Goal: Task Accomplishment & Management: Manage account settings

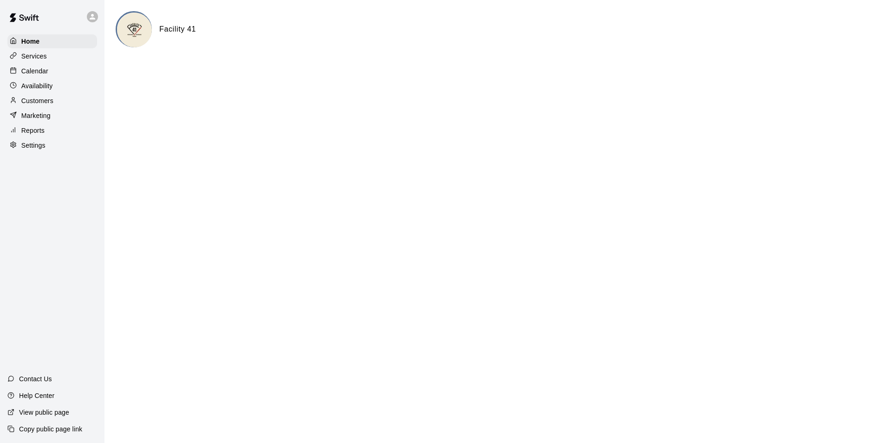
click at [52, 75] on div "Calendar" at bounding box center [52, 71] width 90 height 14
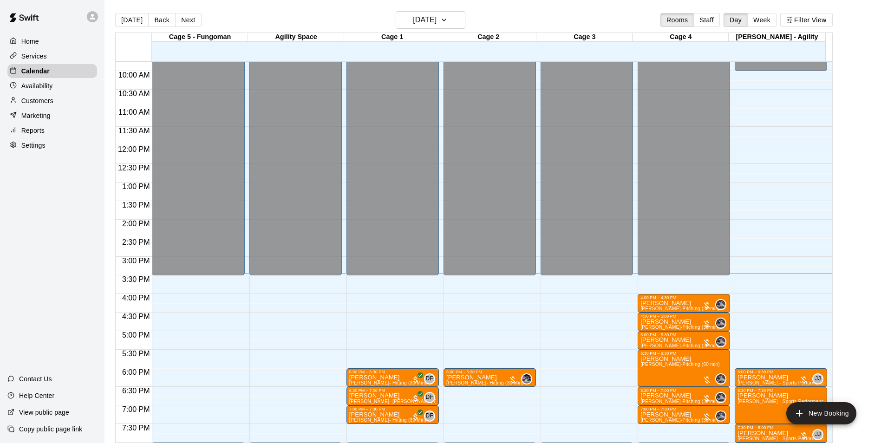
scroll to position [361, 0]
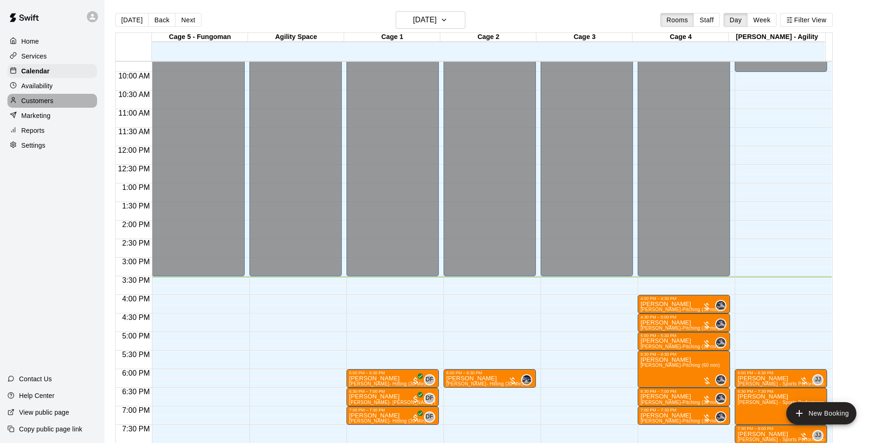
click at [35, 101] on p "Customers" at bounding box center [37, 100] width 32 height 9
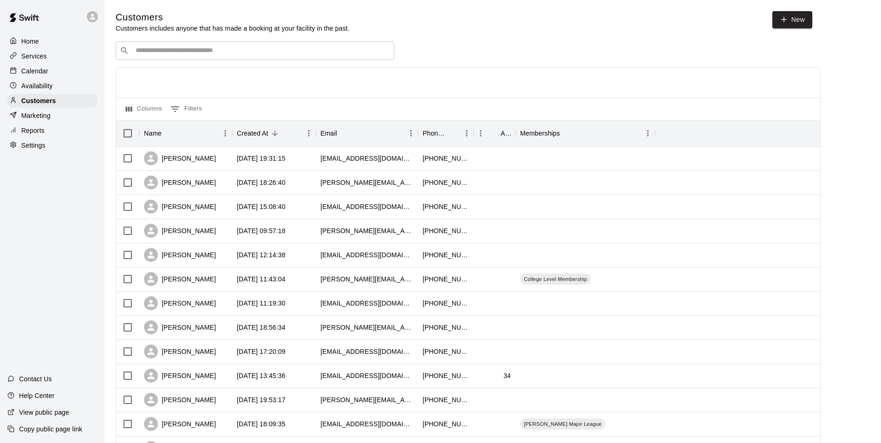
click at [194, 52] on input "Search customers by name or email" at bounding box center [261, 50] width 257 height 9
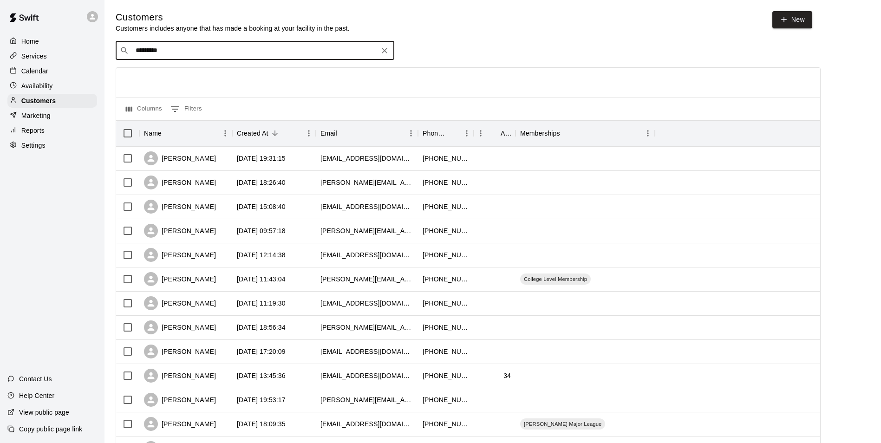
type input "**********"
click at [164, 79] on span "[EMAIL_ADDRESS][DOMAIN_NAME]" at bounding box center [192, 81] width 100 height 7
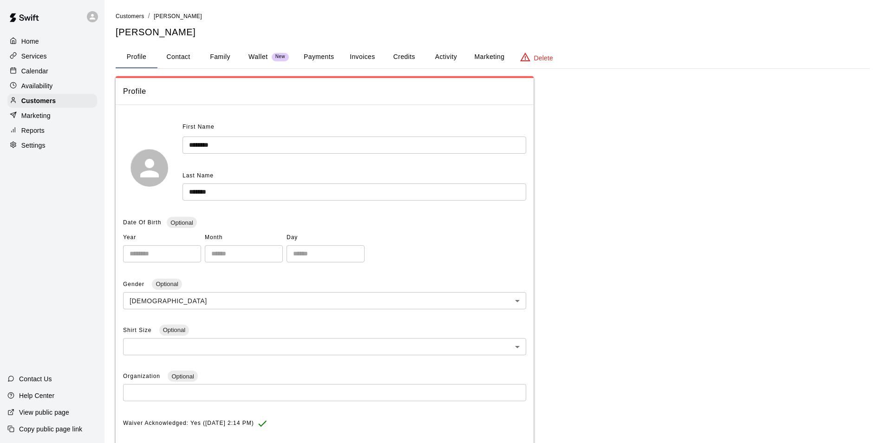
click at [335, 62] on button "Payments" at bounding box center [318, 57] width 45 height 22
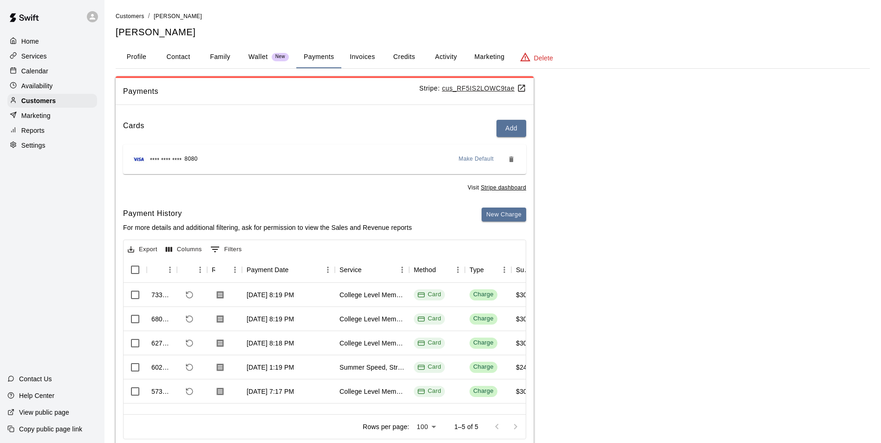
scroll to position [26, 0]
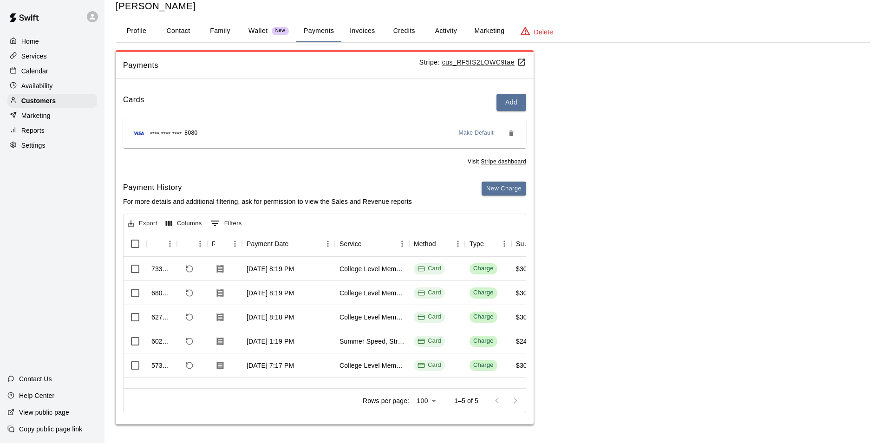
click at [441, 25] on button "Activity" at bounding box center [446, 31] width 42 height 22
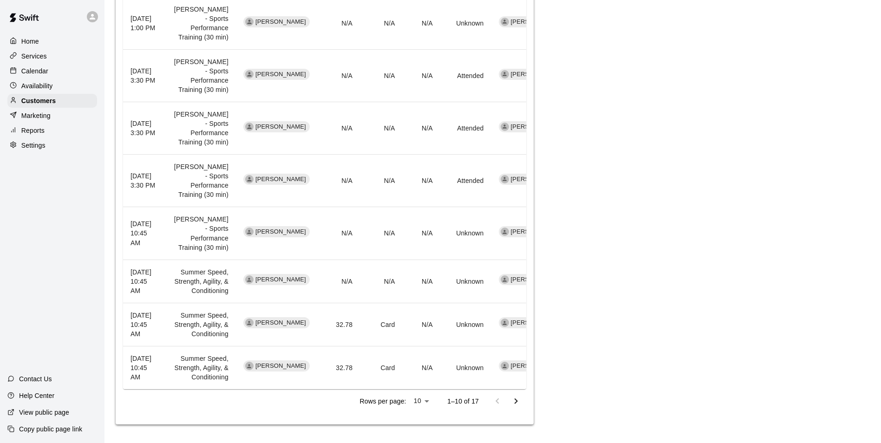
scroll to position [551, 0]
click at [517, 400] on icon "Go to next page" at bounding box center [515, 401] width 11 height 11
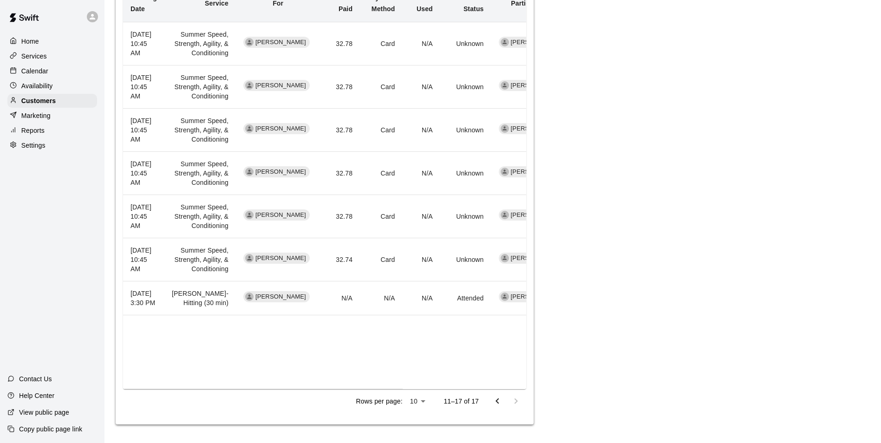
scroll to position [440, 0]
click at [499, 401] on icon "Go to previous page" at bounding box center [497, 401] width 11 height 11
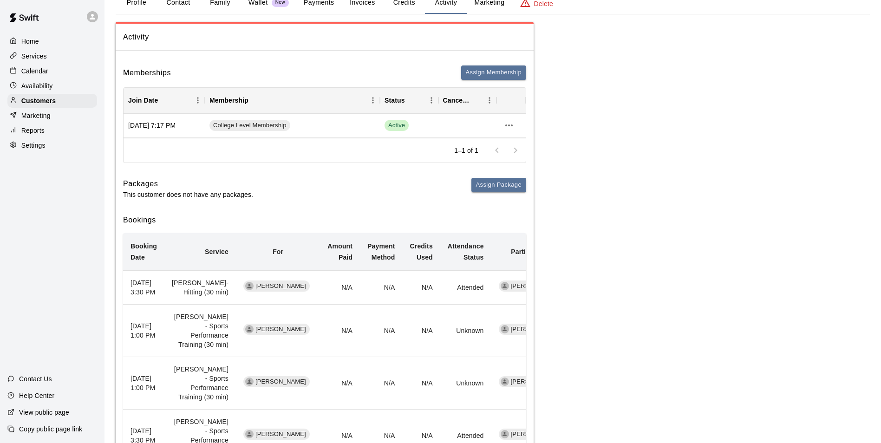
scroll to position [0, 0]
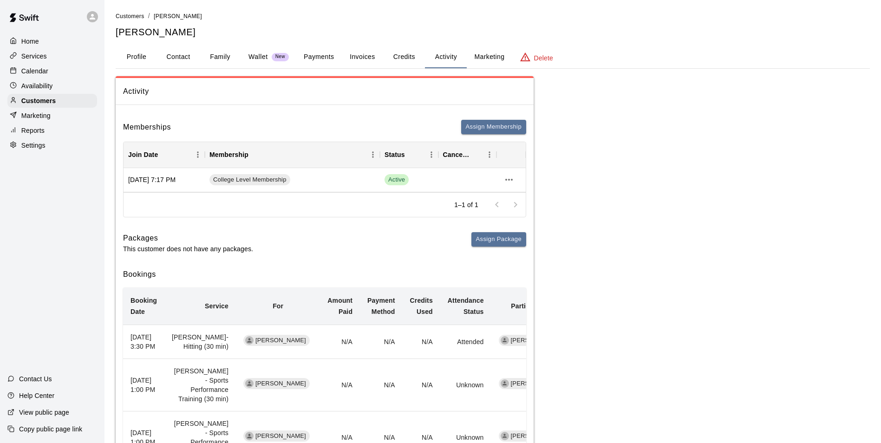
click at [215, 54] on button "Family" at bounding box center [220, 57] width 42 height 22
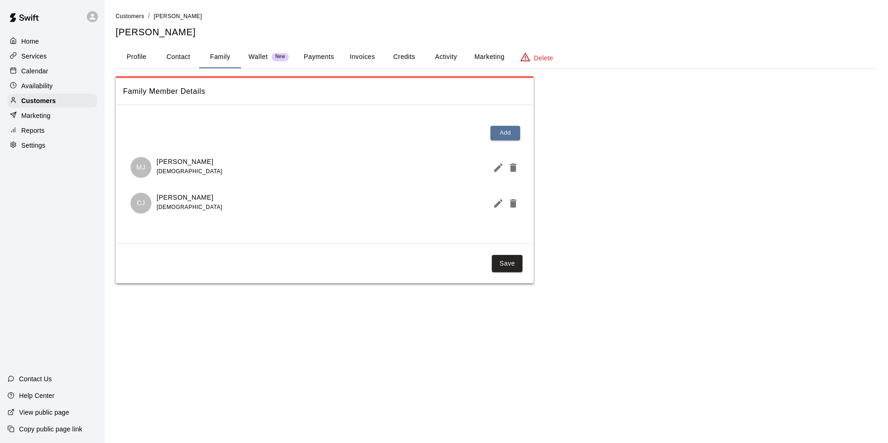
click at [193, 61] on button "Contact" at bounding box center [178, 57] width 42 height 22
select select "**"
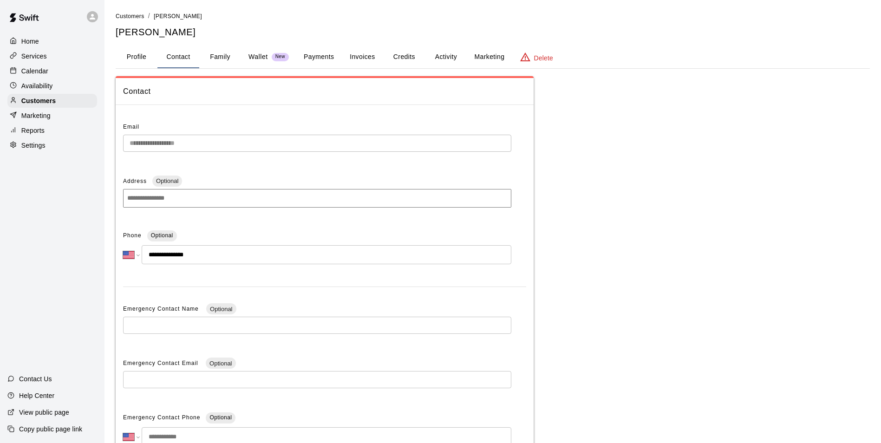
click at [142, 52] on button "Profile" at bounding box center [137, 57] width 42 height 22
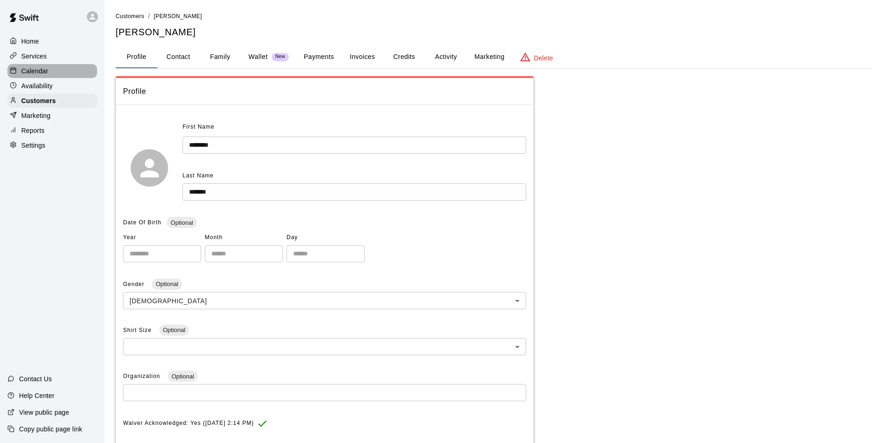
click at [52, 78] on div "Calendar" at bounding box center [52, 71] width 90 height 14
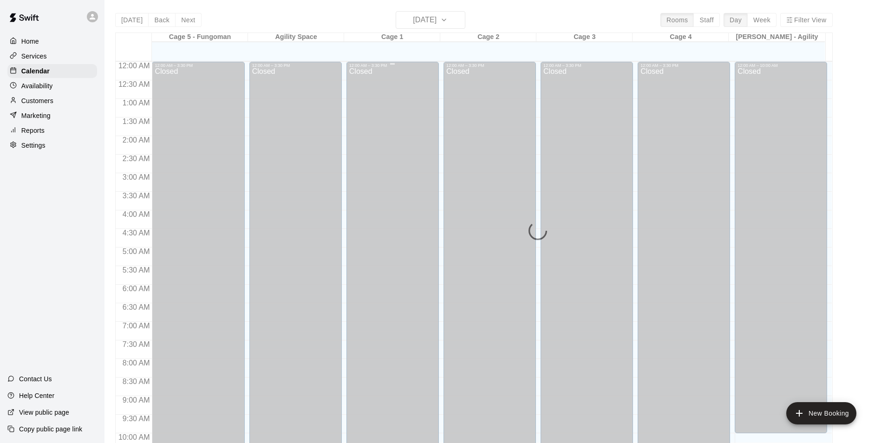
scroll to position [472, 0]
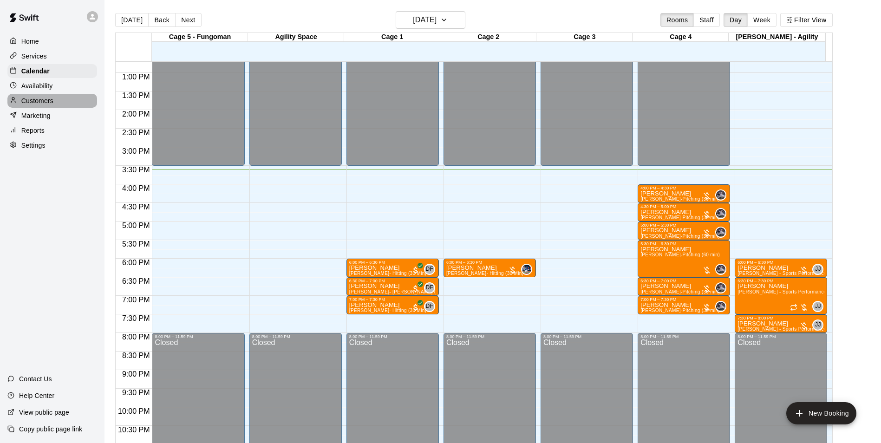
click at [35, 102] on p "Customers" at bounding box center [37, 100] width 32 height 9
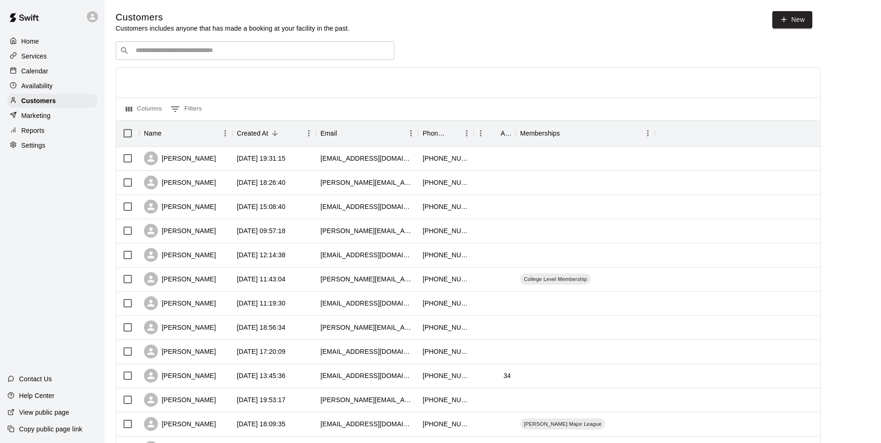
click at [226, 59] on div "​ ​" at bounding box center [255, 50] width 279 height 19
click at [226, 53] on input "Search customers by name or email" at bounding box center [261, 50] width 257 height 9
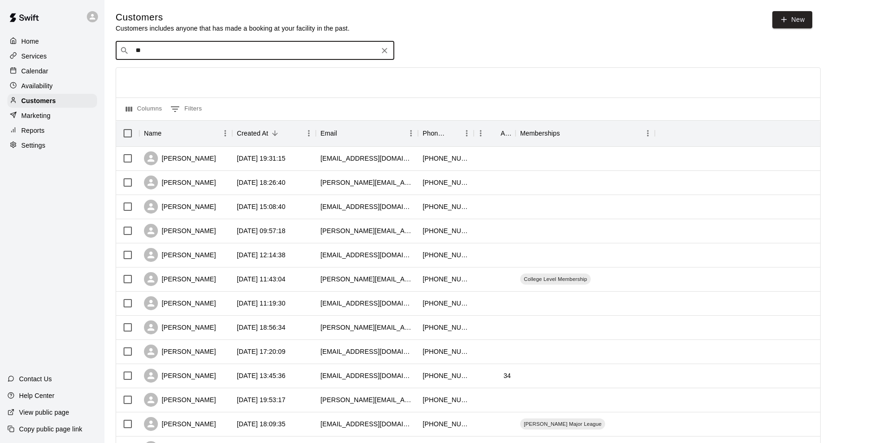
type input "*"
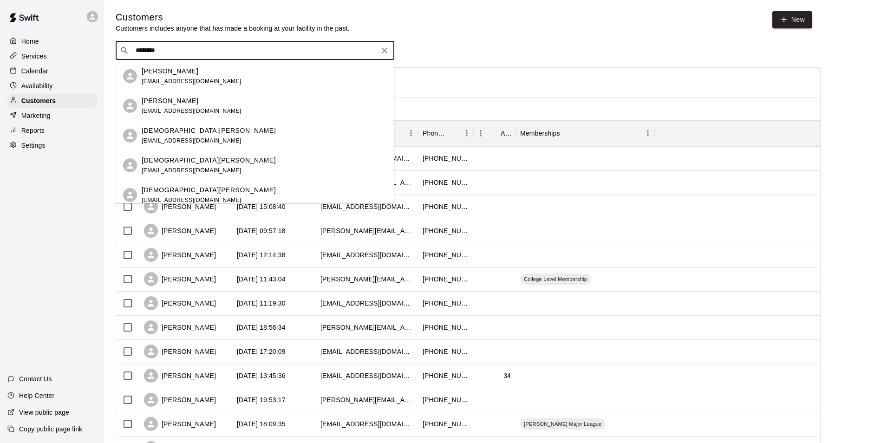
type input "*********"
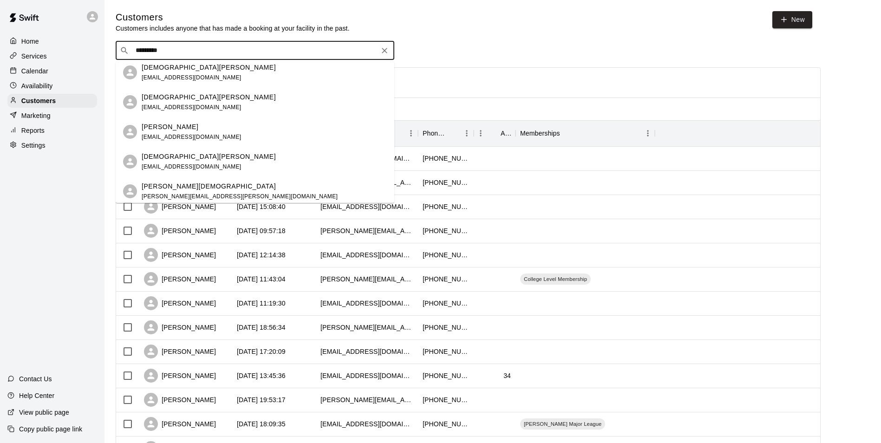
scroll to position [126, 0]
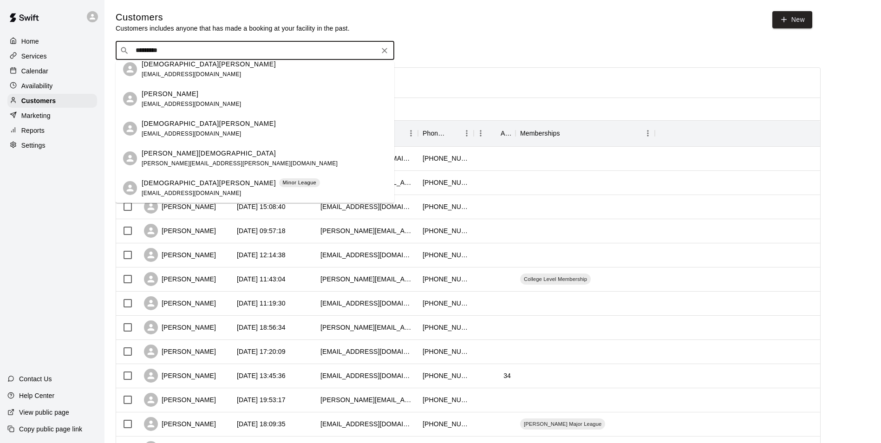
click at [181, 157] on p "[PERSON_NAME][DEMOGRAPHIC_DATA]" at bounding box center [209, 154] width 134 height 10
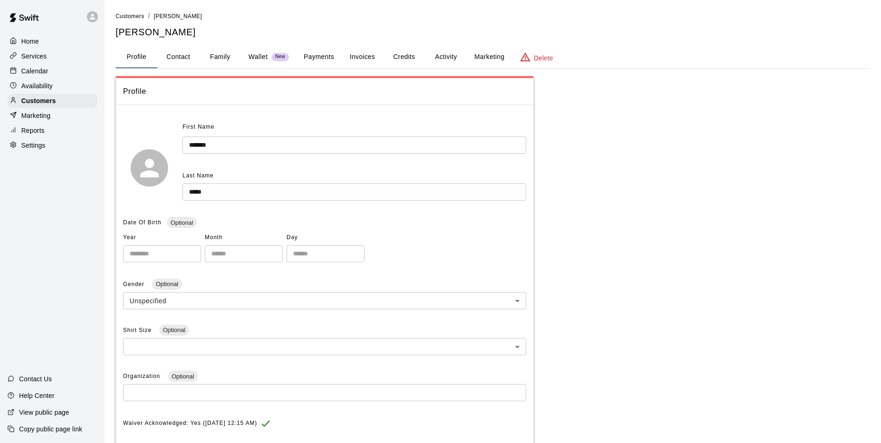
click at [309, 60] on button "Payments" at bounding box center [318, 57] width 45 height 22
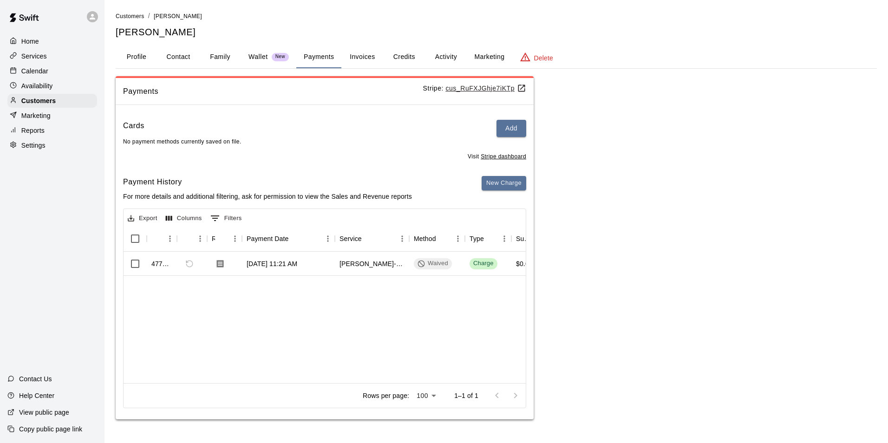
click at [187, 57] on button "Contact" at bounding box center [178, 57] width 42 height 22
select select "**"
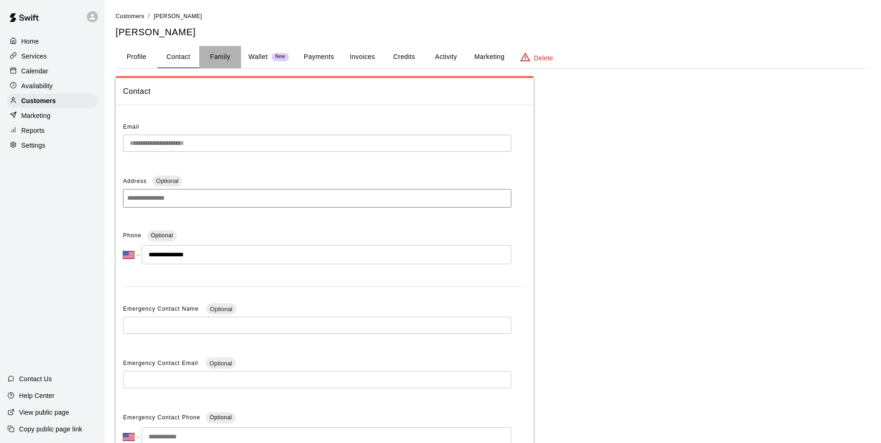
click at [213, 53] on button "Family" at bounding box center [220, 57] width 42 height 22
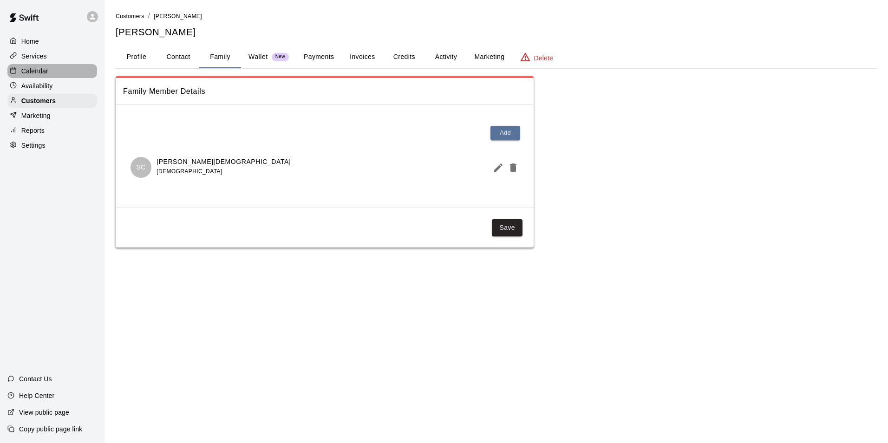
click at [49, 70] on div "Calendar" at bounding box center [52, 71] width 90 height 14
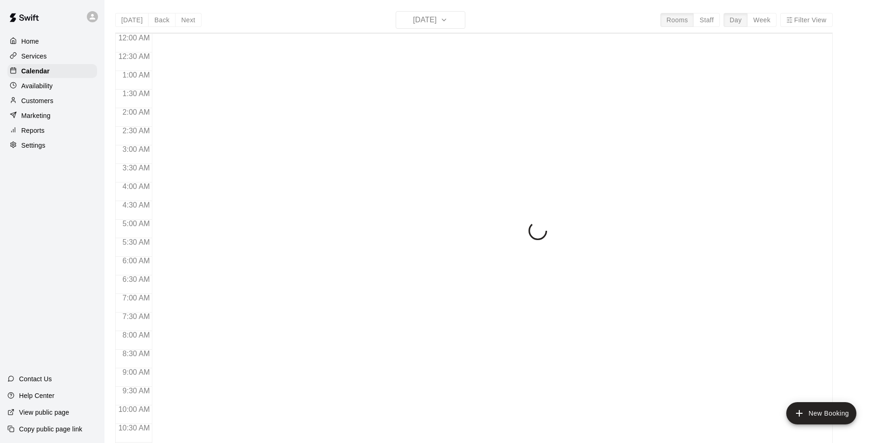
scroll to position [472, 0]
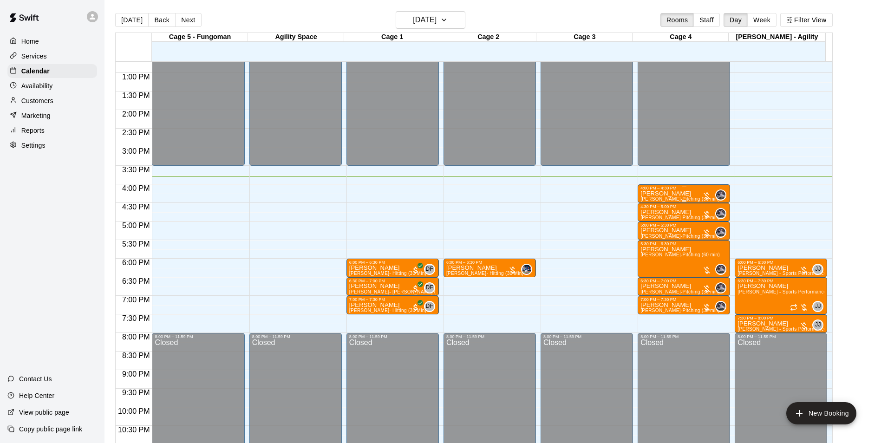
click at [687, 194] on div "[PERSON_NAME] [PERSON_NAME] (30 min)" at bounding box center [679, 411] width 79 height 443
click at [775, 202] on div at bounding box center [444, 221] width 888 height 443
click at [658, 194] on p "[PERSON_NAME]" at bounding box center [679, 194] width 79 height 0
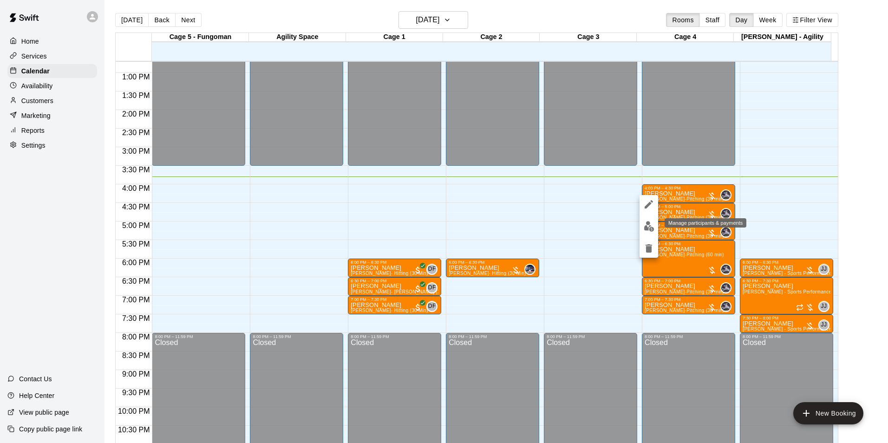
click at [652, 223] on img "edit" at bounding box center [649, 226] width 11 height 11
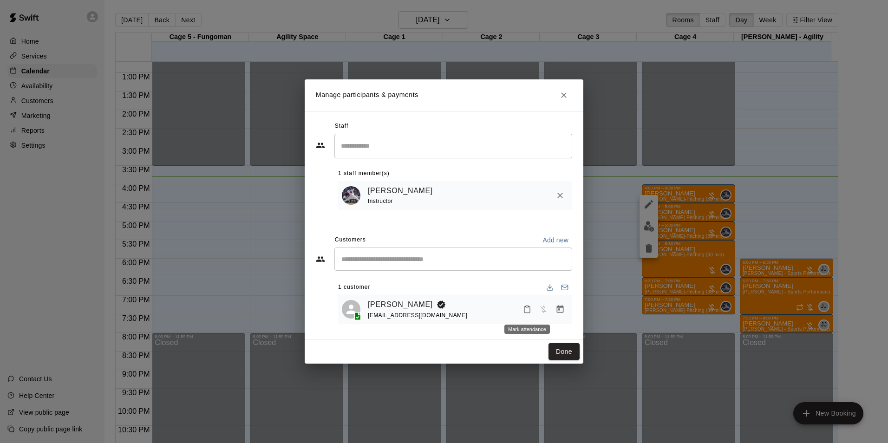
click at [525, 310] on icon "Mark attendance" at bounding box center [527, 309] width 8 height 8
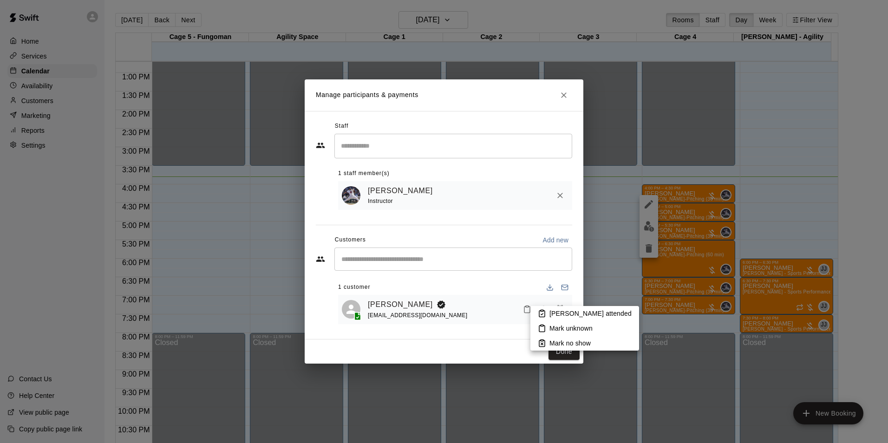
click at [557, 315] on p "[PERSON_NAME] attended" at bounding box center [590, 313] width 82 height 9
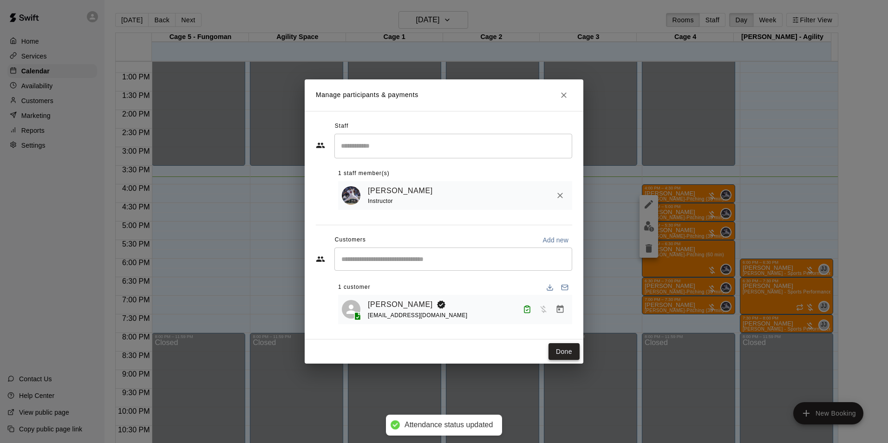
click at [555, 349] on button "Done" at bounding box center [564, 351] width 31 height 17
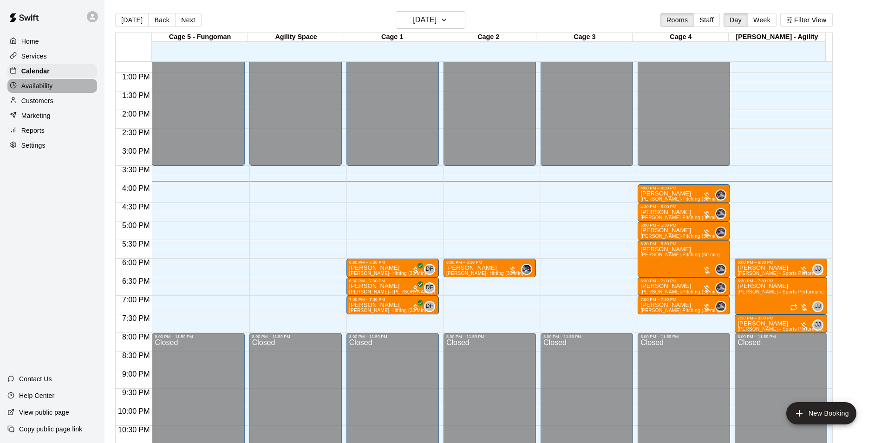
click at [58, 92] on div "Availability" at bounding box center [52, 86] width 90 height 14
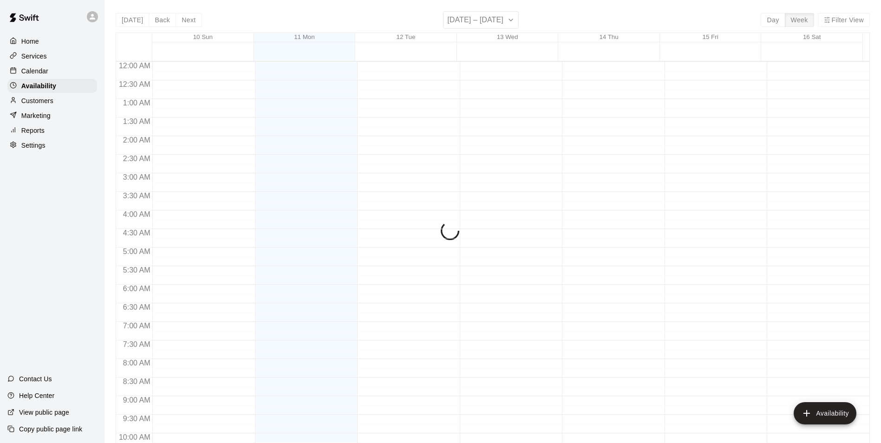
scroll to position [500, 0]
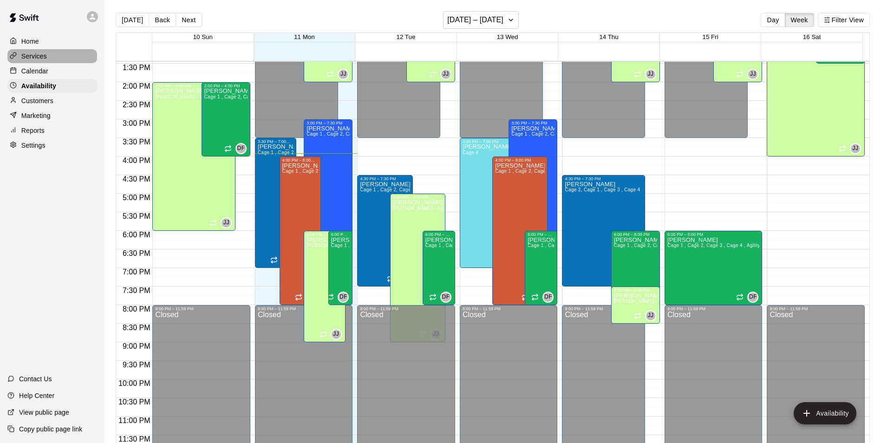
click at [65, 51] on div "Services" at bounding box center [52, 56] width 90 height 14
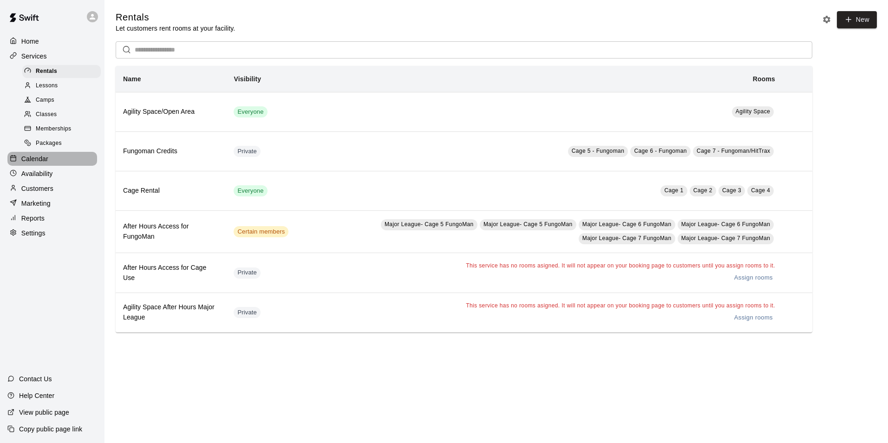
click at [69, 158] on div "Calendar" at bounding box center [52, 159] width 90 height 14
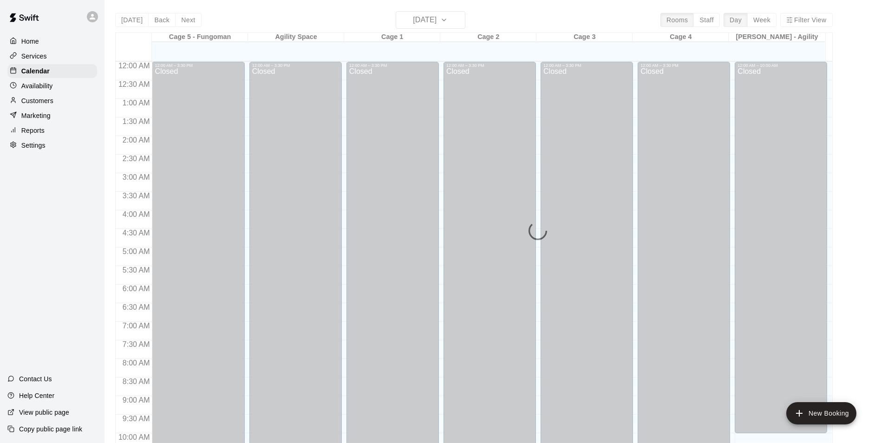
scroll to position [472, 0]
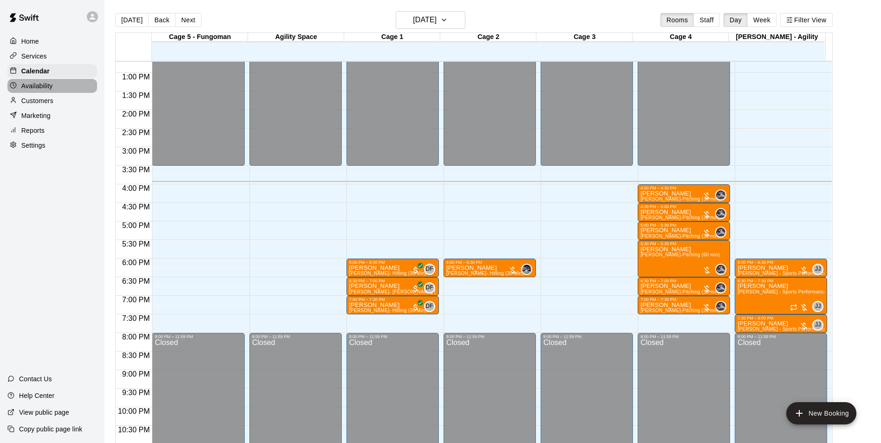
click at [71, 93] on div "Availability" at bounding box center [52, 86] width 90 height 14
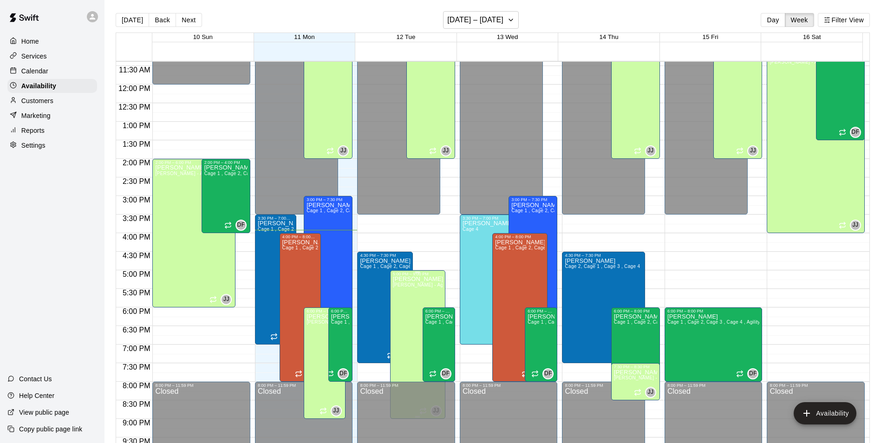
scroll to position [407, 0]
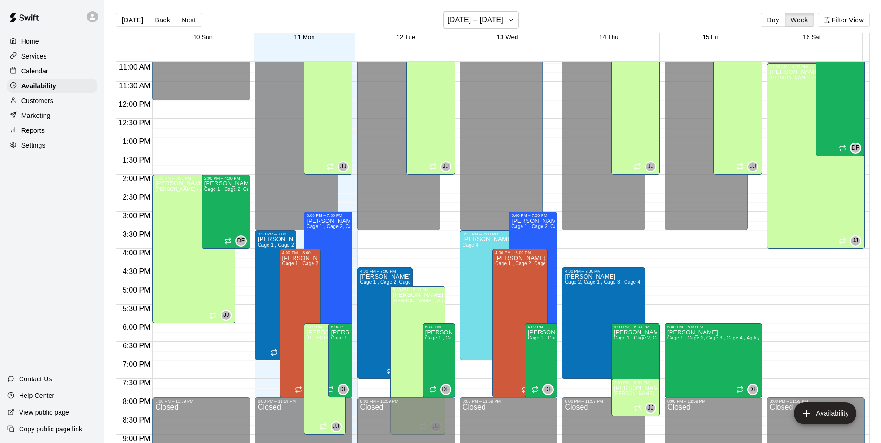
drag, startPoint x: 56, startPoint y: 74, endPoint x: 74, endPoint y: 69, distance: 18.2
click at [56, 74] on div "Calendar" at bounding box center [52, 71] width 90 height 14
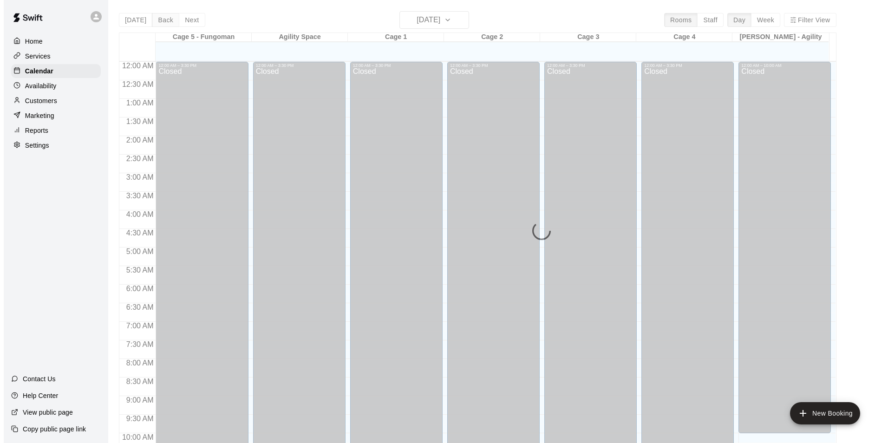
scroll to position [472, 0]
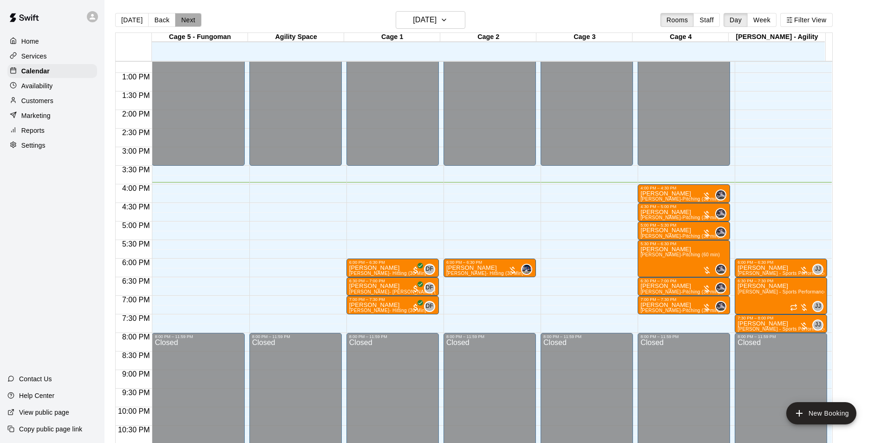
click at [193, 19] on button "Next" at bounding box center [188, 20] width 26 height 14
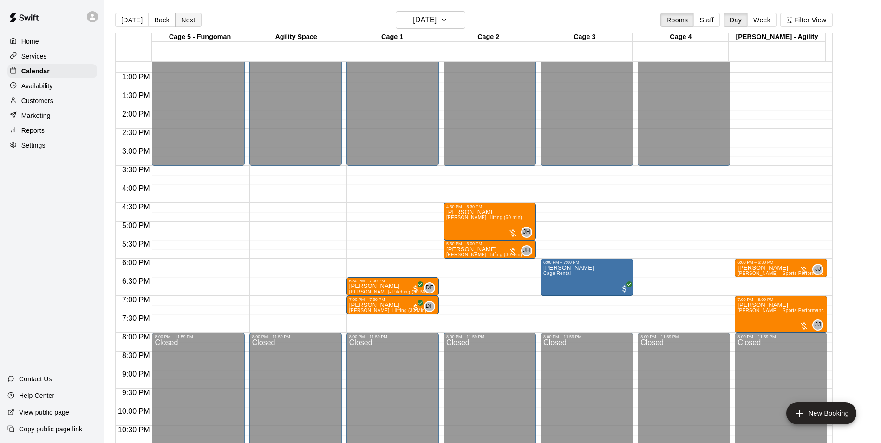
click at [195, 17] on button "Next" at bounding box center [188, 20] width 26 height 14
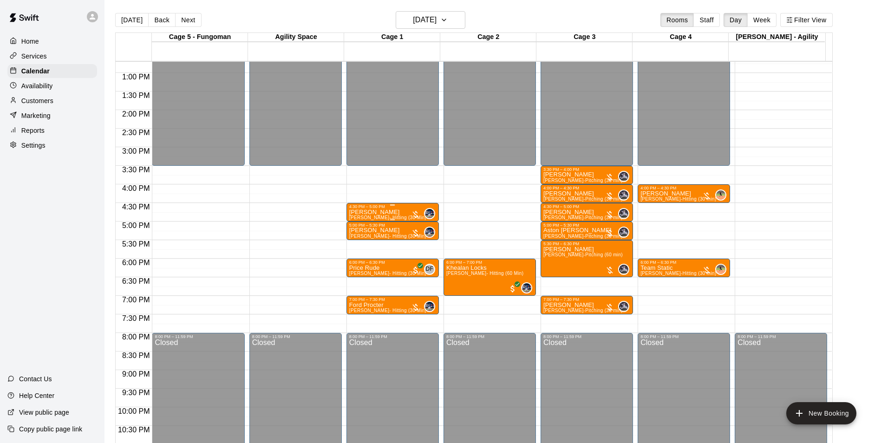
click at [384, 212] on p "[PERSON_NAME]" at bounding box center [387, 212] width 77 height 0
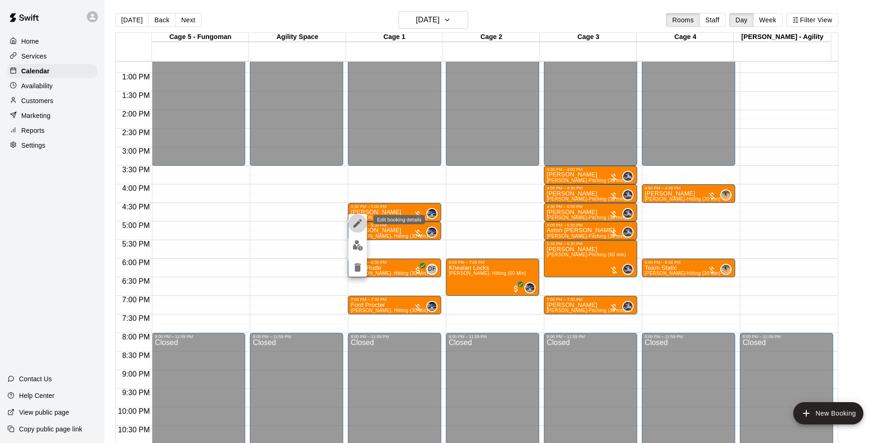
click at [362, 222] on icon "edit" at bounding box center [357, 223] width 11 height 11
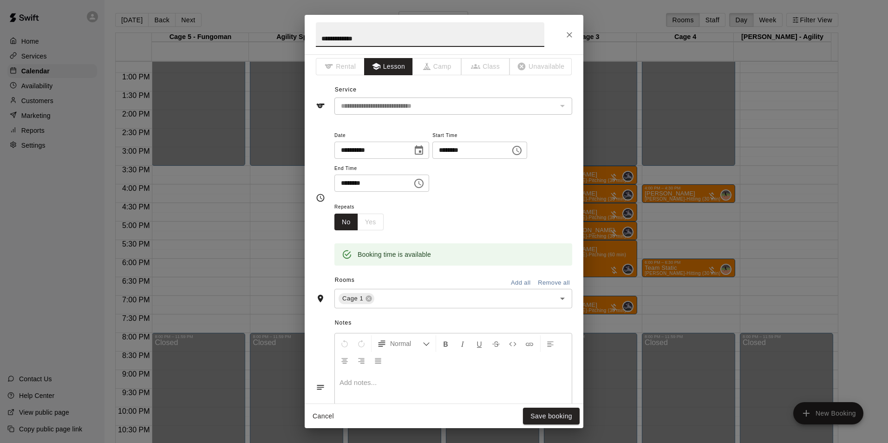
scroll to position [0, 0]
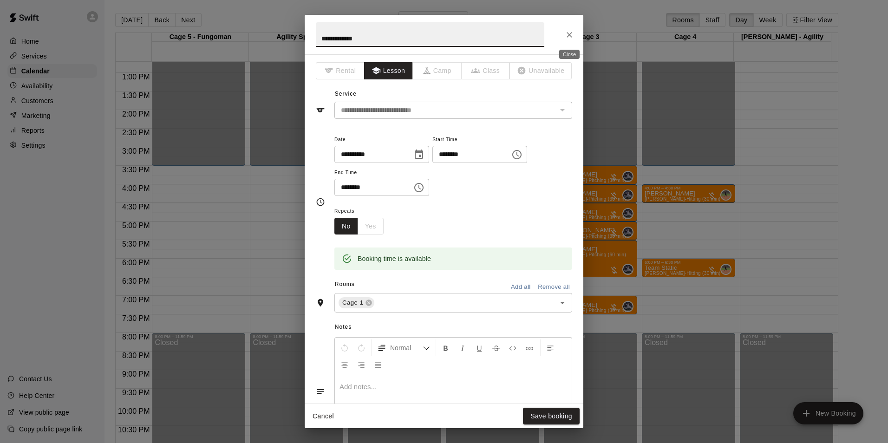
click at [571, 32] on icon "Close" at bounding box center [569, 34] width 9 height 9
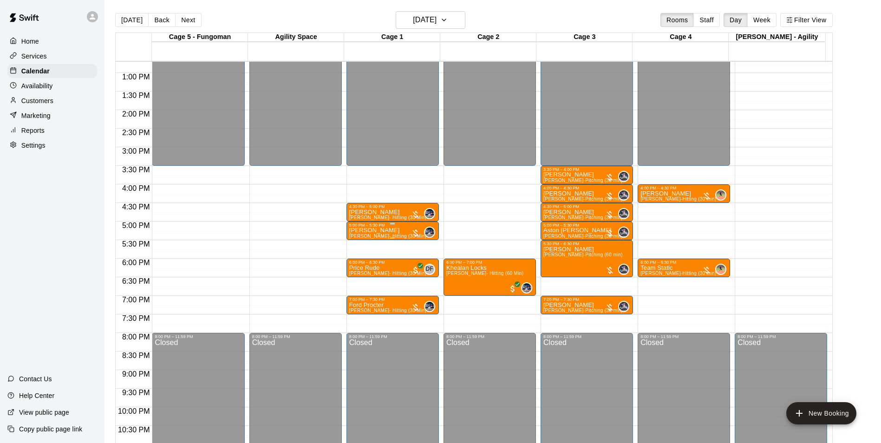
click at [374, 230] on p "[PERSON_NAME]" at bounding box center [387, 230] width 77 height 0
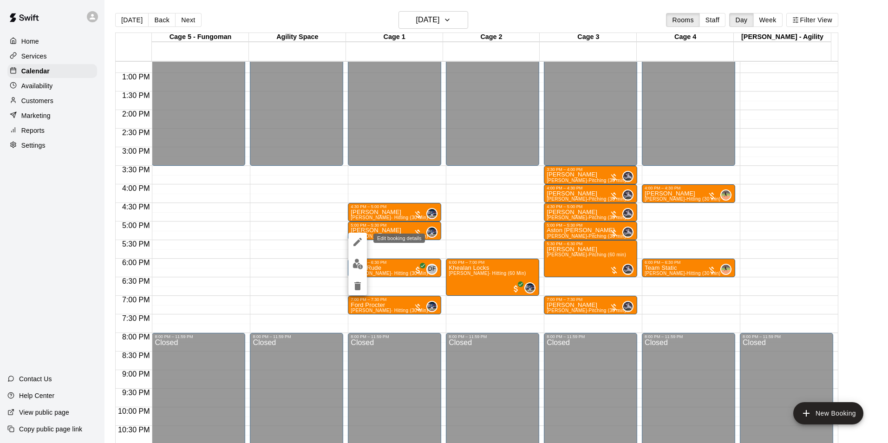
click at [358, 246] on icon "edit" at bounding box center [357, 241] width 11 height 11
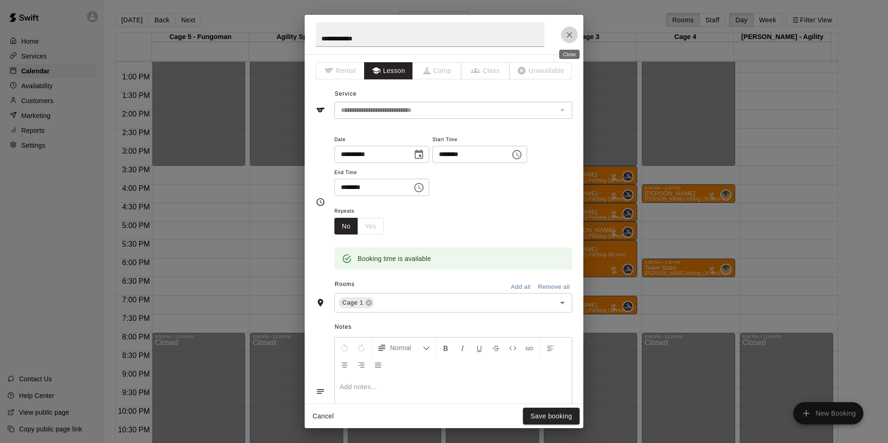
click at [570, 35] on icon "Close" at bounding box center [570, 35] width 6 height 6
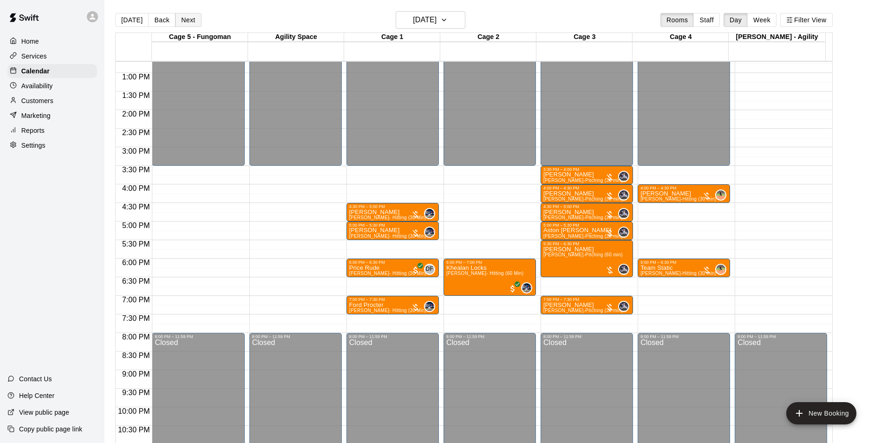
click at [191, 21] on button "Next" at bounding box center [188, 20] width 26 height 14
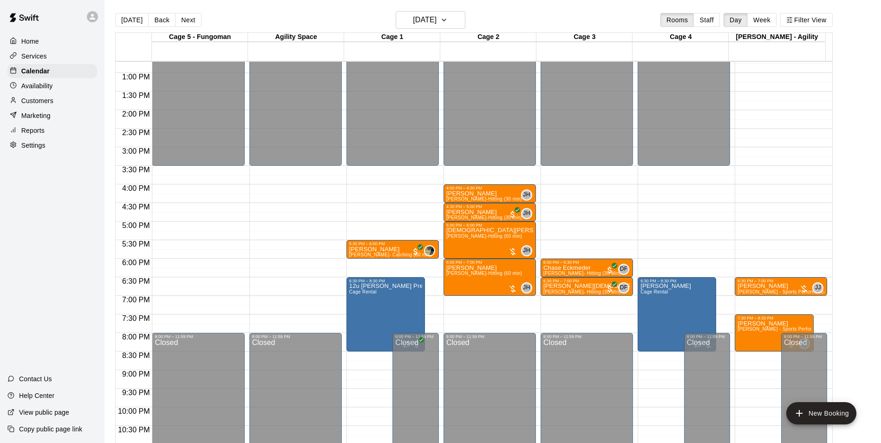
click at [43, 92] on div "Availability" at bounding box center [52, 86] width 90 height 14
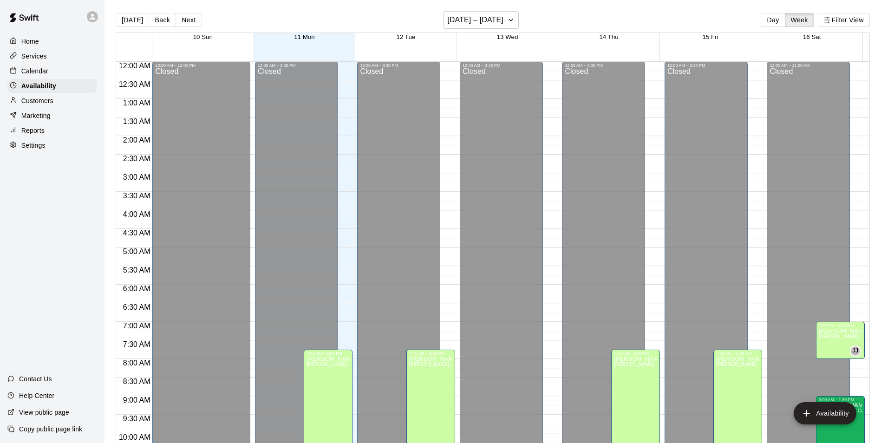
scroll to position [500, 0]
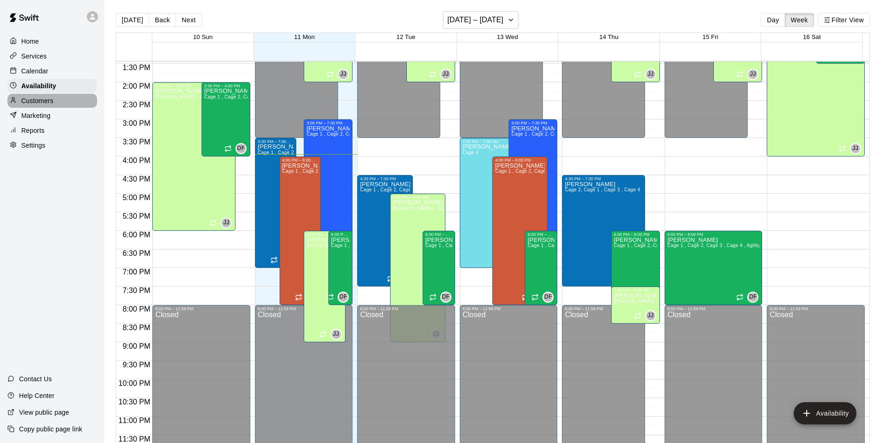
click at [45, 102] on p "Customers" at bounding box center [37, 100] width 32 height 9
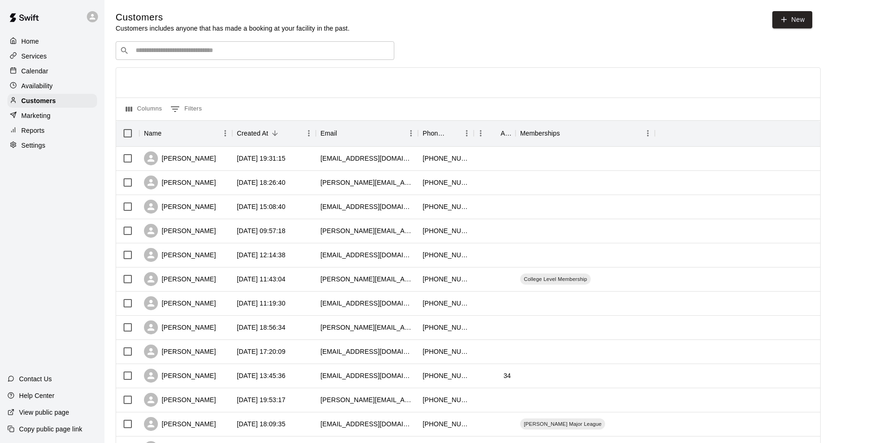
click at [213, 62] on div "​ ​ Columns 0 Filters Name Created At Email Phone Number Age Memberships [PERSO…" at bounding box center [468, 408] width 705 height 734
click at [211, 55] on input "Search customers by name or email" at bounding box center [261, 50] width 257 height 9
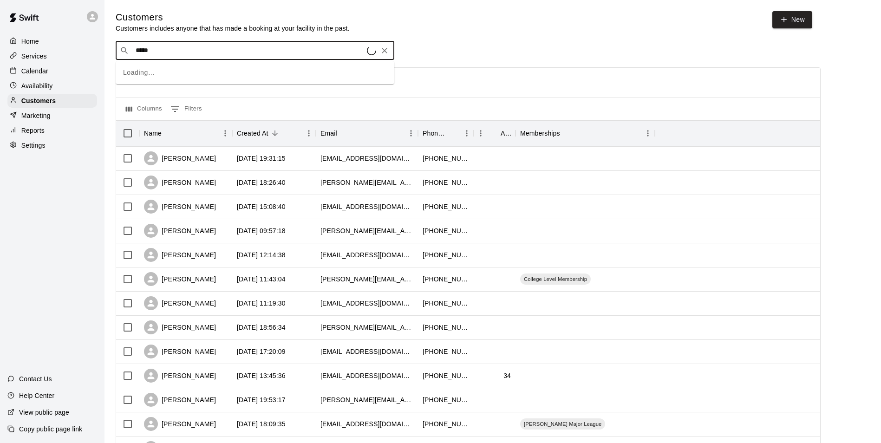
type input "******"
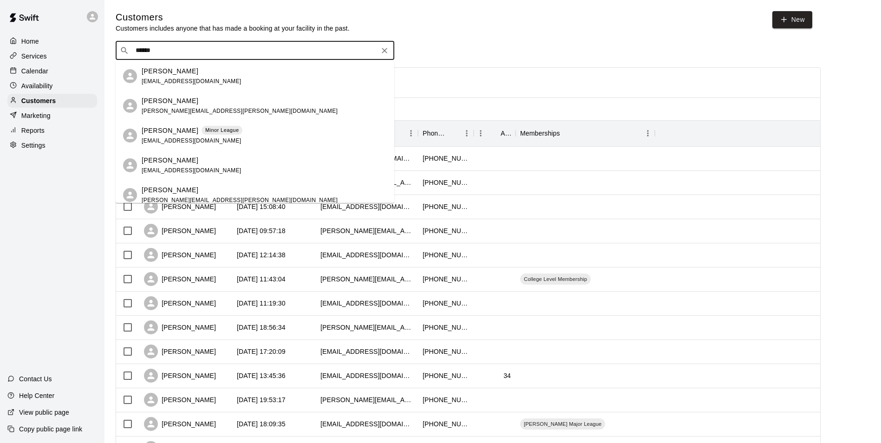
click at [177, 110] on span "[PERSON_NAME][EMAIL_ADDRESS][PERSON_NAME][DOMAIN_NAME]" at bounding box center [240, 111] width 196 height 7
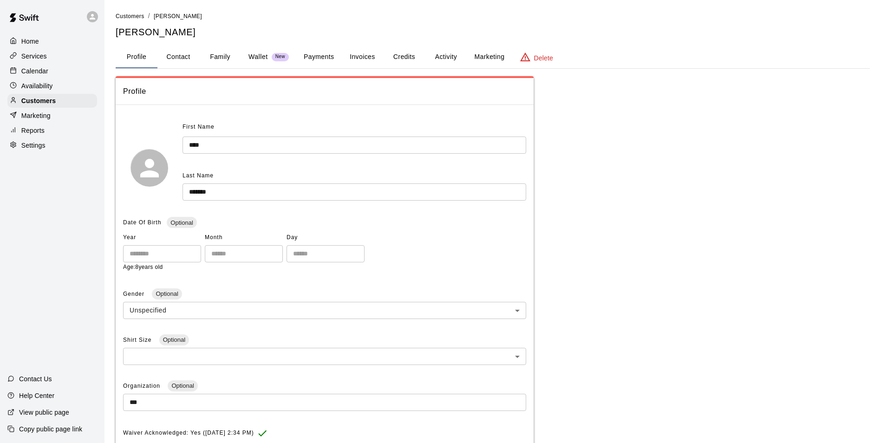
click at [169, 56] on button "Contact" at bounding box center [178, 57] width 42 height 22
select select "**"
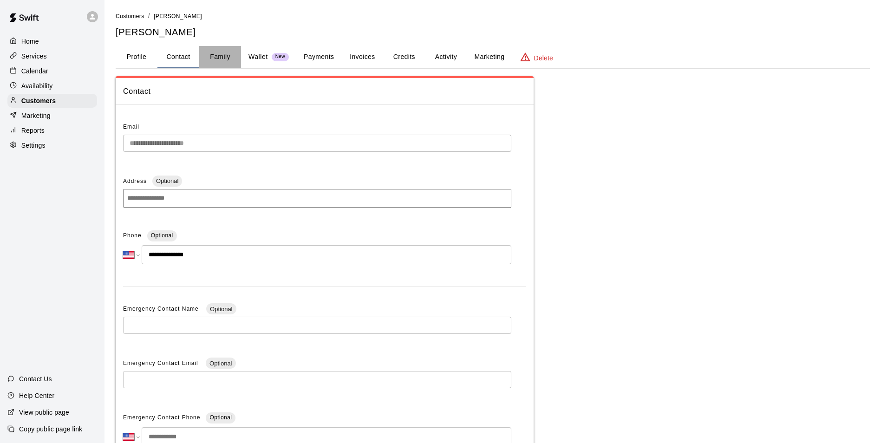
click at [222, 61] on button "Family" at bounding box center [220, 57] width 42 height 22
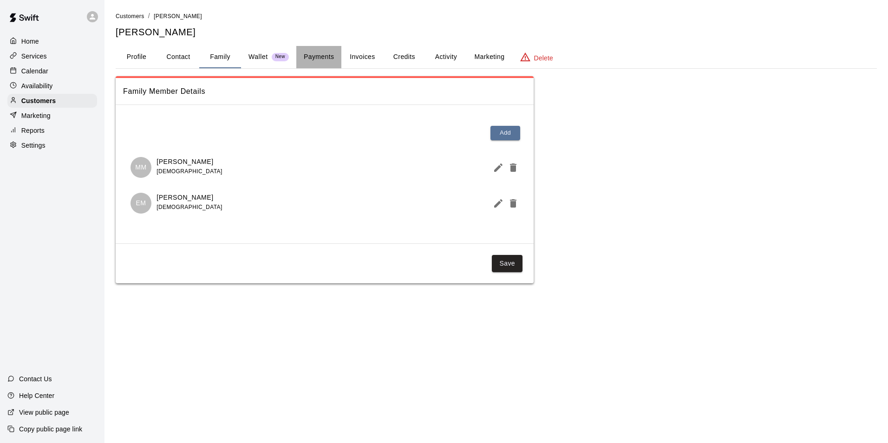
click at [318, 52] on button "Payments" at bounding box center [318, 57] width 45 height 22
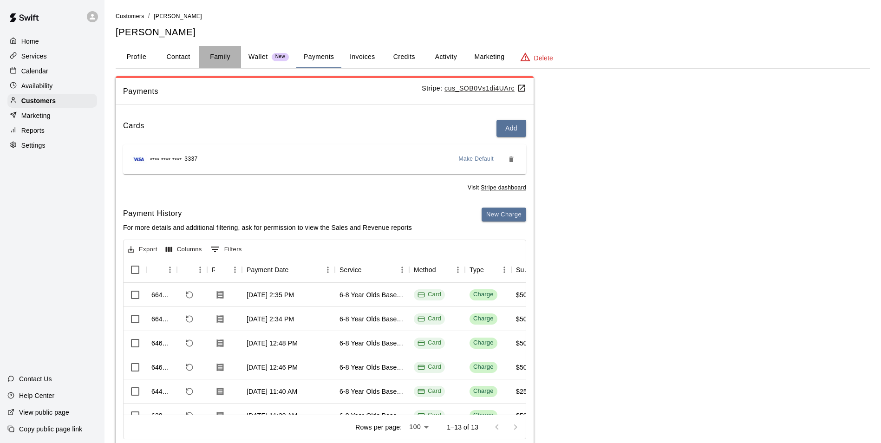
click at [216, 55] on button "Family" at bounding box center [220, 57] width 42 height 22
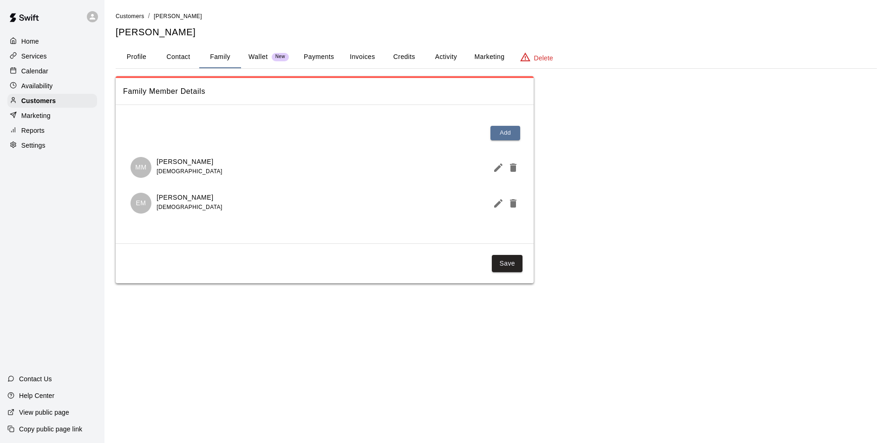
click at [134, 58] on button "Profile" at bounding box center [137, 57] width 42 height 22
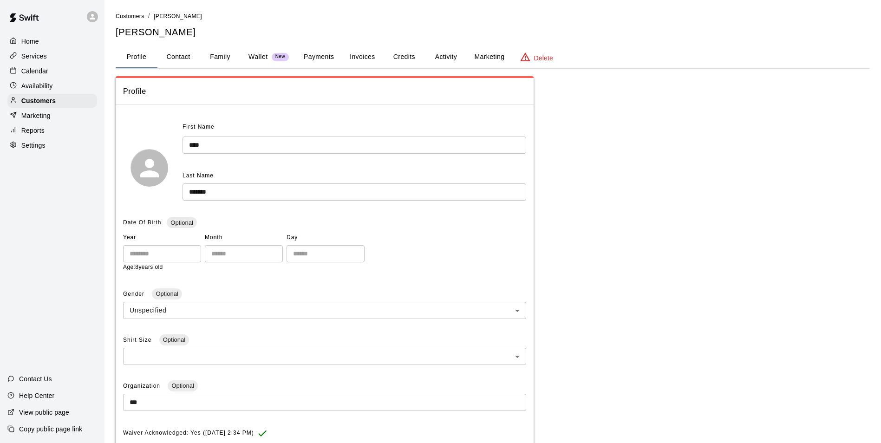
click at [174, 52] on button "Contact" at bounding box center [178, 57] width 42 height 22
select select "**"
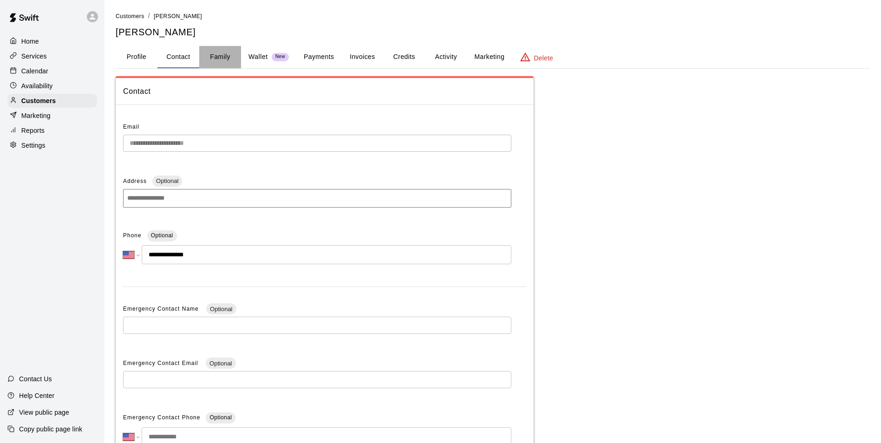
click at [206, 51] on button "Family" at bounding box center [220, 57] width 42 height 22
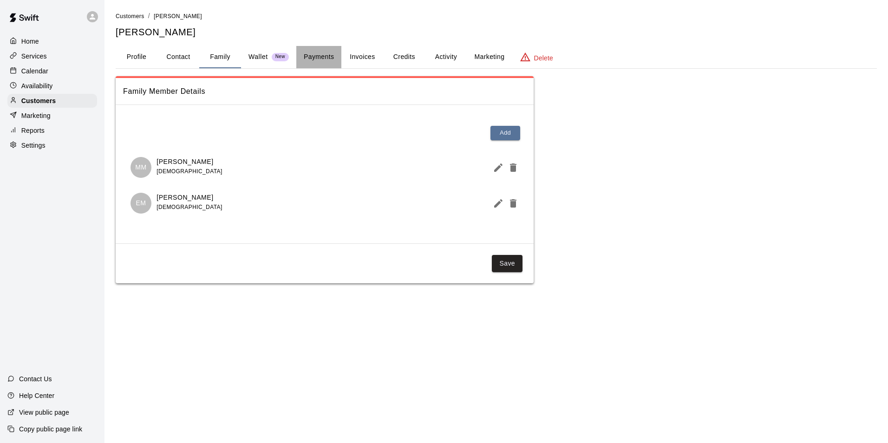
click at [319, 53] on button "Payments" at bounding box center [318, 57] width 45 height 22
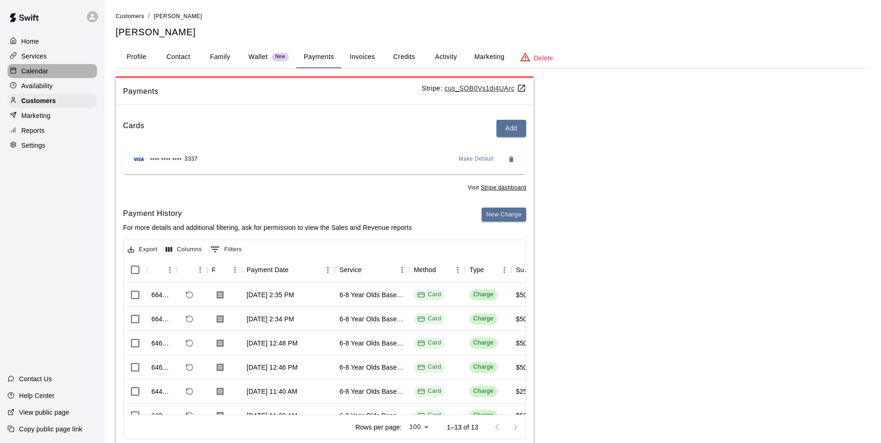
click at [49, 69] on div "Calendar" at bounding box center [52, 71] width 90 height 14
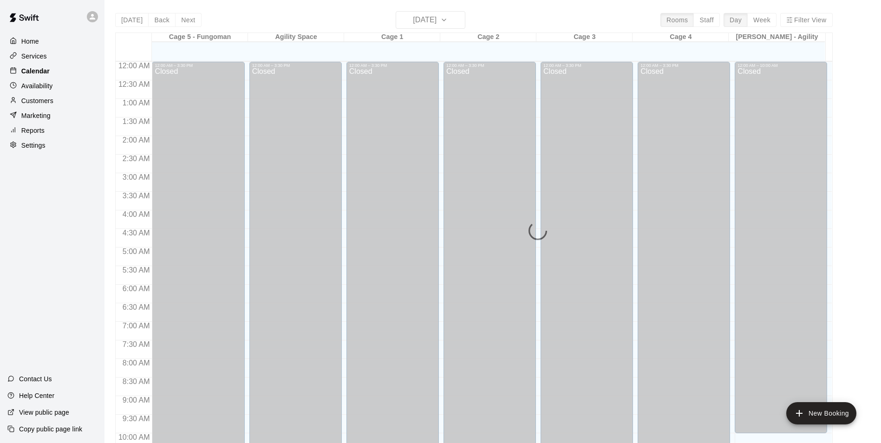
scroll to position [472, 0]
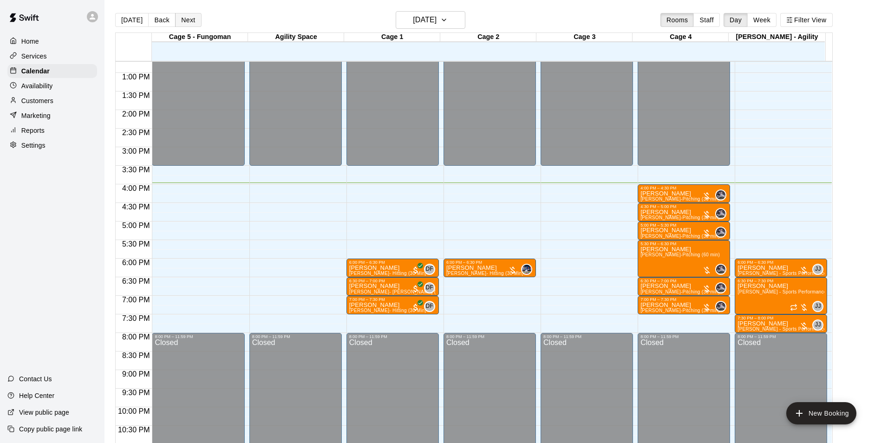
click at [193, 18] on button "Next" at bounding box center [188, 20] width 26 height 14
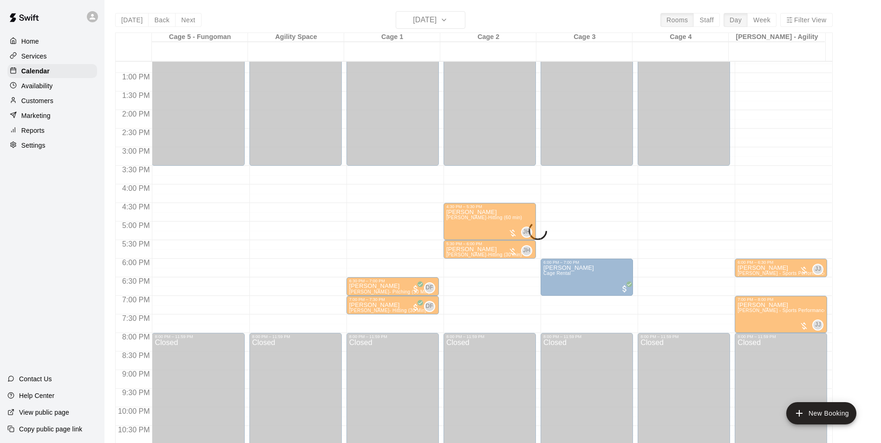
click at [192, 18] on div "[DATE] Back [DATE][DATE] Rooms Staff Day Week Filter View Cage 5 - Fungoman 12 …" at bounding box center [474, 232] width 718 height 443
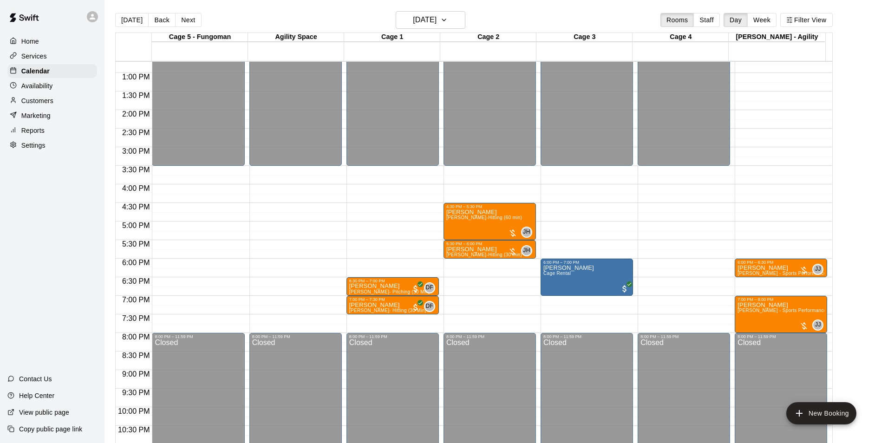
click at [192, 19] on button "Next" at bounding box center [188, 20] width 26 height 14
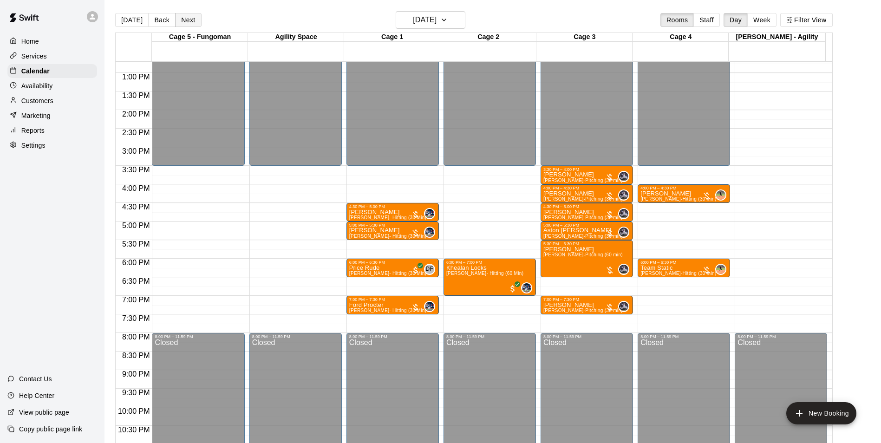
click at [194, 19] on button "Next" at bounding box center [188, 20] width 26 height 14
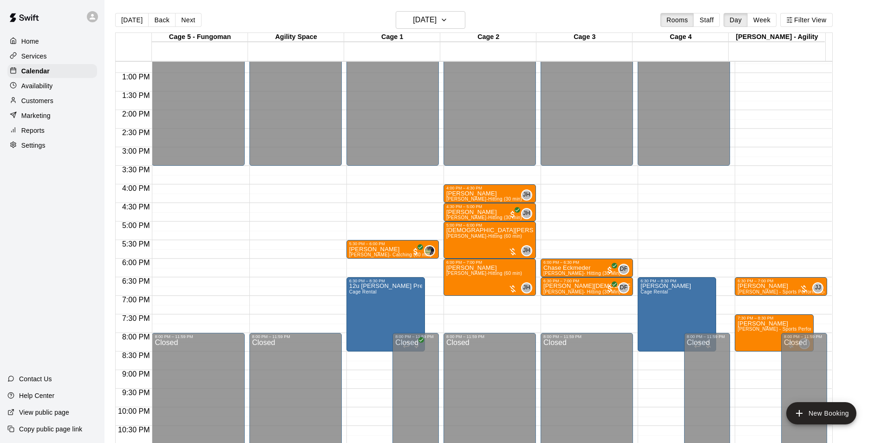
click at [50, 54] on div "Services" at bounding box center [52, 56] width 90 height 14
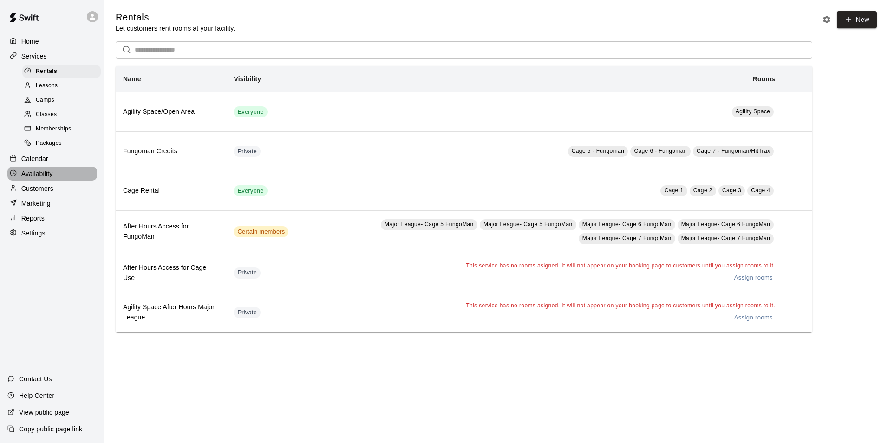
click at [39, 177] on p "Availability" at bounding box center [37, 173] width 32 height 9
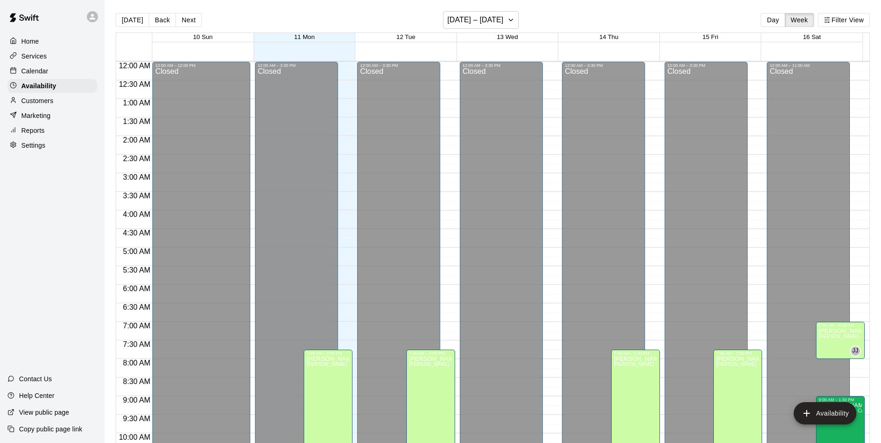
scroll to position [500, 0]
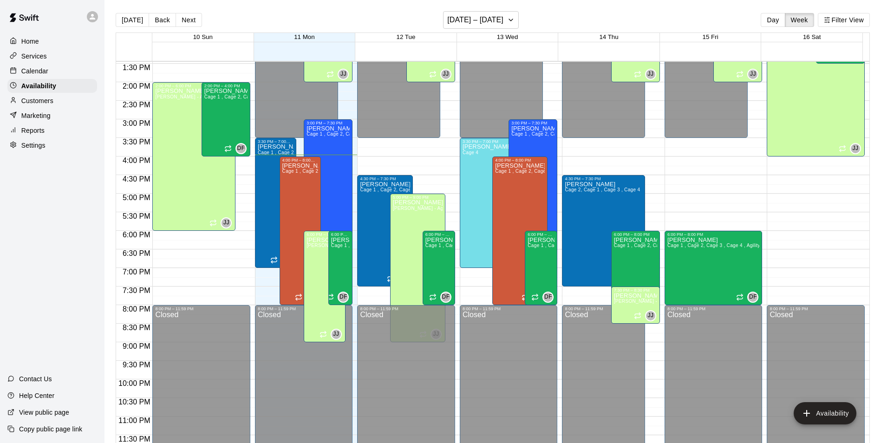
click at [45, 75] on p "Calendar" at bounding box center [34, 70] width 27 height 9
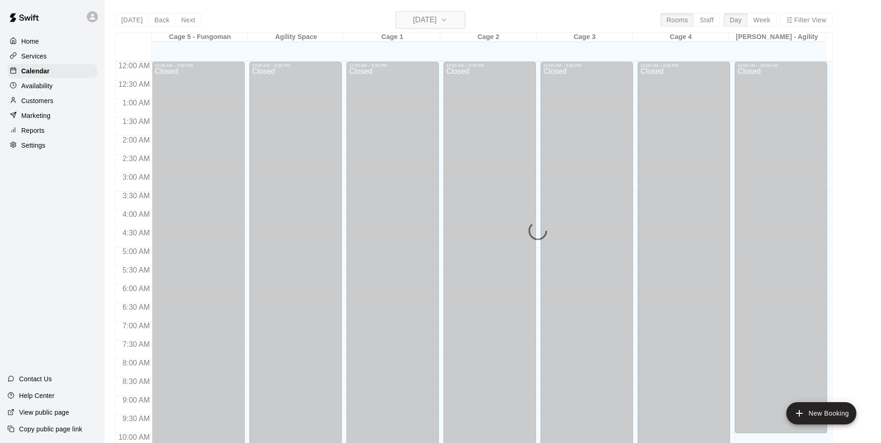
scroll to position [472, 0]
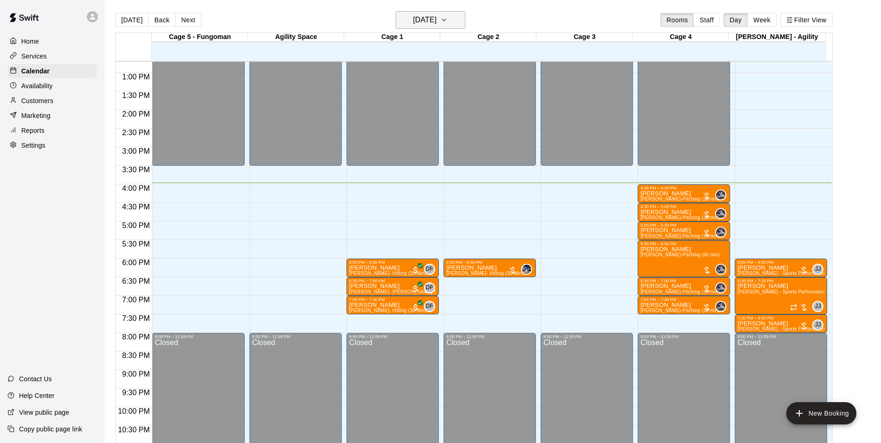
click at [437, 20] on h6 "[DATE]" at bounding box center [425, 19] width 24 height 13
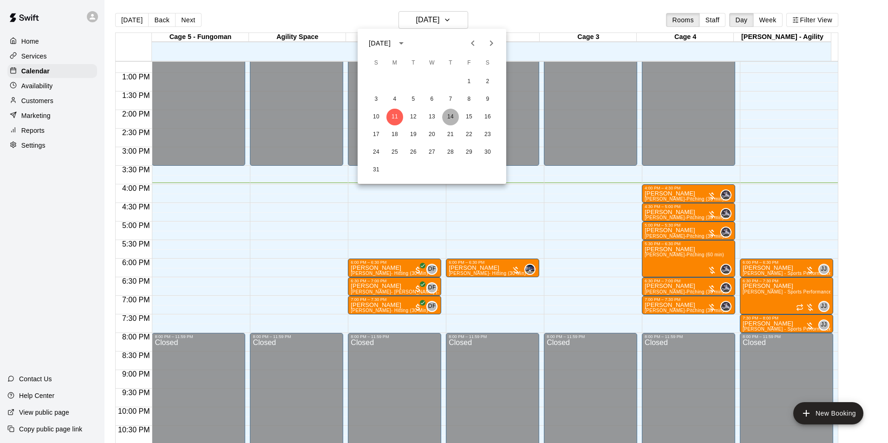
click at [449, 115] on button "14" at bounding box center [450, 117] width 17 height 17
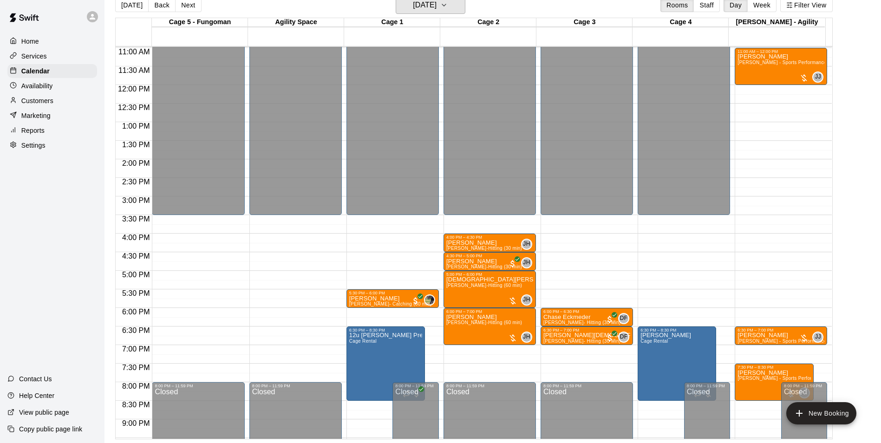
scroll to position [454, 0]
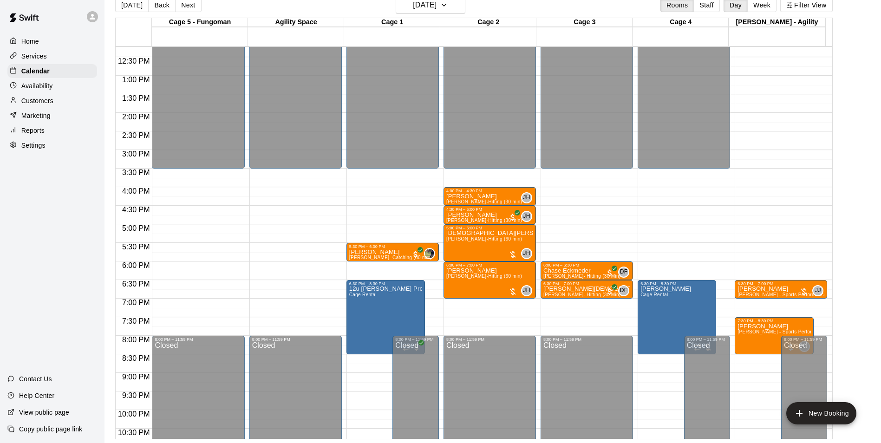
click at [189, 6] on button "Next" at bounding box center [188, 5] width 26 height 14
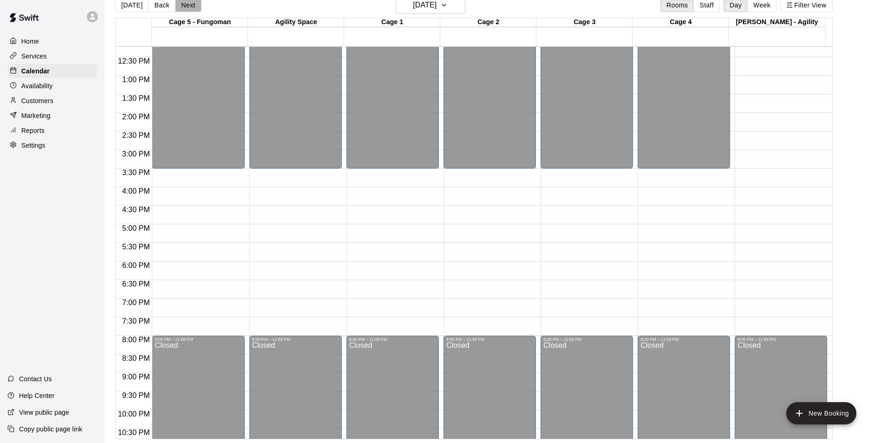
click at [190, 6] on button "Next" at bounding box center [188, 5] width 26 height 14
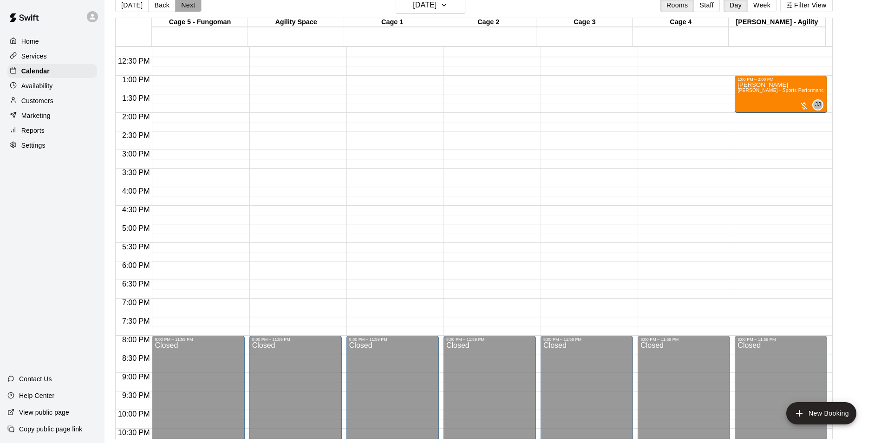
click at [192, 6] on button "Next" at bounding box center [188, 5] width 26 height 14
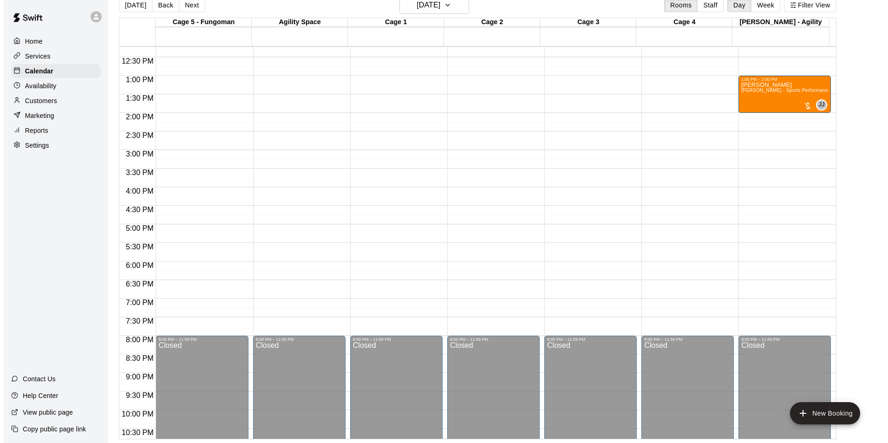
scroll to position [315, 0]
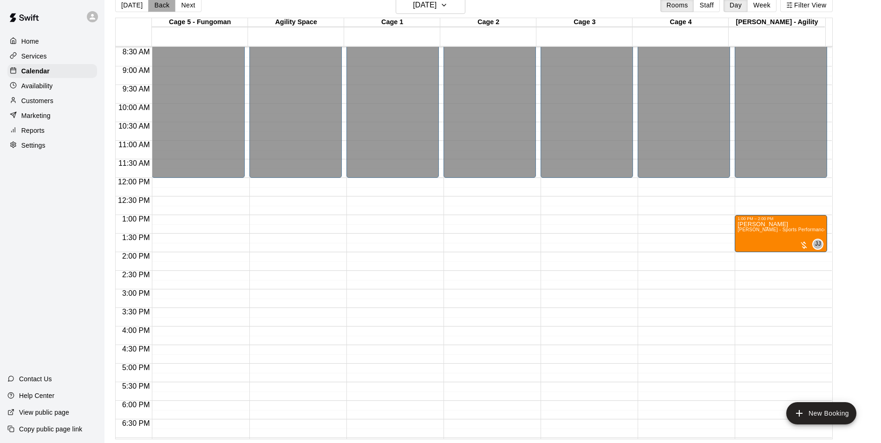
click at [164, 6] on button "Back" at bounding box center [161, 5] width 27 height 14
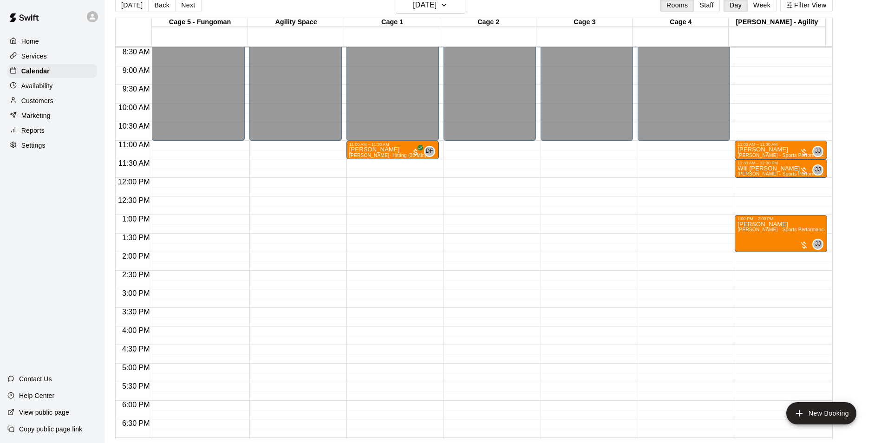
click at [148, 0] on button "Back" at bounding box center [161, 5] width 27 height 14
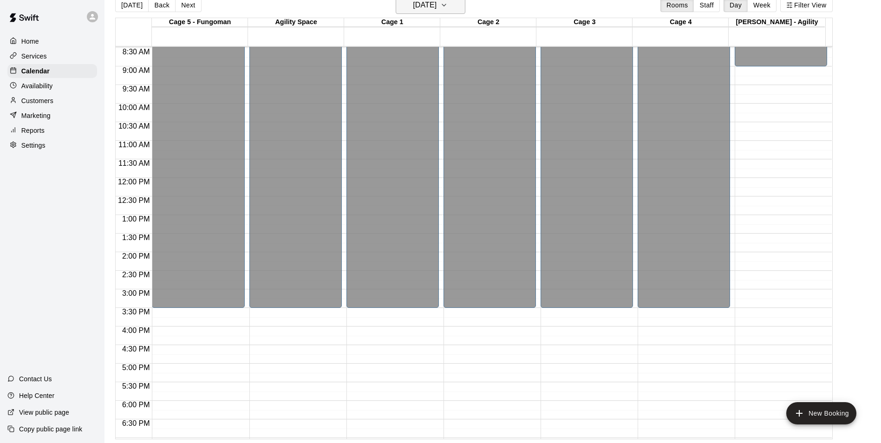
click at [413, 9] on h6 "[DATE]" at bounding box center [425, 5] width 24 height 13
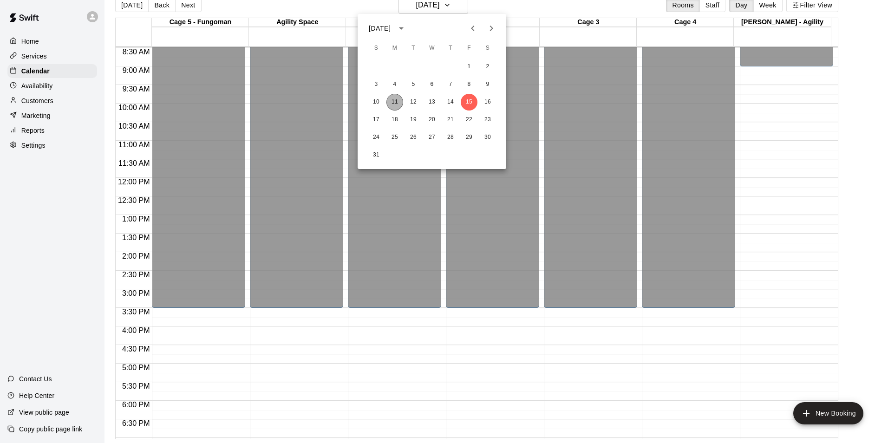
click at [396, 103] on button "11" at bounding box center [394, 102] width 17 height 17
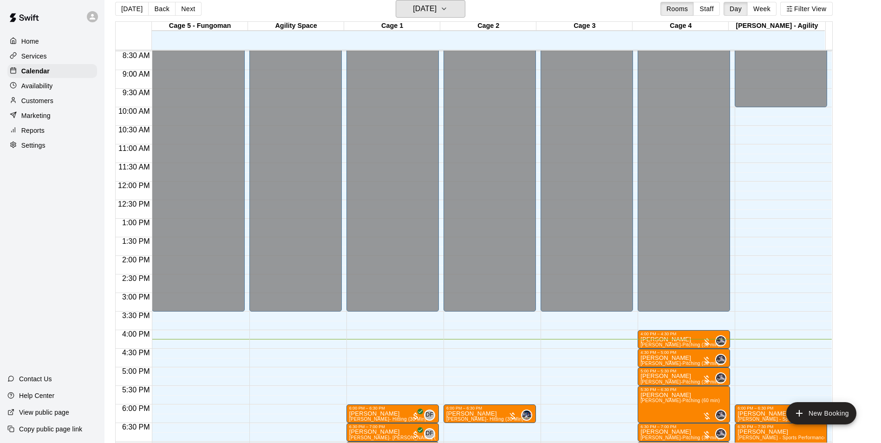
scroll to position [361, 0]
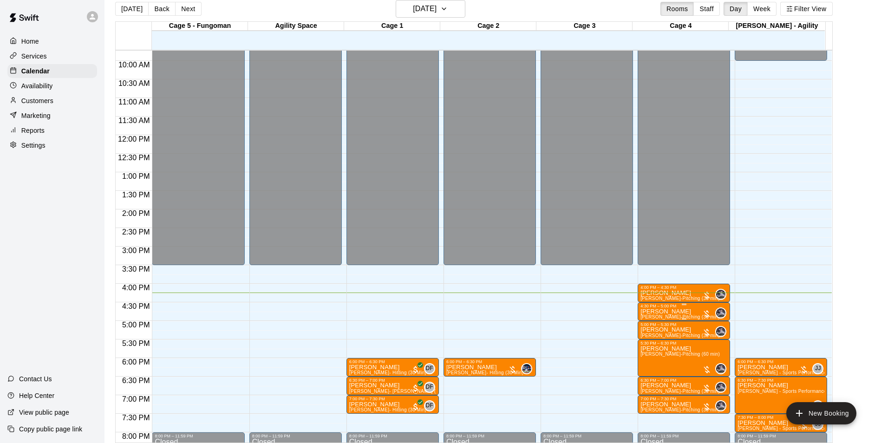
click at [650, 307] on div "4:30 PM – 5:00 PM" at bounding box center [683, 306] width 87 height 5
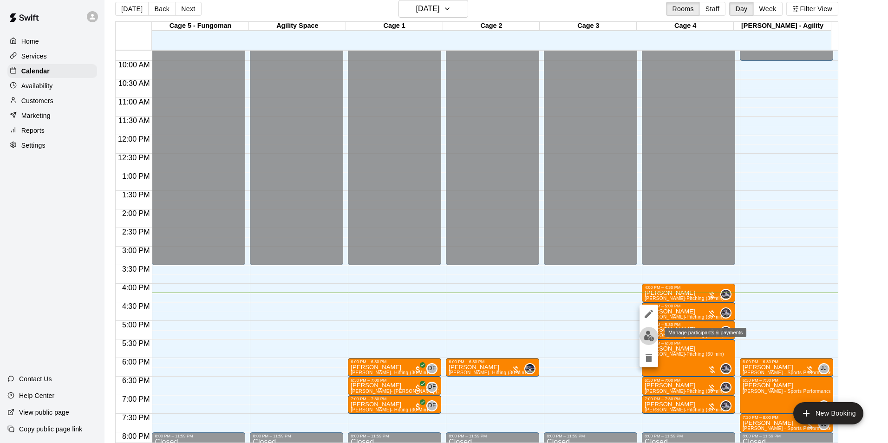
click at [646, 335] on img "edit" at bounding box center [649, 336] width 11 height 11
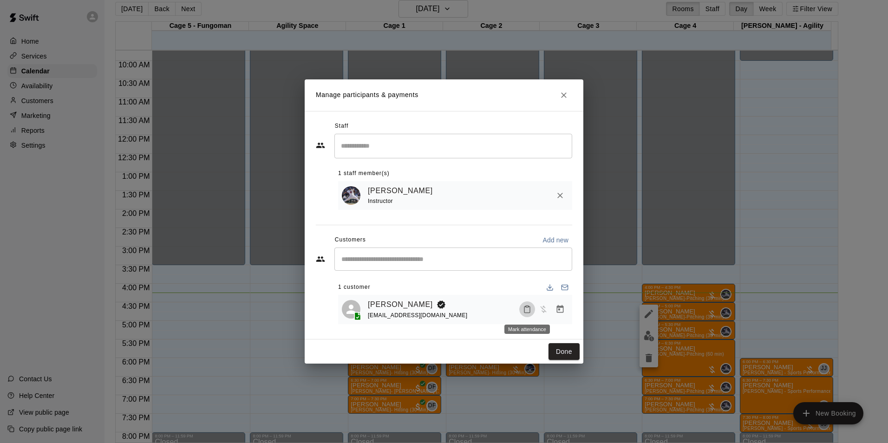
click at [525, 311] on icon "Mark attendance" at bounding box center [527, 309] width 8 height 8
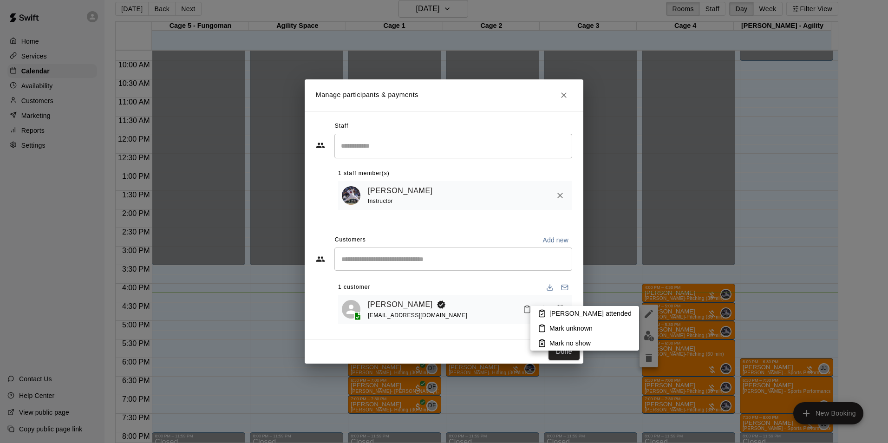
click at [559, 313] on p "[PERSON_NAME] attended" at bounding box center [590, 313] width 82 height 9
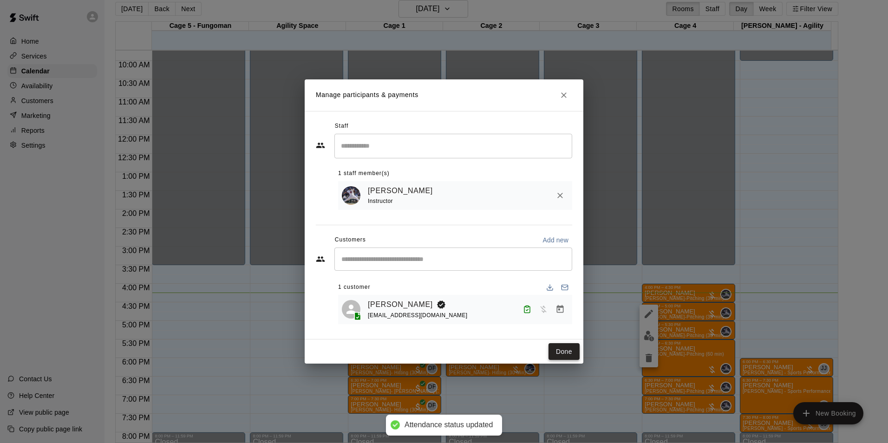
click at [563, 353] on button "Done" at bounding box center [564, 351] width 31 height 17
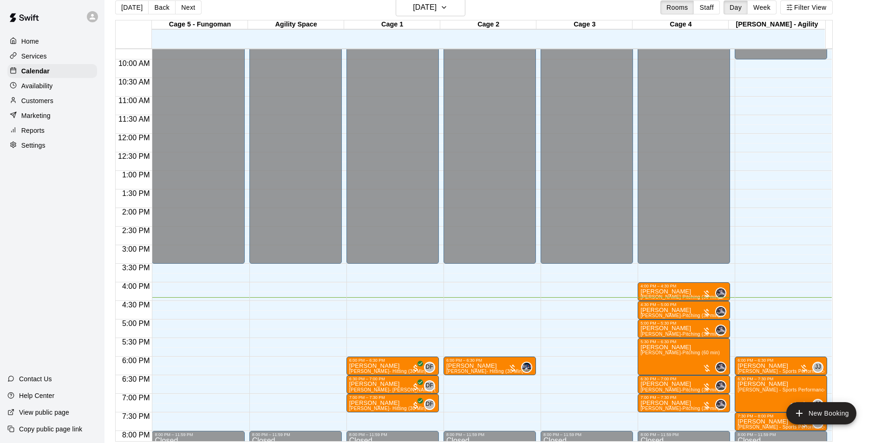
scroll to position [15, 0]
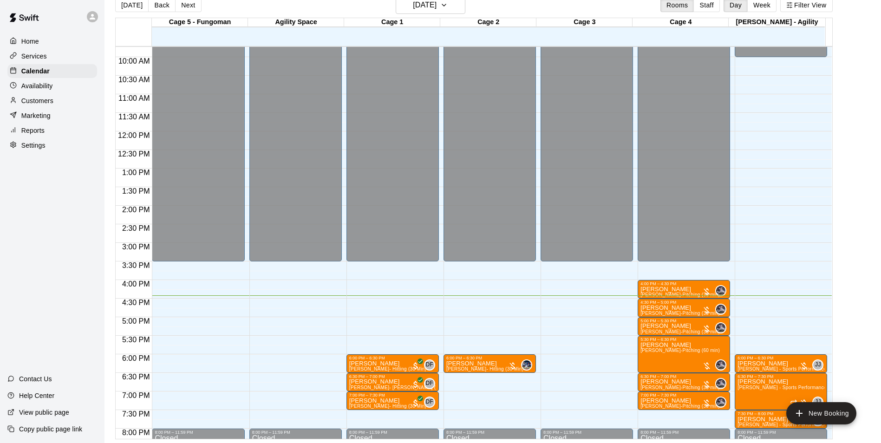
drag, startPoint x: 60, startPoint y: 102, endPoint x: 66, endPoint y: 98, distance: 7.3
click at [60, 102] on div "Customers" at bounding box center [52, 101] width 90 height 14
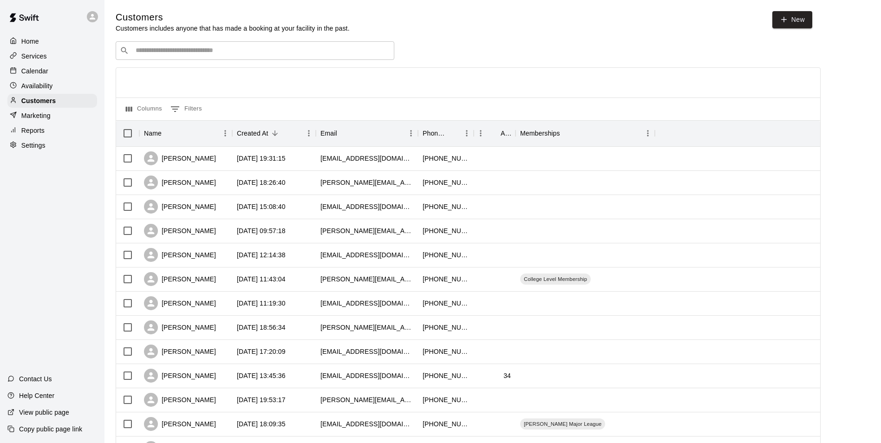
click at [202, 52] on input "Search customers by name or email" at bounding box center [261, 50] width 257 height 9
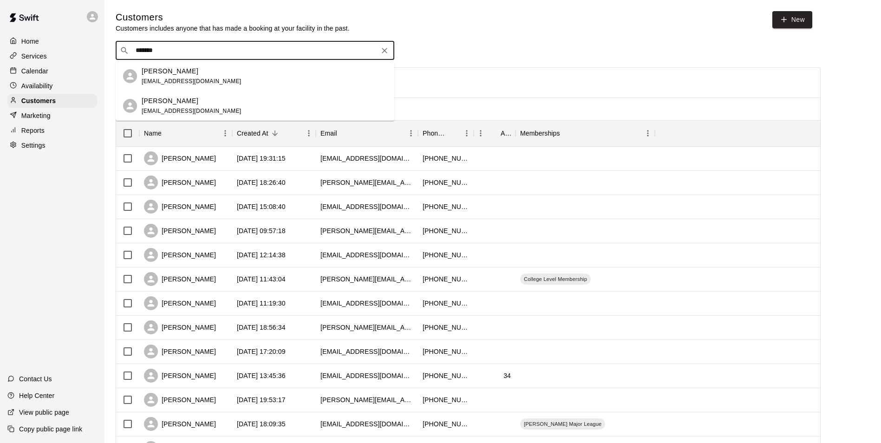
type input "*******"
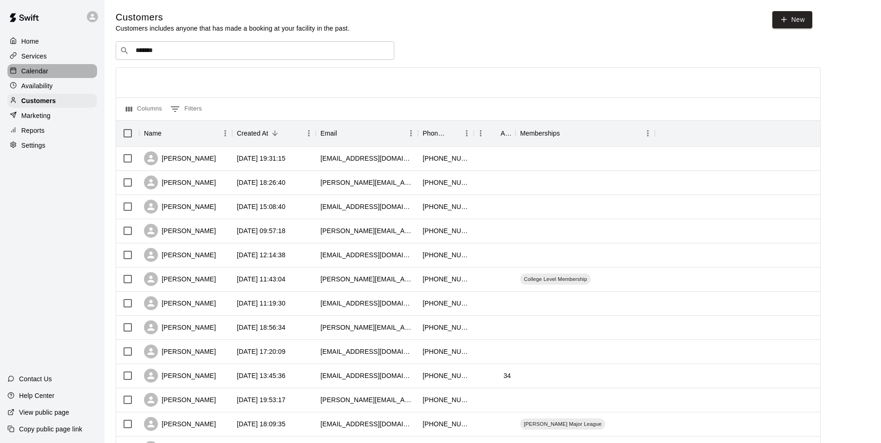
click at [57, 76] on div "Calendar" at bounding box center [52, 71] width 90 height 14
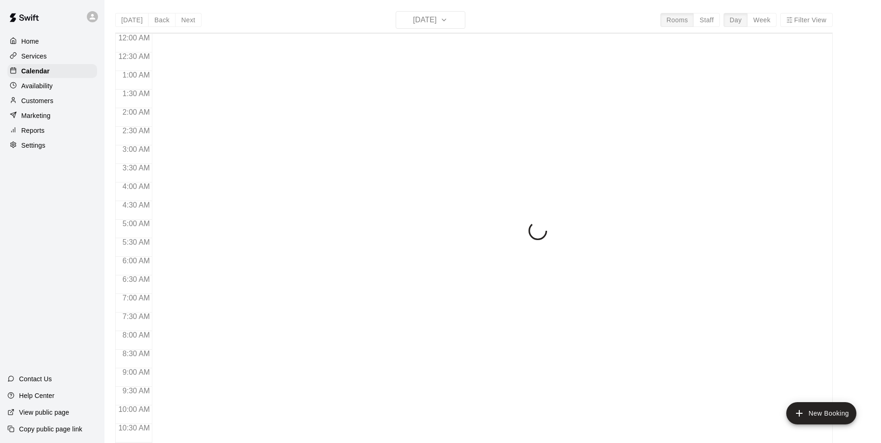
scroll to position [472, 0]
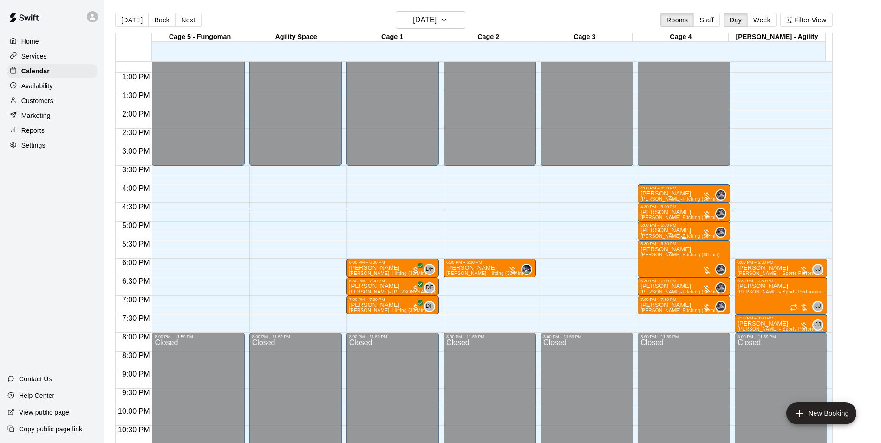
click at [665, 230] on p "[PERSON_NAME]" at bounding box center [679, 230] width 79 height 0
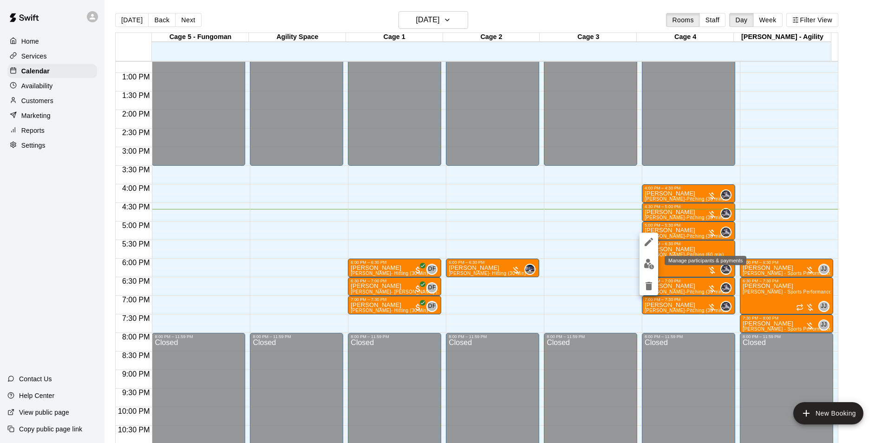
click at [647, 260] on img "edit" at bounding box center [649, 264] width 11 height 11
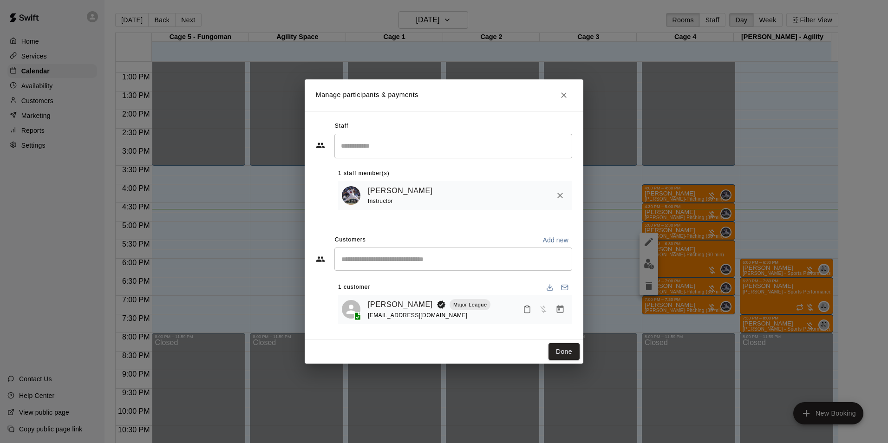
click at [528, 307] on rect "Mark attendance" at bounding box center [527, 306] width 3 height 1
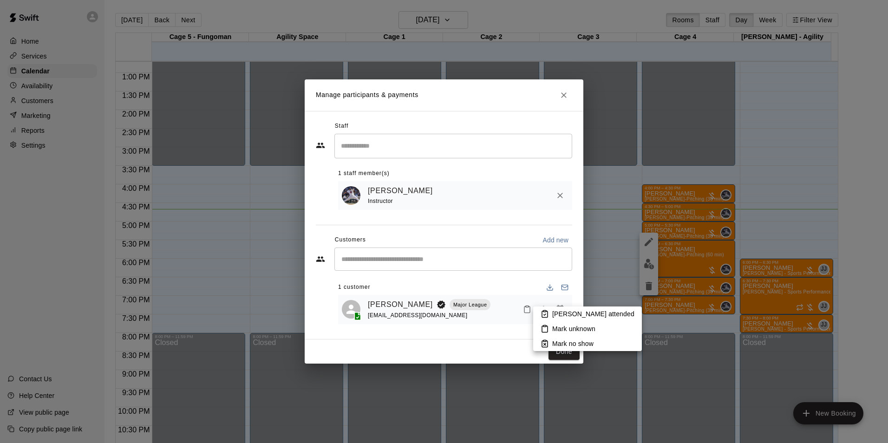
click at [561, 314] on p "[PERSON_NAME] attended" at bounding box center [593, 313] width 82 height 9
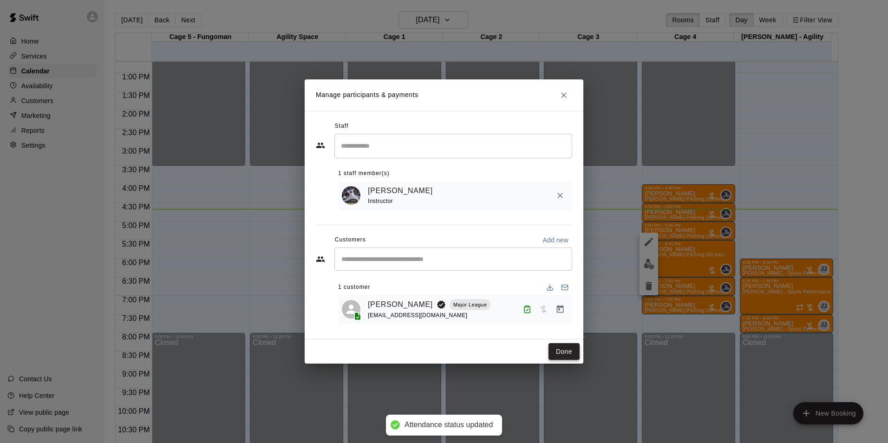
click at [559, 348] on button "Done" at bounding box center [564, 351] width 31 height 17
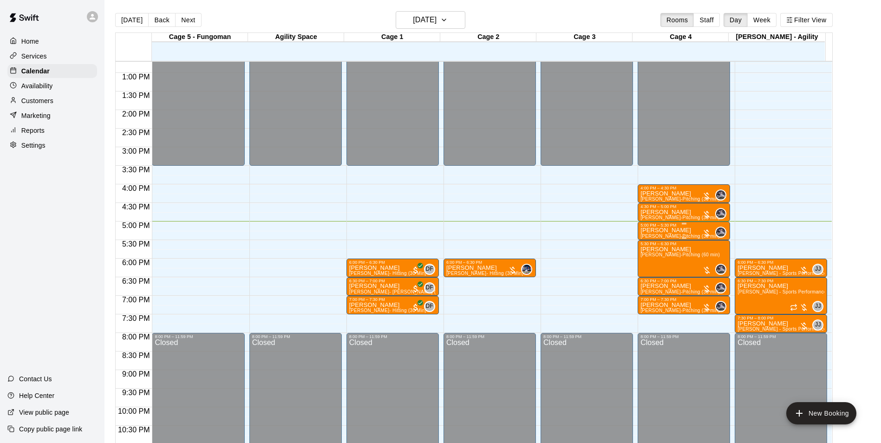
click at [653, 230] on p "[PERSON_NAME]" at bounding box center [679, 230] width 79 height 0
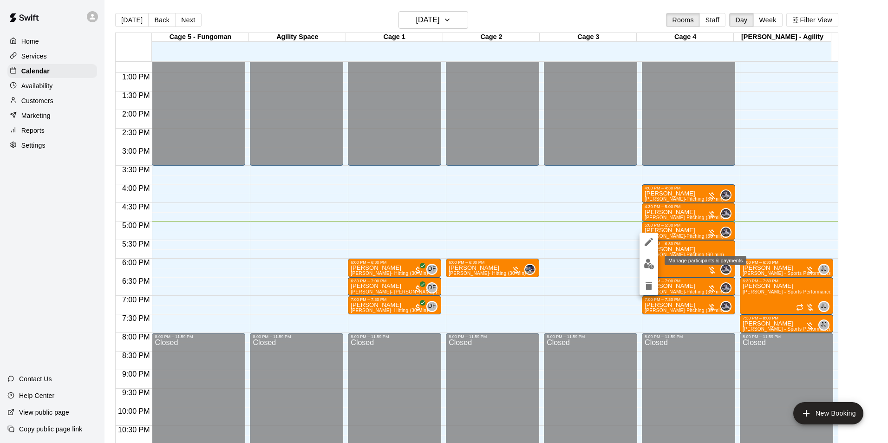
click at [645, 262] on img "edit" at bounding box center [649, 264] width 11 height 11
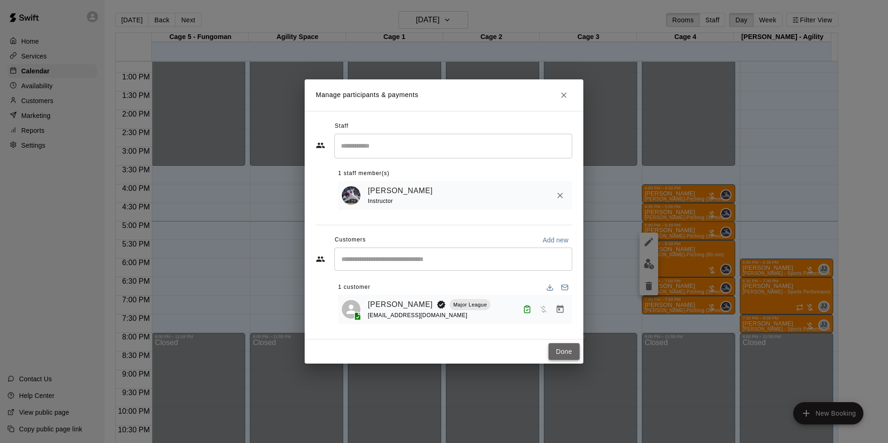
click at [560, 352] on button "Done" at bounding box center [564, 351] width 31 height 17
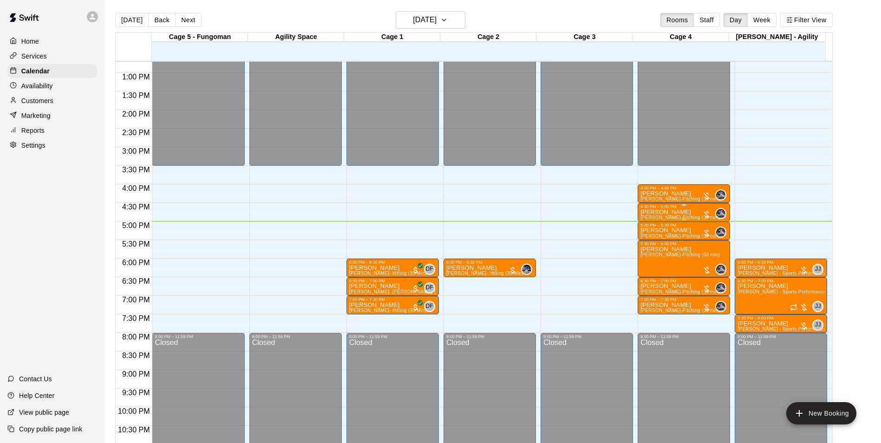
click at [668, 212] on p "[PERSON_NAME]" at bounding box center [679, 212] width 79 height 0
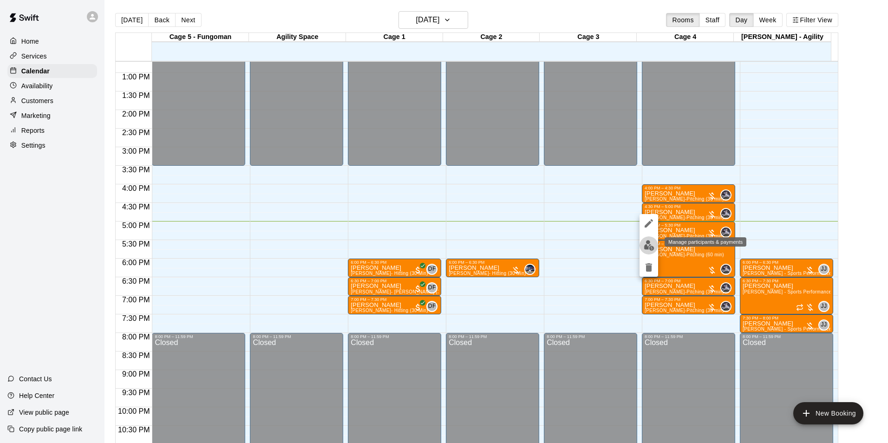
click at [646, 247] on img "edit" at bounding box center [649, 245] width 11 height 11
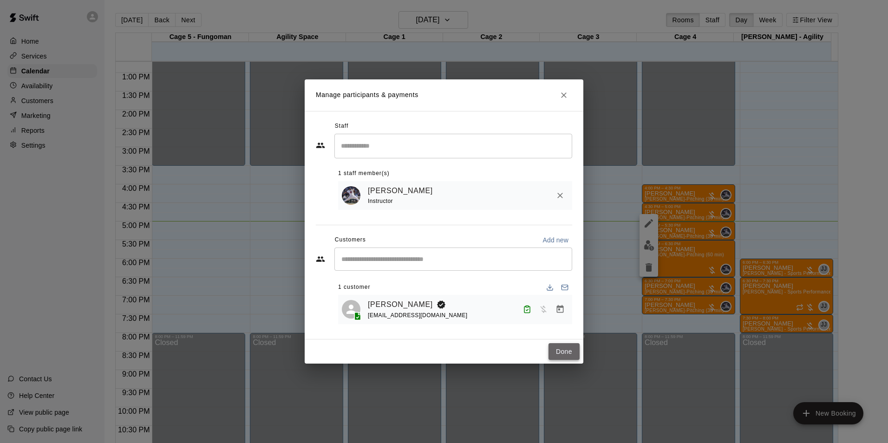
click at [567, 351] on button "Done" at bounding box center [564, 351] width 31 height 17
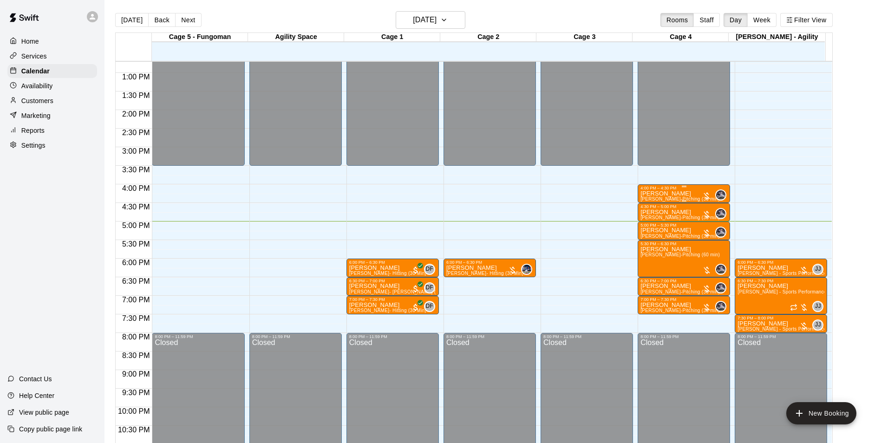
click at [675, 190] on div "4:00 PM – 4:30 PM" at bounding box center [683, 188] width 87 height 5
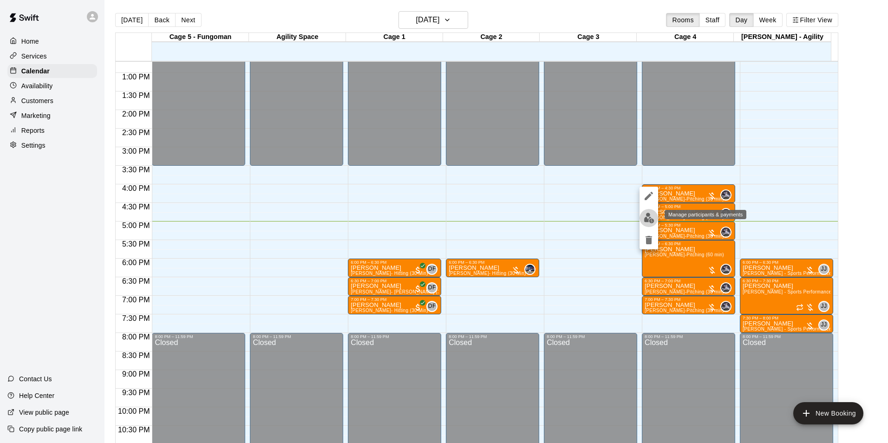
click at [651, 219] on img "edit" at bounding box center [649, 218] width 11 height 11
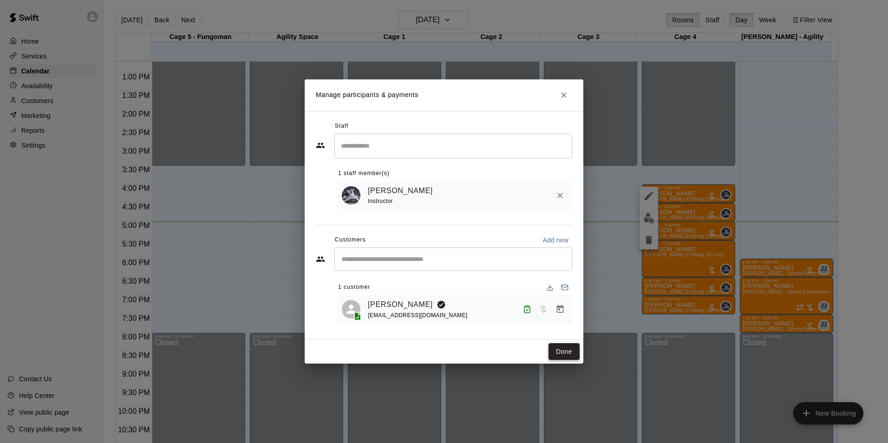
click at [561, 351] on button "Done" at bounding box center [564, 351] width 31 height 17
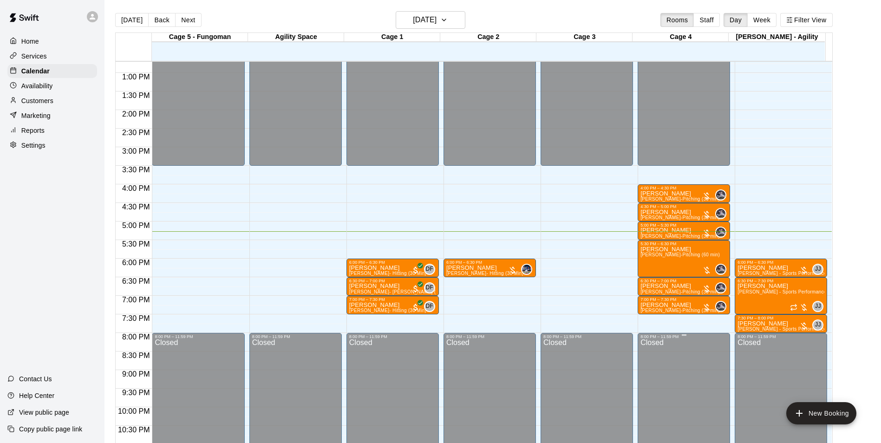
scroll to position [15, 0]
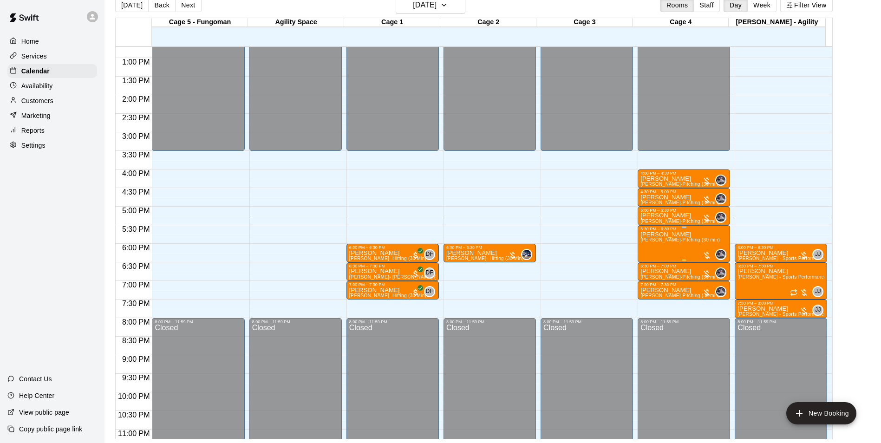
click at [690, 242] on span "[PERSON_NAME]-Pitching (60 min)" at bounding box center [679, 239] width 79 height 5
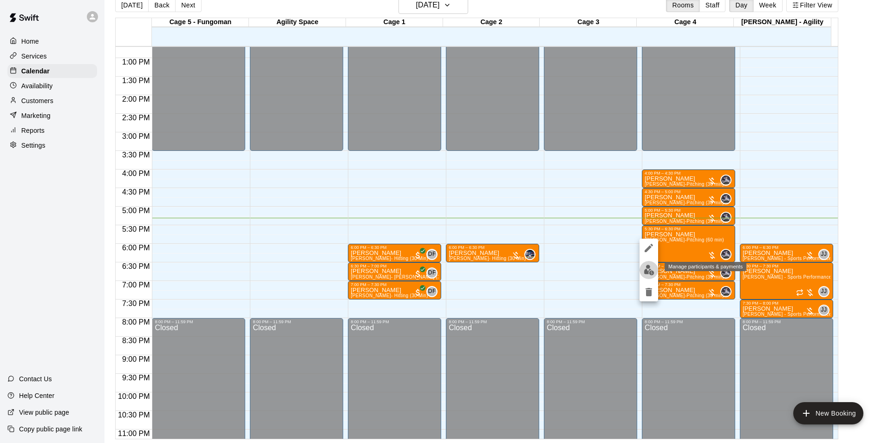
click at [643, 270] on button "edit" at bounding box center [649, 270] width 19 height 18
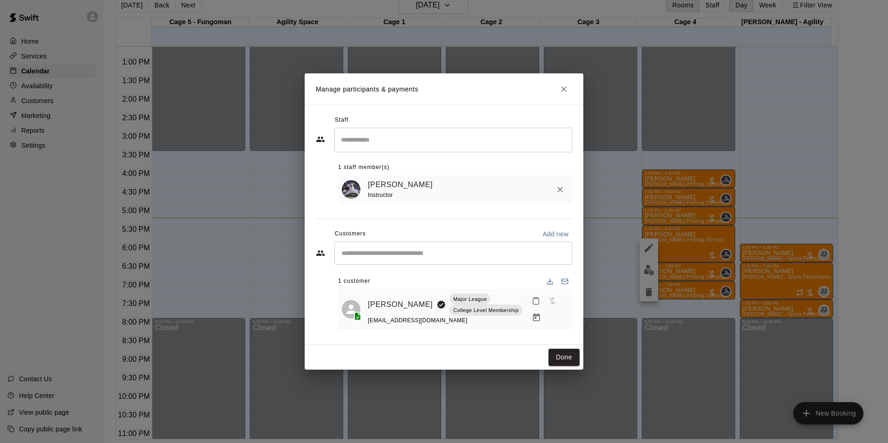
click at [529, 302] on button "Mark attendance" at bounding box center [536, 301] width 16 height 16
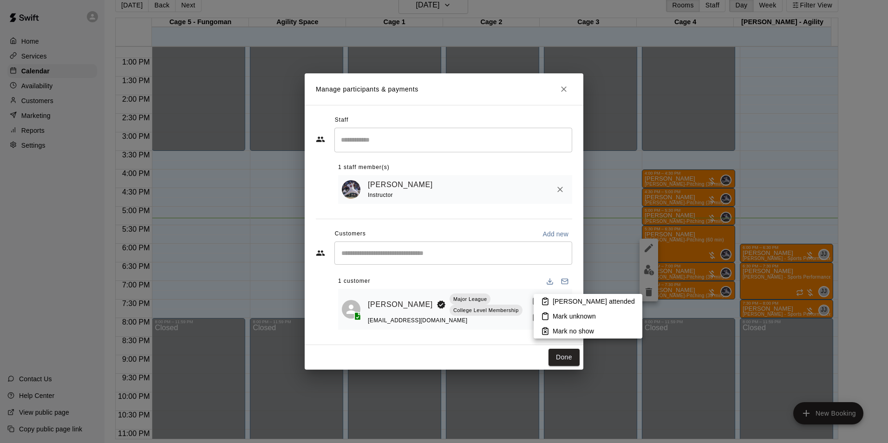
click at [555, 300] on p "[PERSON_NAME] attended" at bounding box center [594, 301] width 82 height 9
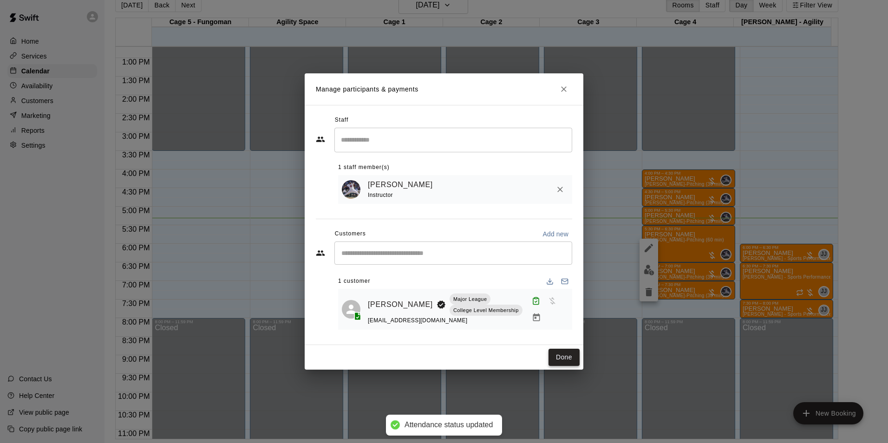
click at [561, 356] on button "Done" at bounding box center [564, 357] width 31 height 17
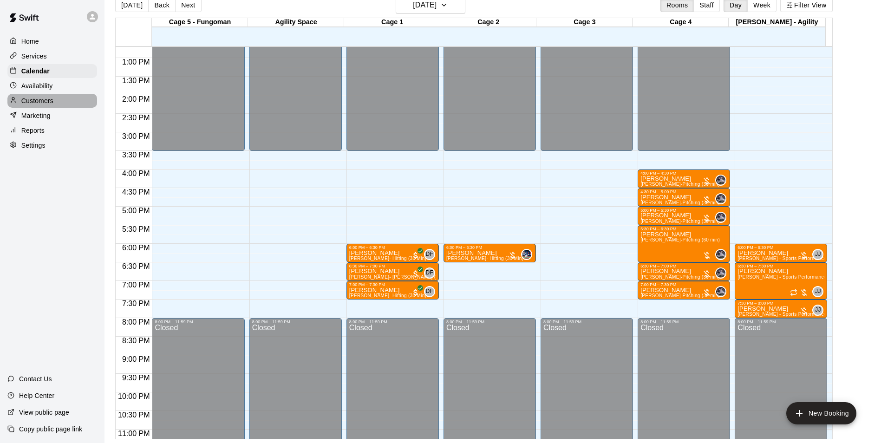
drag, startPoint x: 43, startPoint y: 99, endPoint x: 48, endPoint y: 98, distance: 5.6
click at [43, 99] on p "Customers" at bounding box center [37, 100] width 32 height 9
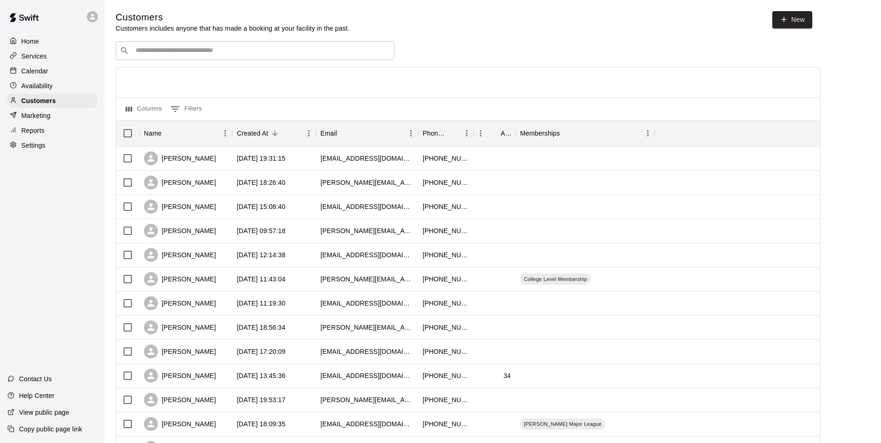
click at [210, 50] on input "Search customers by name or email" at bounding box center [261, 50] width 257 height 9
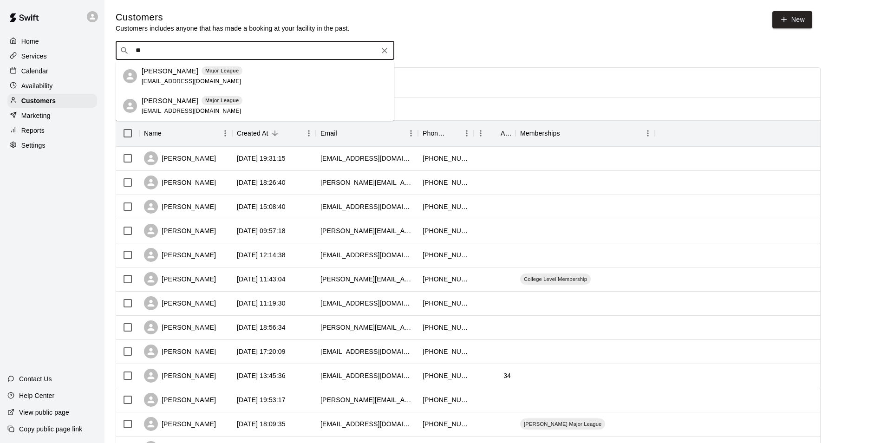
type input "*"
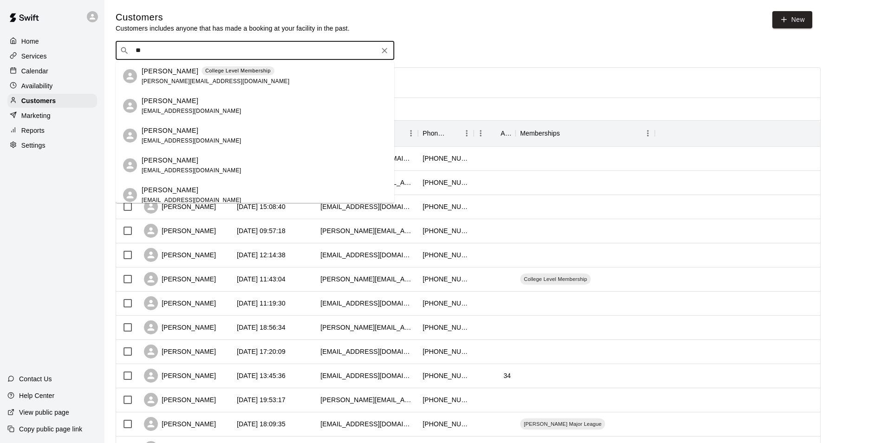
type input "*"
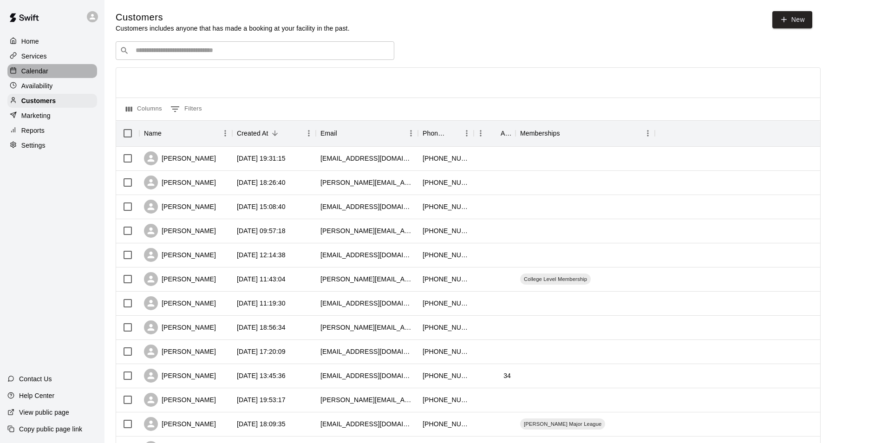
click at [48, 75] on div "Calendar" at bounding box center [52, 71] width 90 height 14
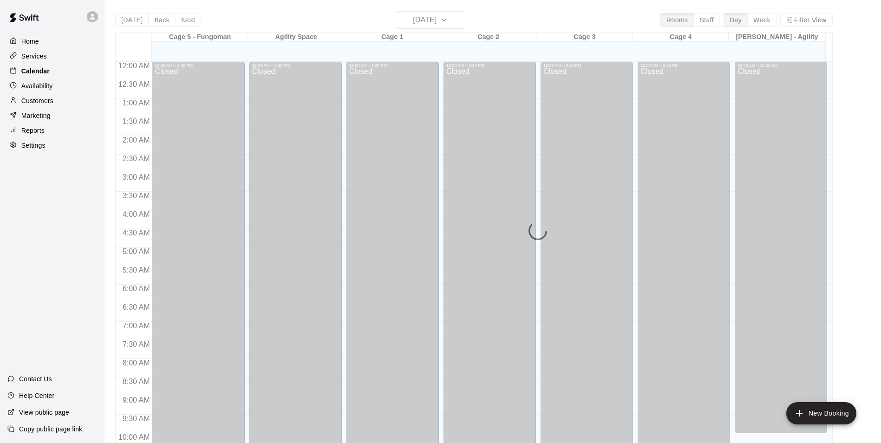
scroll to position [472, 0]
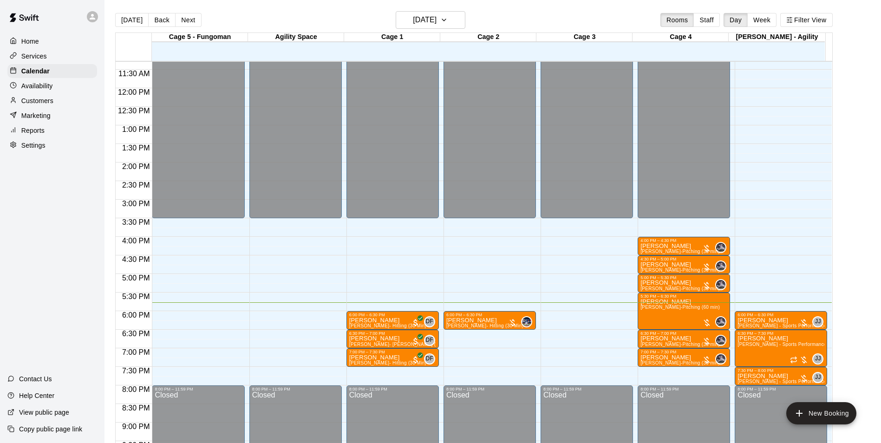
scroll to position [425, 0]
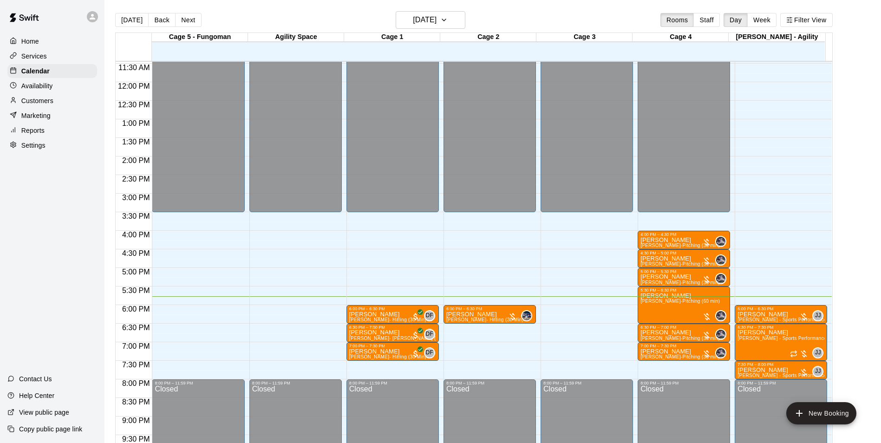
click at [46, 87] on p "Availability" at bounding box center [37, 85] width 32 height 9
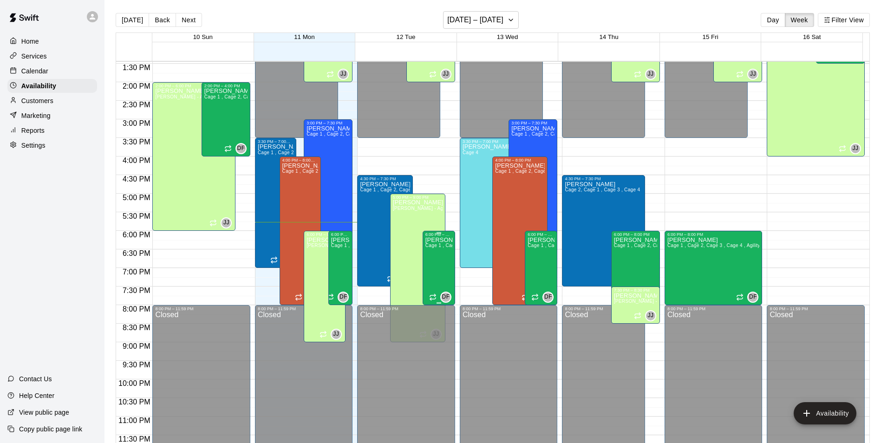
scroll to position [454, 0]
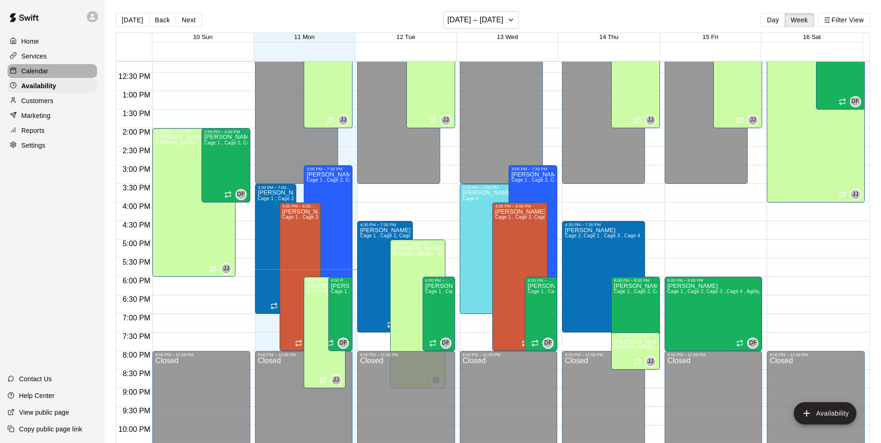
click at [41, 74] on p "Calendar" at bounding box center [34, 70] width 27 height 9
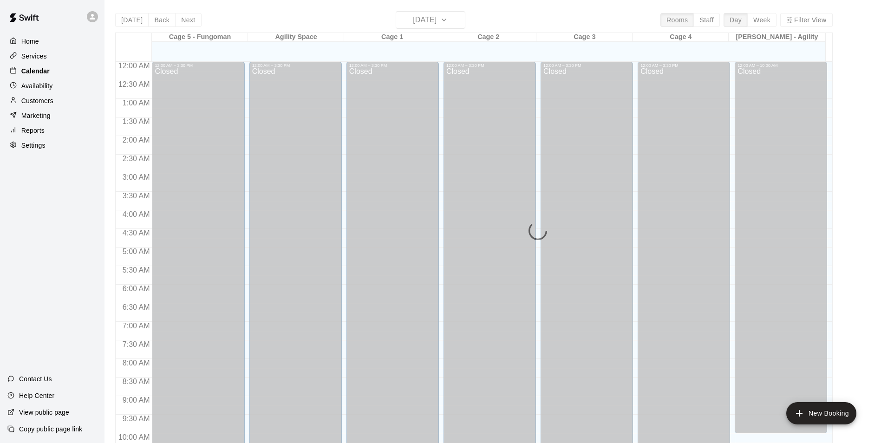
scroll to position [472, 0]
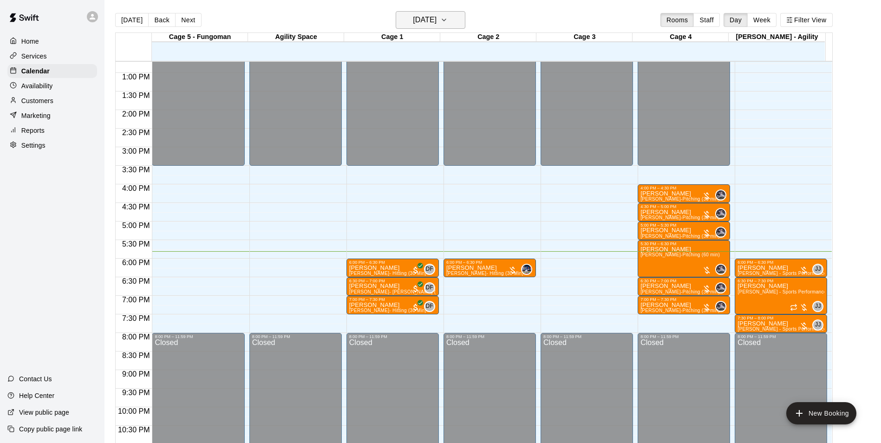
click at [437, 20] on h6 "[DATE]" at bounding box center [425, 19] width 24 height 13
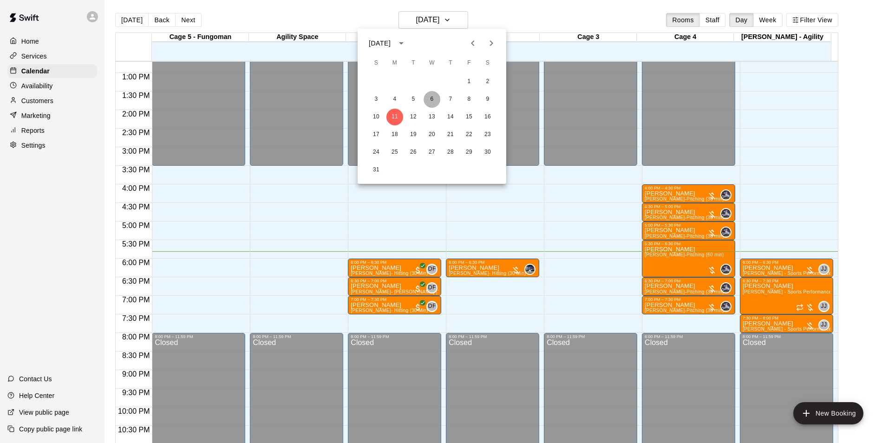
click at [431, 95] on button "6" at bounding box center [432, 99] width 17 height 17
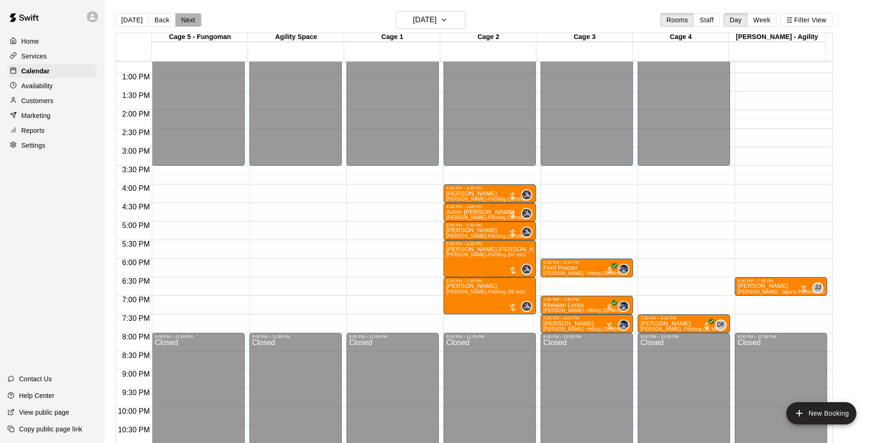
click at [184, 19] on button "Next" at bounding box center [188, 20] width 26 height 14
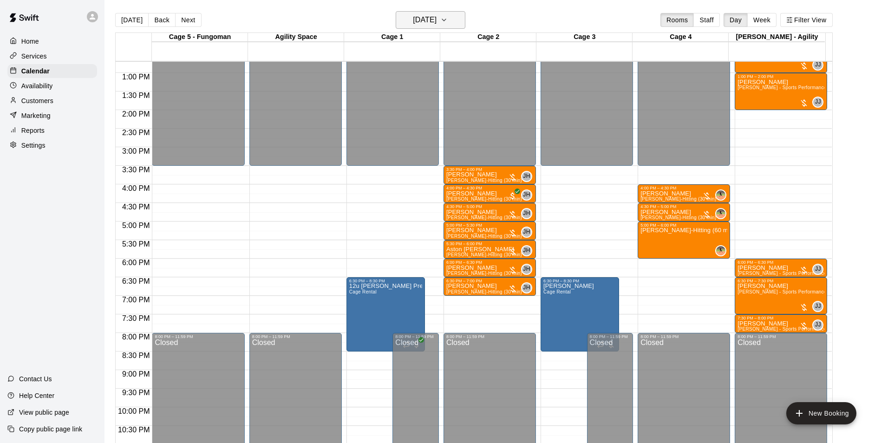
click at [428, 21] on h6 "Thursday Aug 07" at bounding box center [425, 19] width 24 height 13
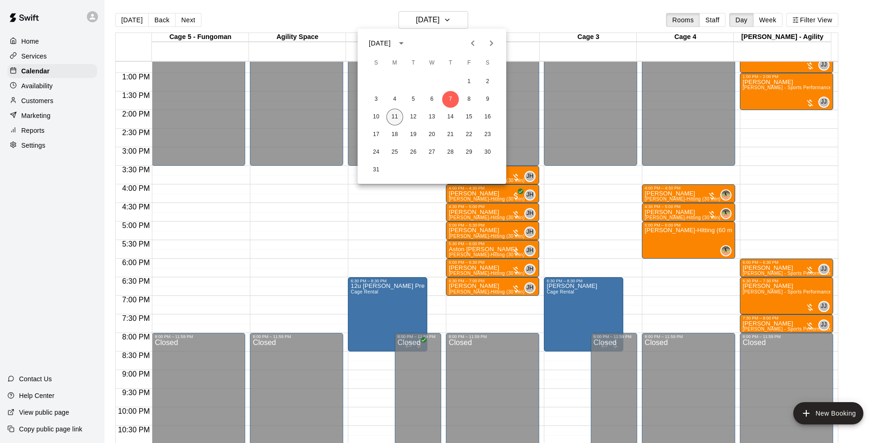
click at [395, 119] on button "11" at bounding box center [394, 117] width 17 height 17
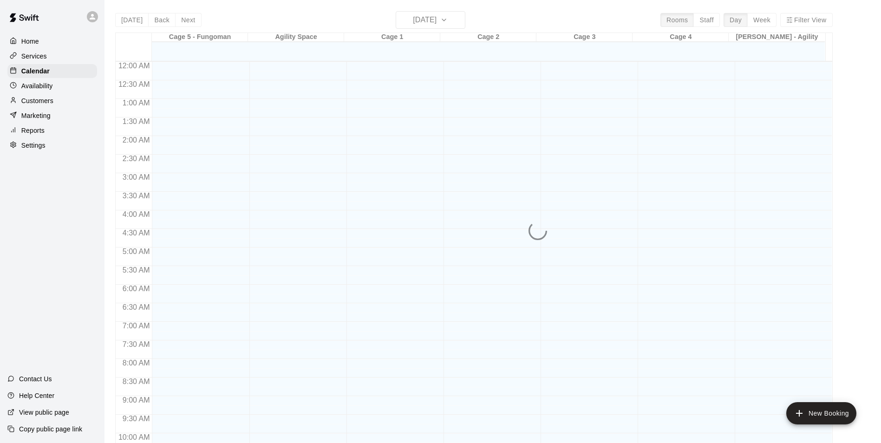
scroll to position [472, 0]
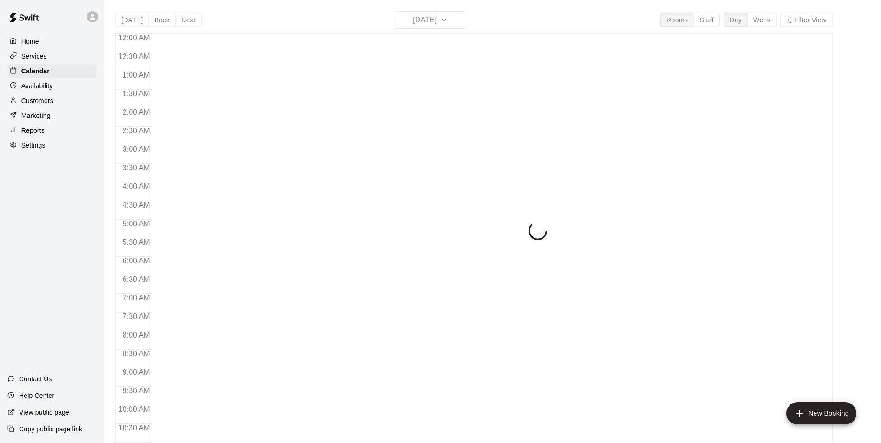
scroll to position [472, 0]
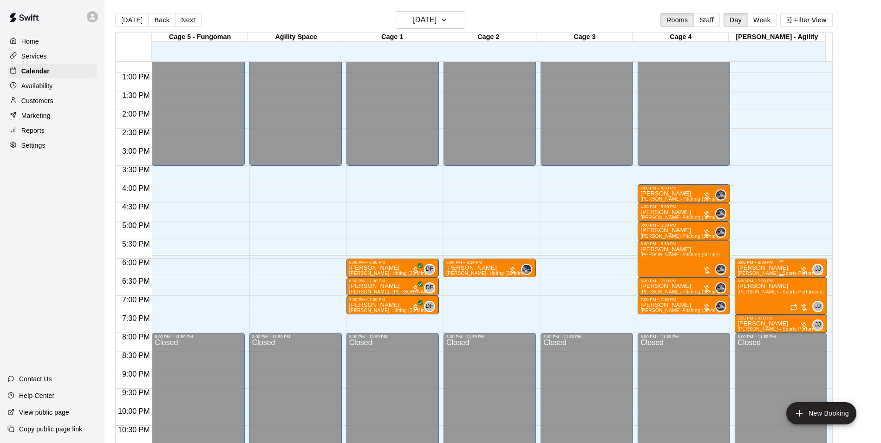
click at [754, 264] on div "6:00 PM – 6:30 PM" at bounding box center [781, 262] width 87 height 5
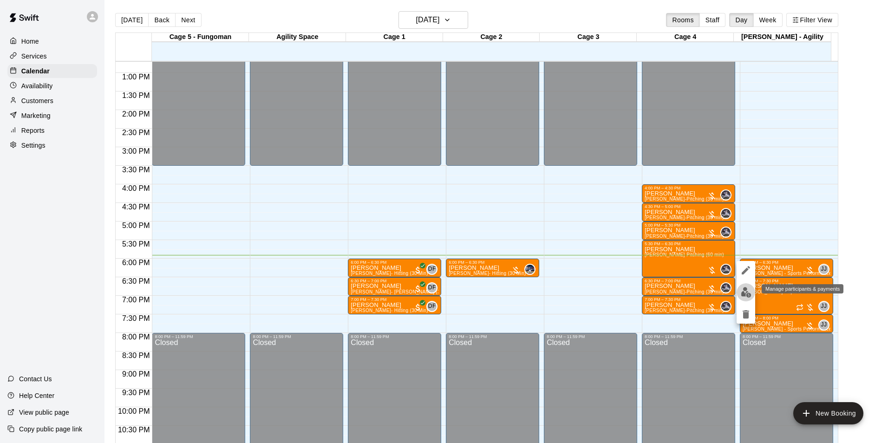
click at [743, 294] on img "edit" at bounding box center [746, 292] width 11 height 11
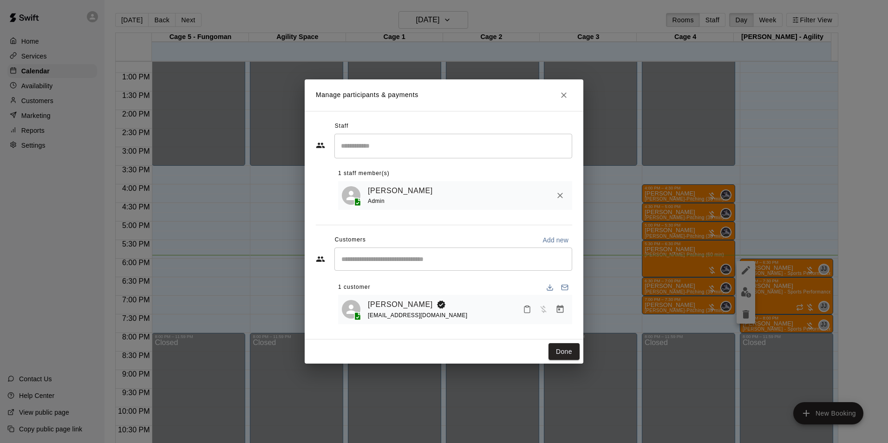
click at [562, 96] on icon "Close" at bounding box center [564, 95] width 6 height 6
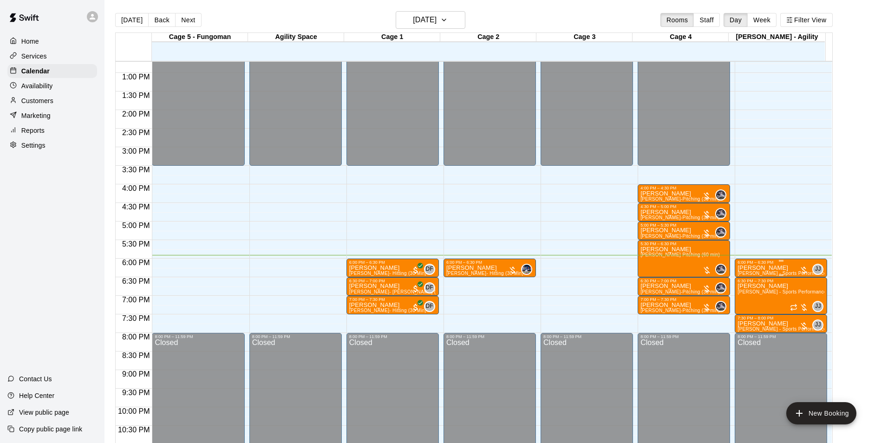
click at [746, 265] on div "6:00 PM – 6:30 PM" at bounding box center [781, 262] width 87 height 5
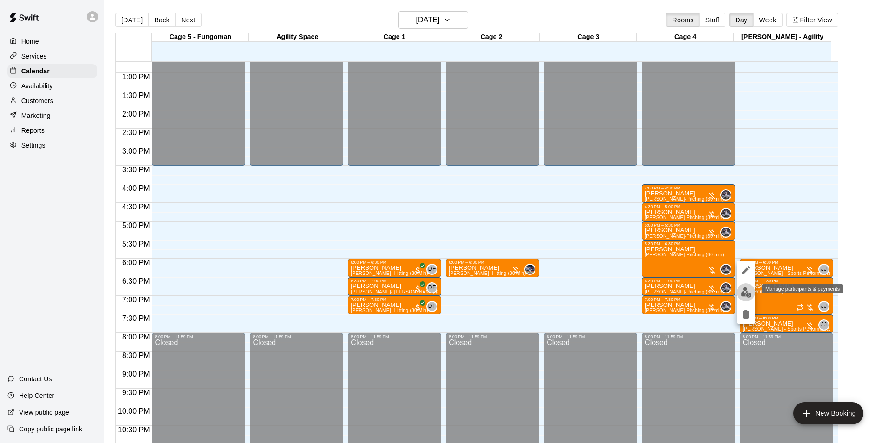
click at [744, 294] on img "edit" at bounding box center [746, 292] width 11 height 11
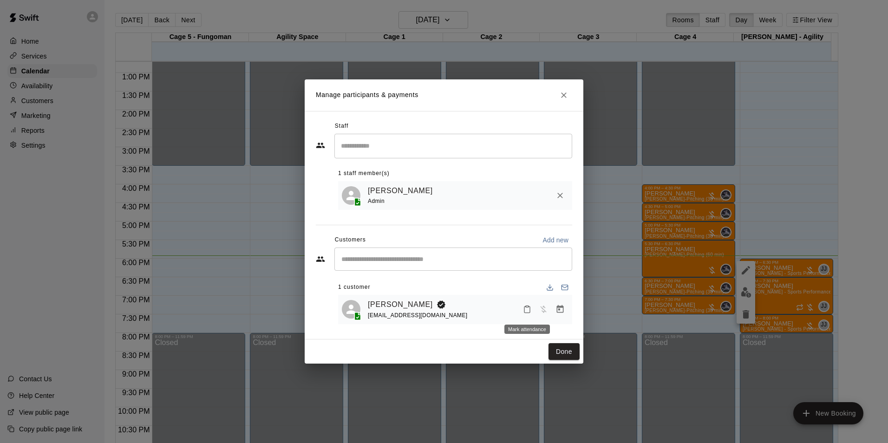
click at [529, 310] on icon "Mark attendance" at bounding box center [527, 309] width 8 height 8
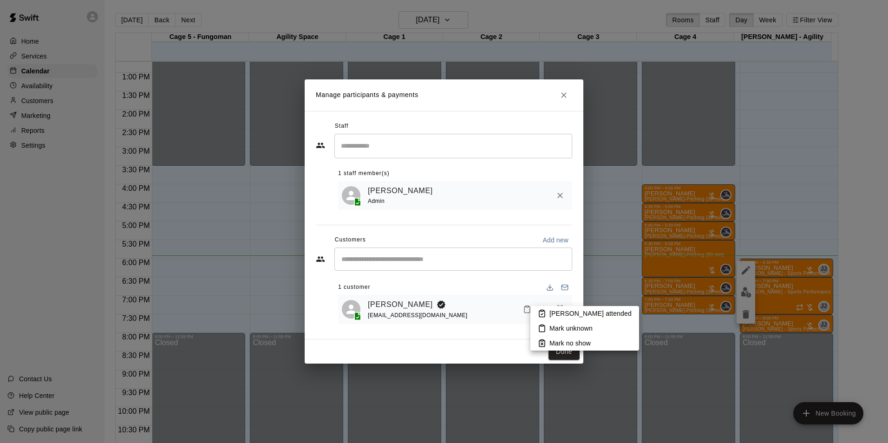
click at [555, 313] on p "[PERSON_NAME] attended" at bounding box center [590, 313] width 82 height 9
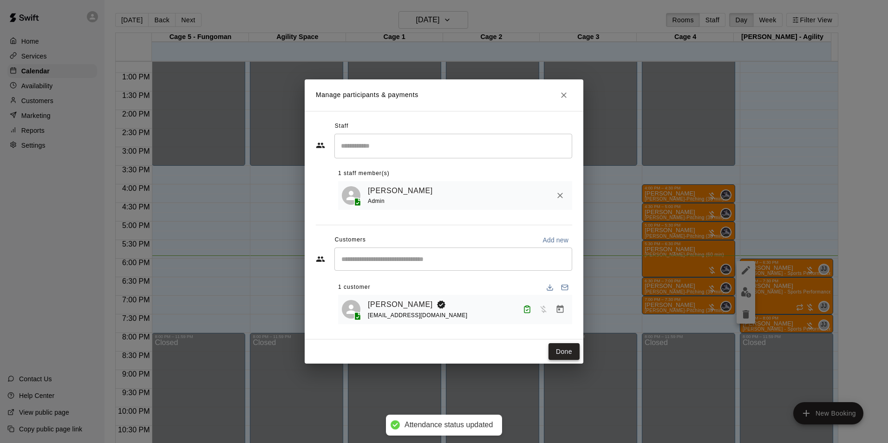
click at [566, 348] on button "Done" at bounding box center [564, 351] width 31 height 17
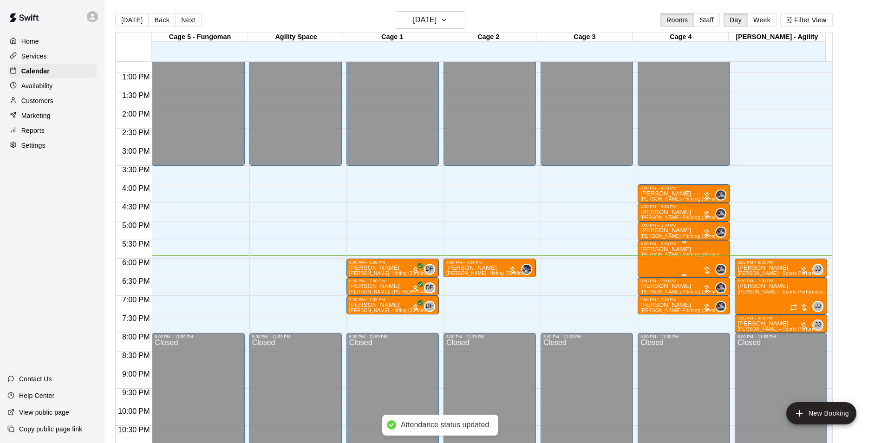
click at [663, 256] on span "[PERSON_NAME]-Pitching (60 min)" at bounding box center [679, 254] width 79 height 5
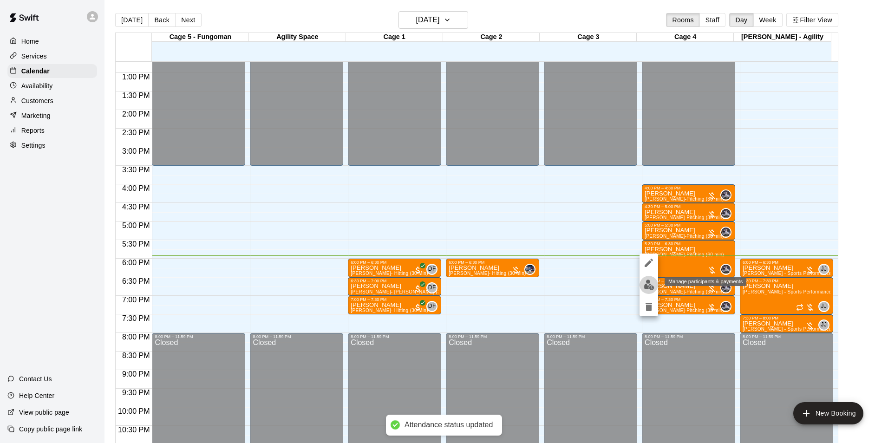
click at [654, 283] on img "edit" at bounding box center [649, 285] width 11 height 11
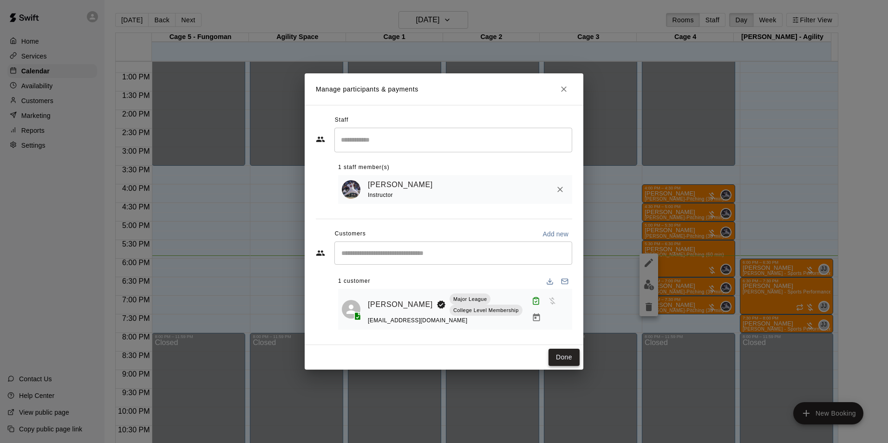
drag, startPoint x: 562, startPoint y: 361, endPoint x: 552, endPoint y: 353, distance: 12.9
click at [561, 361] on button "Done" at bounding box center [564, 357] width 31 height 17
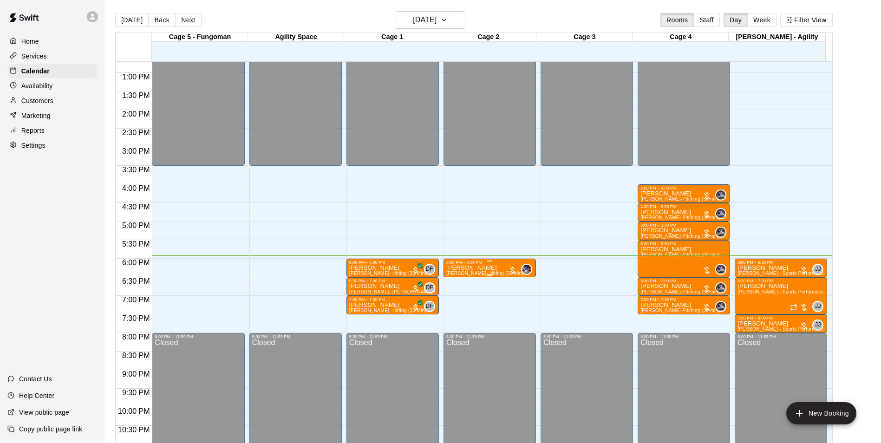
click at [466, 268] on p "[PERSON_NAME]" at bounding box center [484, 268] width 77 height 0
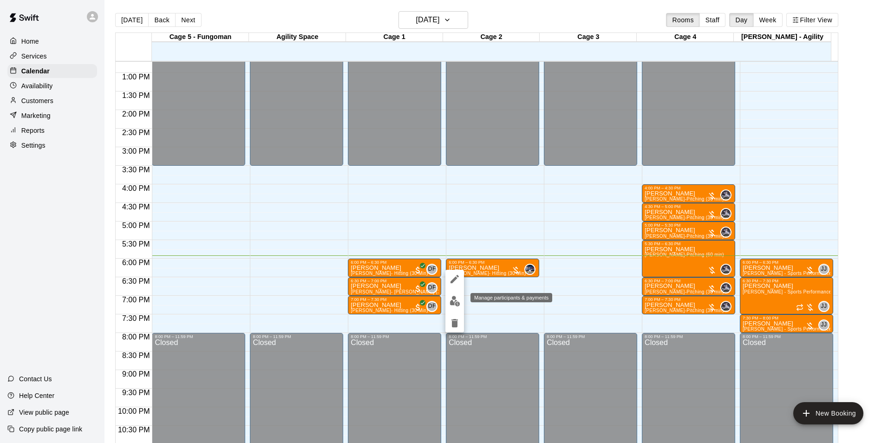
click at [454, 297] on img "edit" at bounding box center [455, 301] width 11 height 11
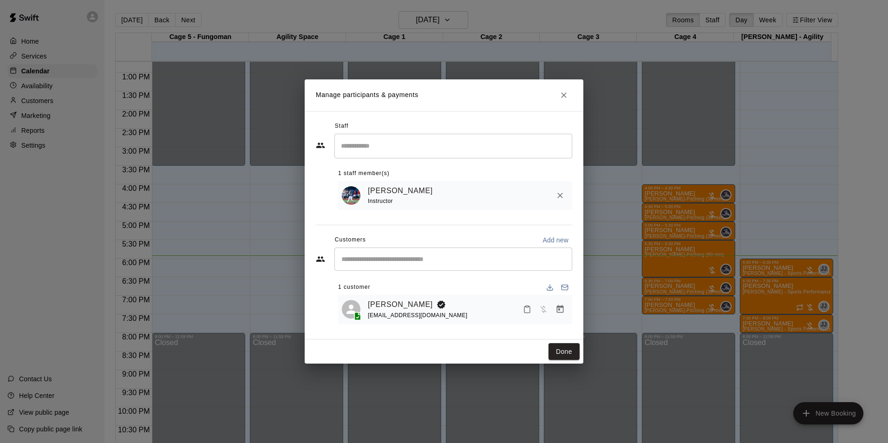
click at [563, 94] on icon "Close" at bounding box center [564, 95] width 6 height 6
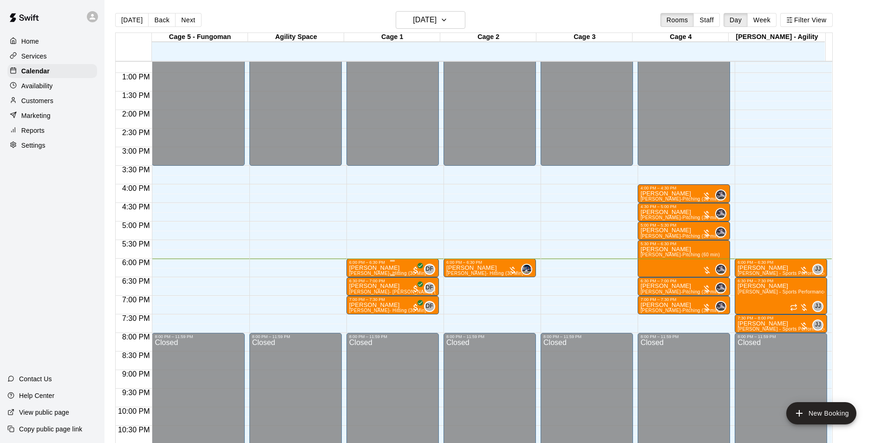
click at [362, 274] on span "[PERSON_NAME]- Hitting (30 Min)" at bounding box center [387, 273] width 77 height 5
click at [359, 309] on button "edit" at bounding box center [357, 303] width 19 height 18
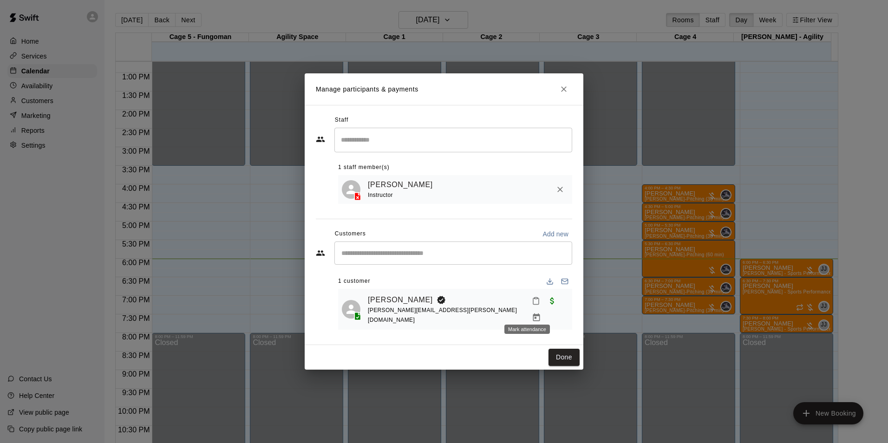
click at [532, 305] on icon "Mark attendance" at bounding box center [536, 301] width 8 height 8
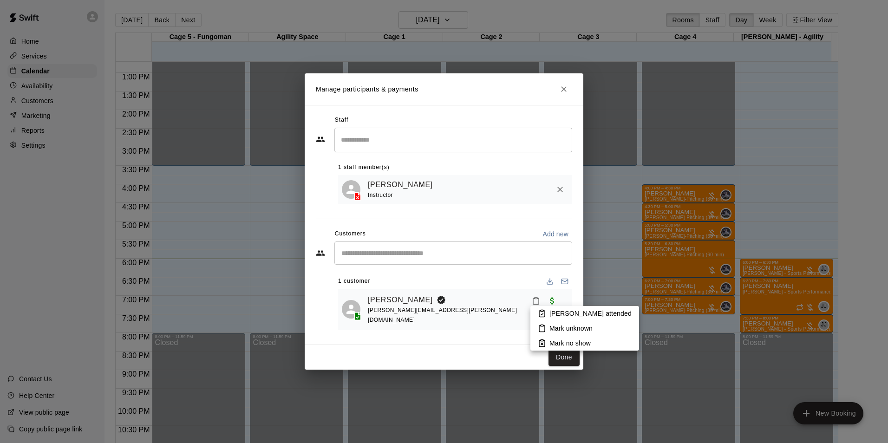
click at [540, 309] on icon at bounding box center [542, 313] width 8 height 8
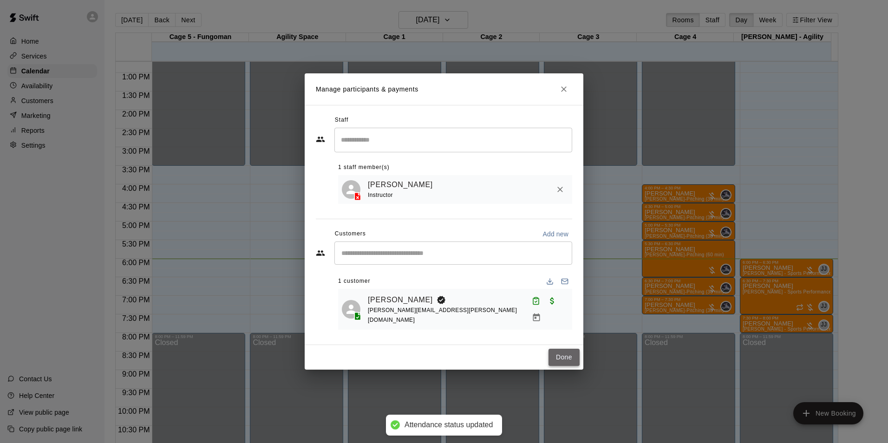
drag, startPoint x: 565, startPoint y: 353, endPoint x: 565, endPoint y: 365, distance: 11.6
click at [565, 361] on button "Done" at bounding box center [564, 357] width 31 height 17
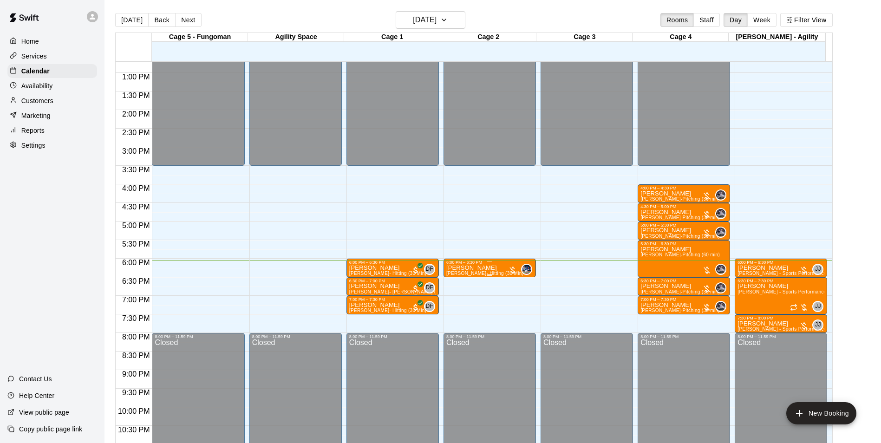
click at [473, 268] on p "[PERSON_NAME]" at bounding box center [484, 268] width 77 height 0
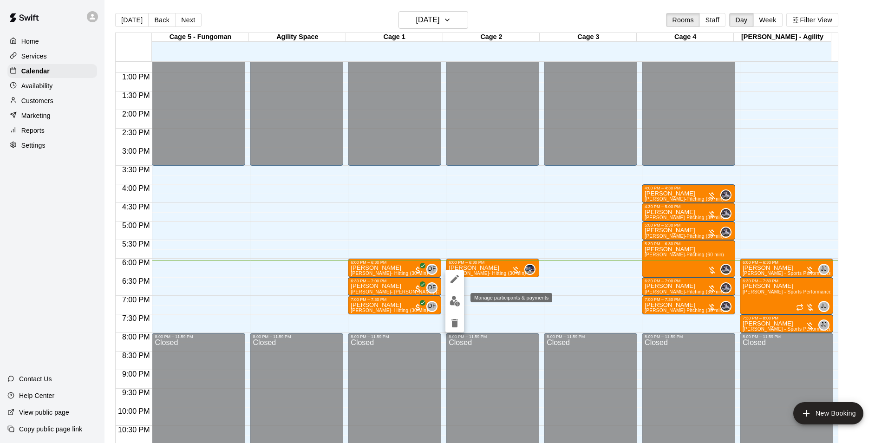
click at [451, 305] on img "edit" at bounding box center [455, 301] width 11 height 11
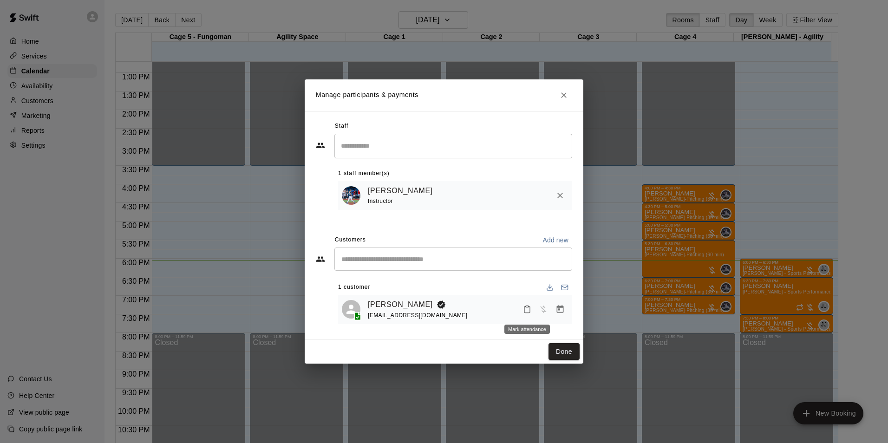
click at [532, 314] on button "Mark attendance" at bounding box center [527, 309] width 16 height 16
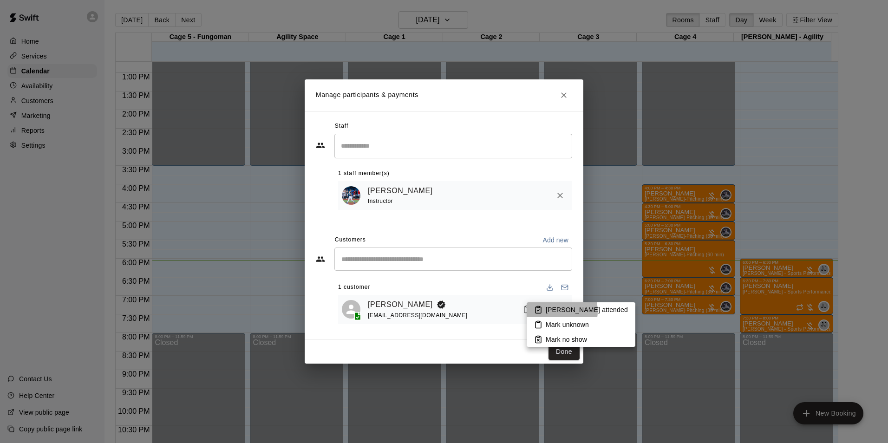
click at [553, 311] on p "[PERSON_NAME] attended" at bounding box center [587, 309] width 82 height 9
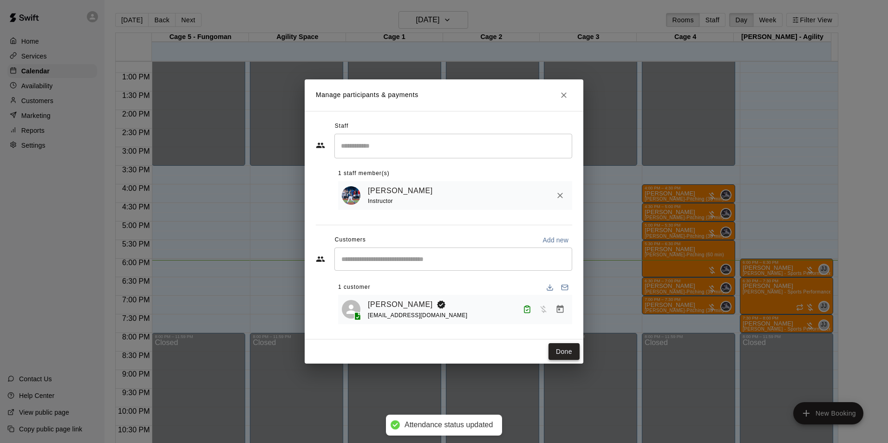
click at [559, 353] on button "Done" at bounding box center [564, 351] width 31 height 17
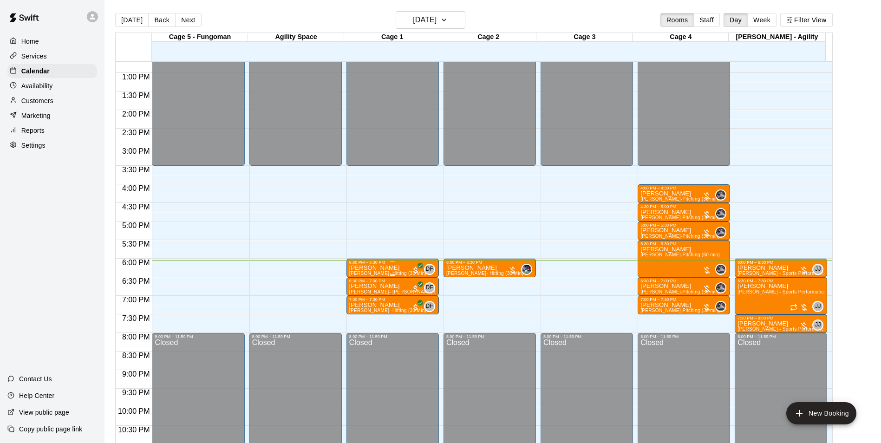
click at [362, 265] on div "6:00 PM – 6:30 PM" at bounding box center [392, 262] width 87 height 5
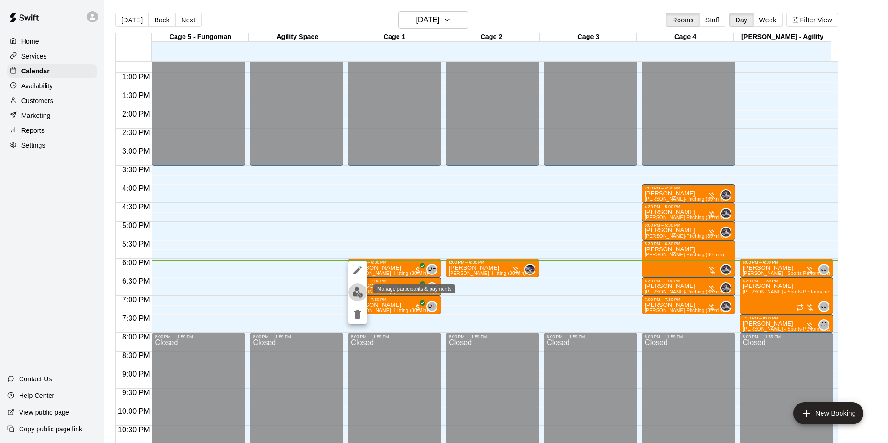
click at [358, 293] on img "edit" at bounding box center [358, 292] width 11 height 11
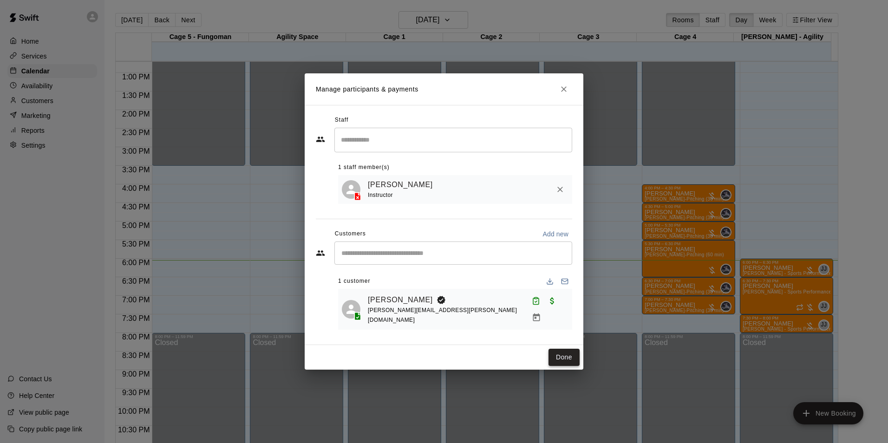
click at [561, 356] on button "Done" at bounding box center [564, 357] width 31 height 17
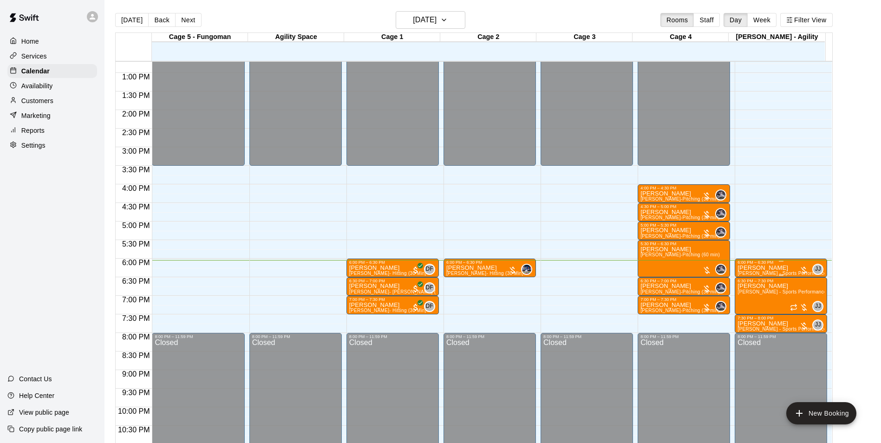
click at [762, 265] on div "6:00 PM – 6:30 PM" at bounding box center [781, 262] width 87 height 5
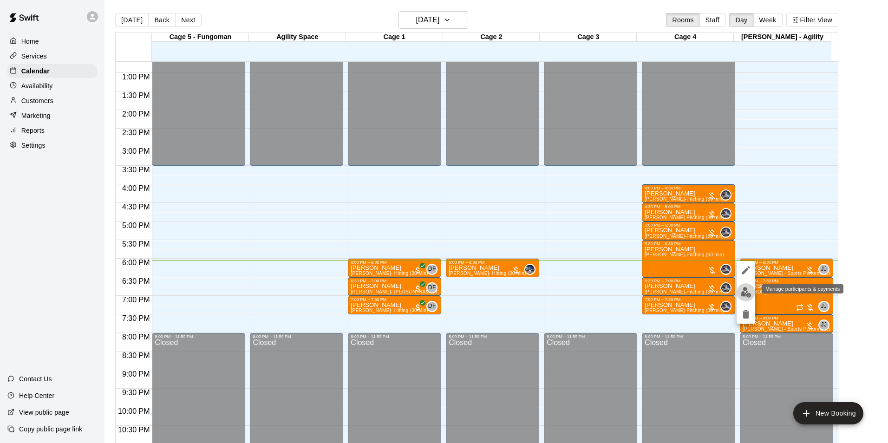
click at [749, 297] on img "edit" at bounding box center [746, 292] width 11 height 11
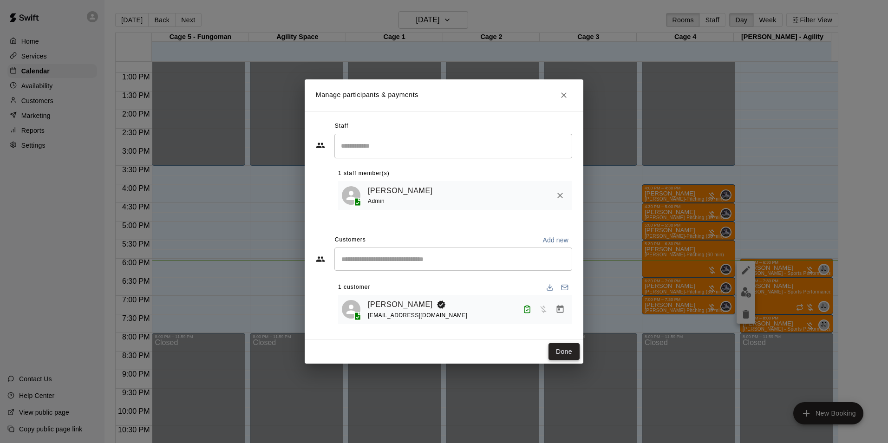
click at [565, 357] on button "Done" at bounding box center [564, 351] width 31 height 17
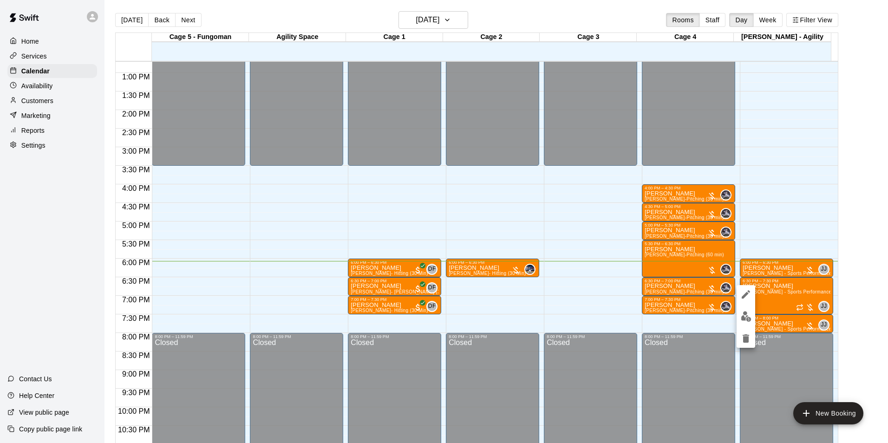
click at [741, 293] on icon "edit" at bounding box center [745, 294] width 11 height 11
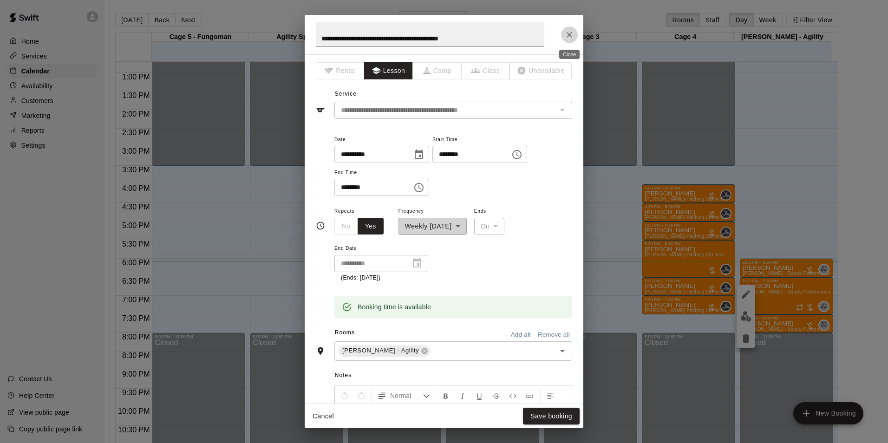
click at [570, 35] on icon "Close" at bounding box center [570, 35] width 6 height 6
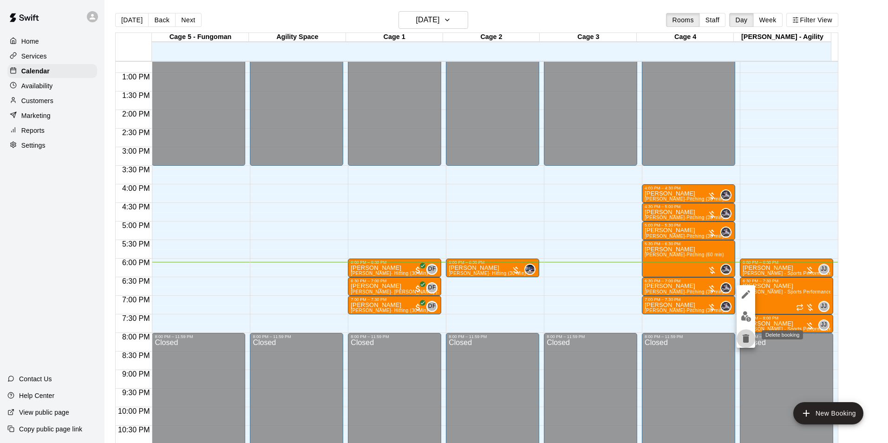
click at [740, 342] on icon "delete" at bounding box center [745, 338] width 11 height 11
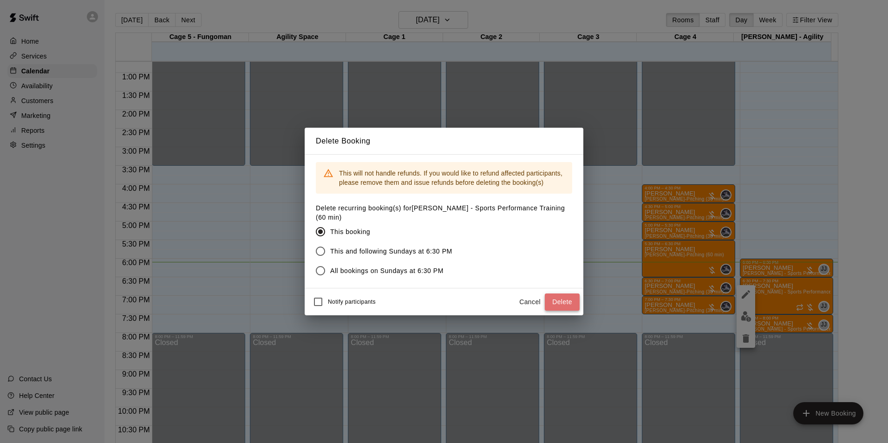
click at [562, 299] on button "Delete" at bounding box center [562, 302] width 35 height 17
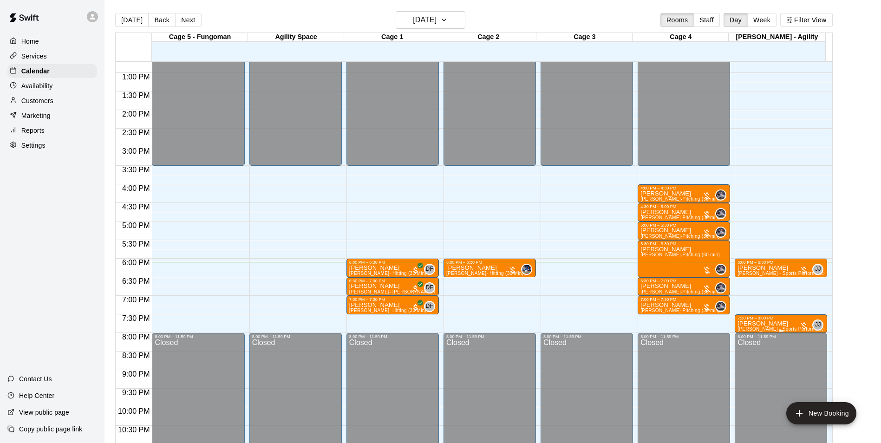
click at [760, 324] on p "[PERSON_NAME]" at bounding box center [781, 324] width 87 height 0
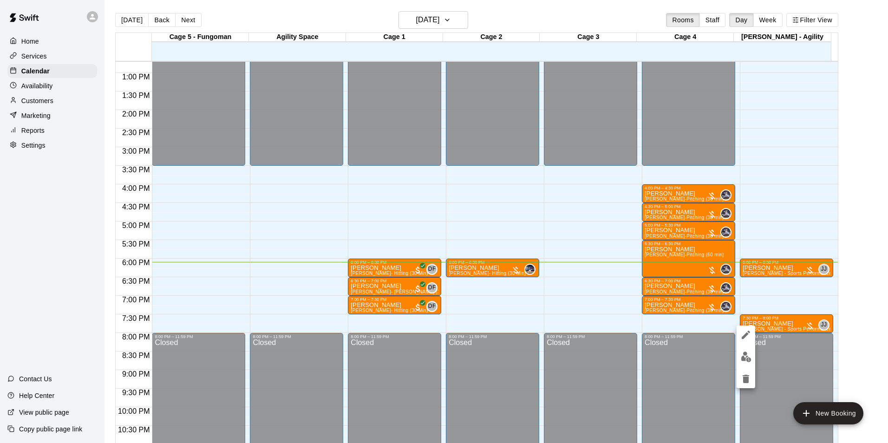
click at [766, 321] on div at bounding box center [444, 221] width 888 height 443
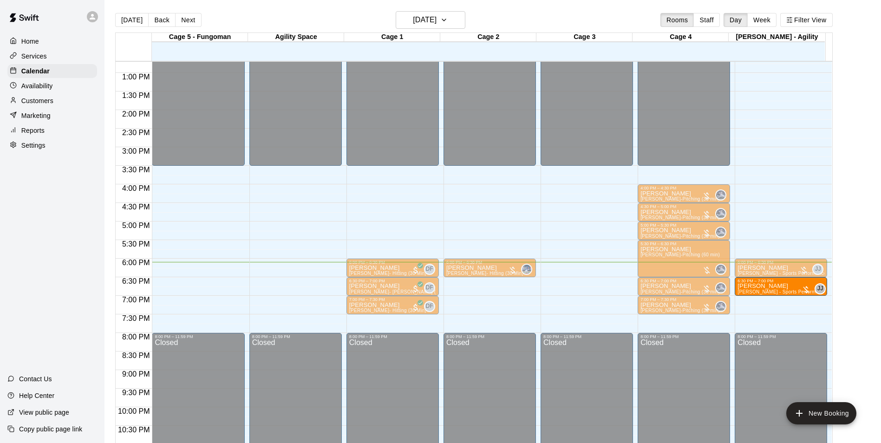
drag, startPoint x: 767, startPoint y: 326, endPoint x: 762, endPoint y: 295, distance: 31.1
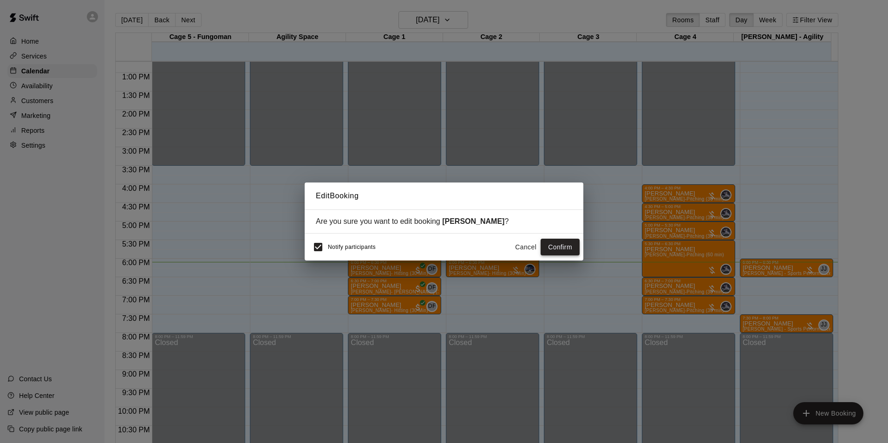
click at [553, 248] on button "Confirm" at bounding box center [560, 247] width 39 height 17
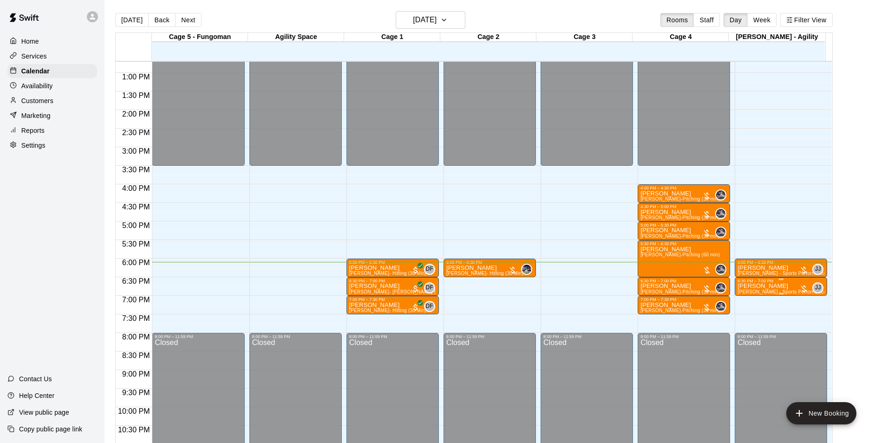
click at [771, 294] on div at bounding box center [781, 293] width 87 height 1
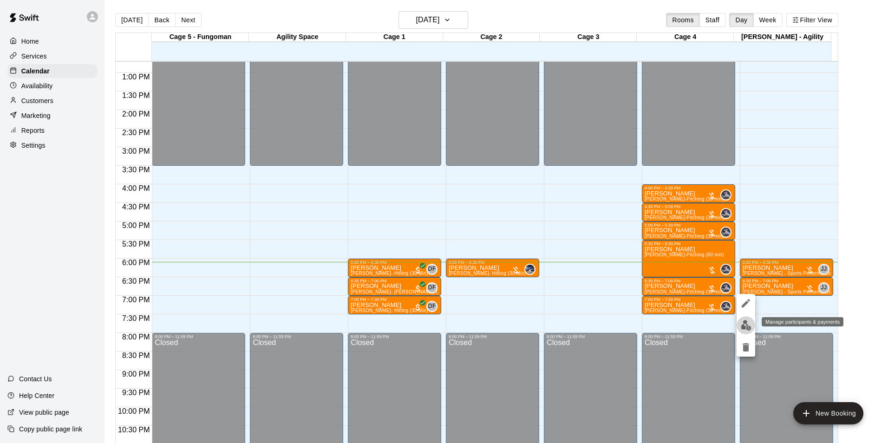
click at [745, 320] on button "edit" at bounding box center [746, 325] width 19 height 18
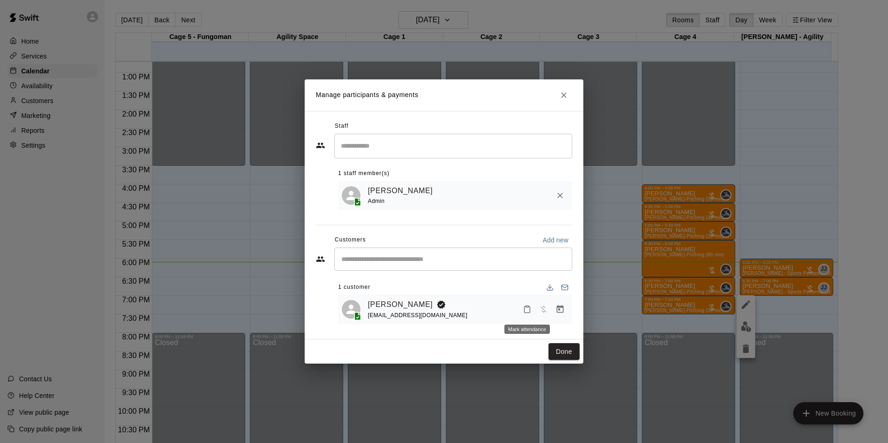
click at [524, 311] on icon "Mark attendance" at bounding box center [527, 310] width 6 height 7
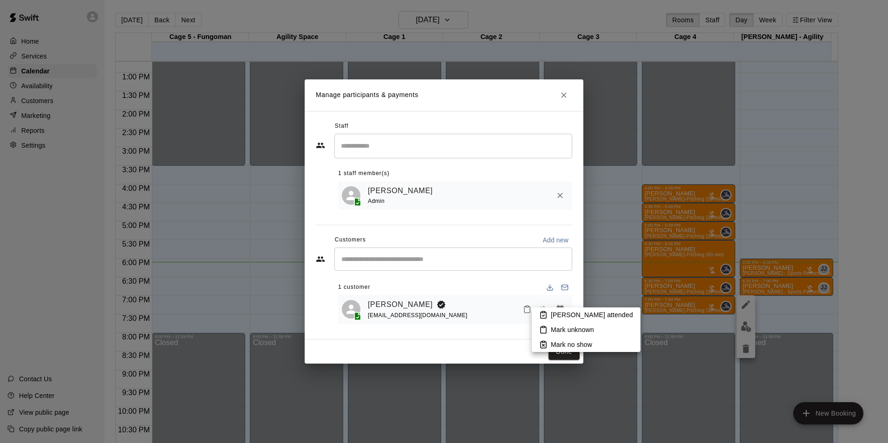
click at [561, 313] on p "[PERSON_NAME] attended" at bounding box center [592, 314] width 82 height 9
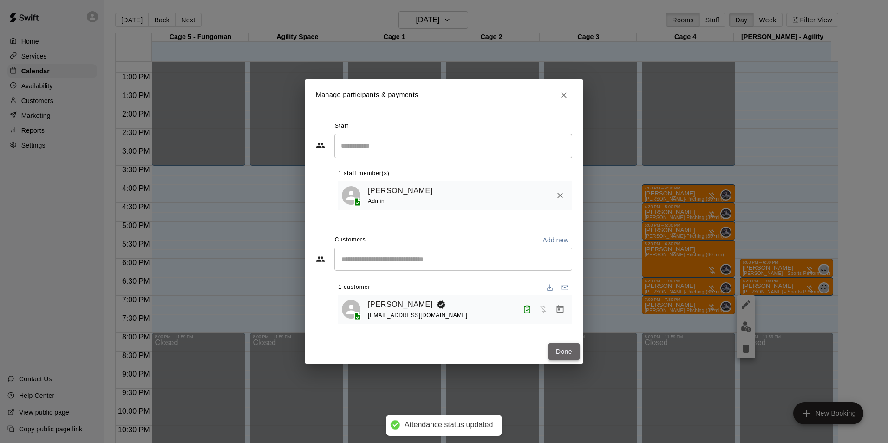
click at [570, 353] on button "Done" at bounding box center [564, 351] width 31 height 17
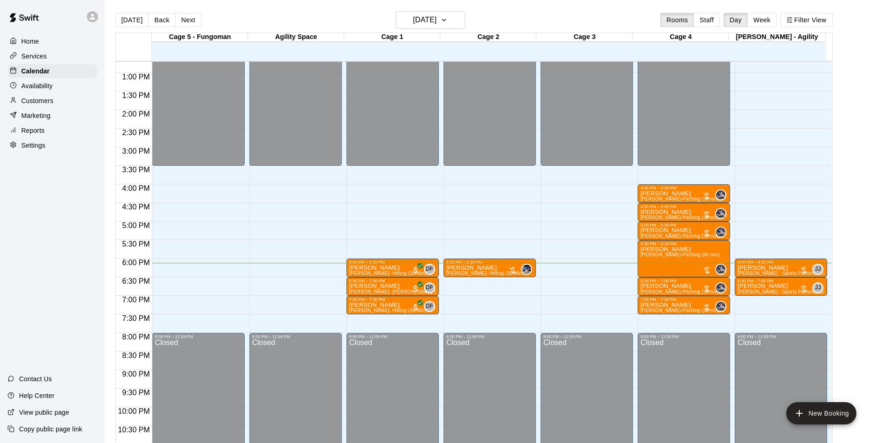
drag, startPoint x: 29, startPoint y: 94, endPoint x: 34, endPoint y: 105, distance: 12.5
click at [30, 95] on div "Home Services Calendar Availability Customers Marketing Reports Settings" at bounding box center [52, 93] width 104 height 120
click at [34, 105] on p "Customers" at bounding box center [37, 100] width 32 height 9
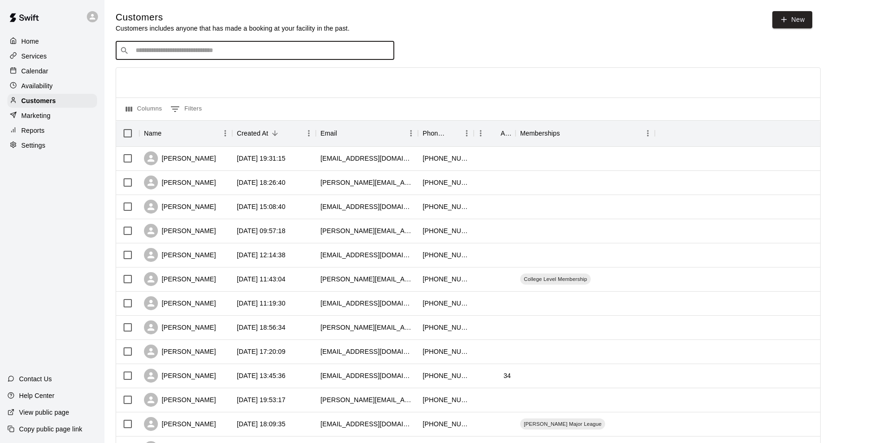
click at [163, 53] on input "Search customers by name or email" at bounding box center [261, 50] width 257 height 9
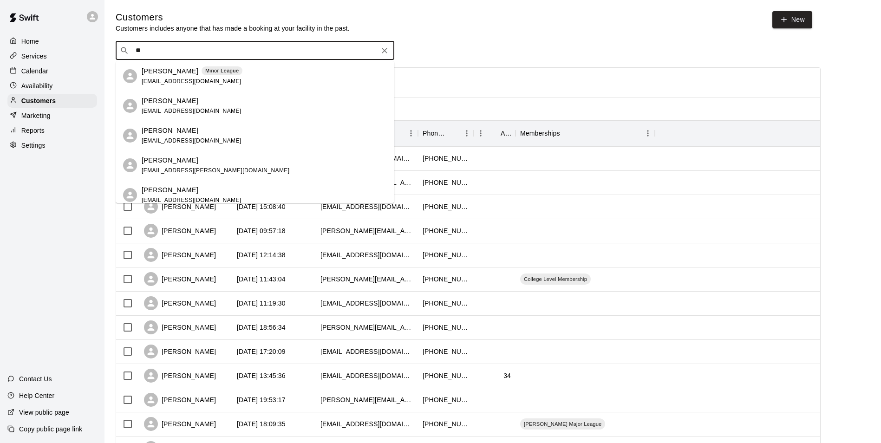
type input "*"
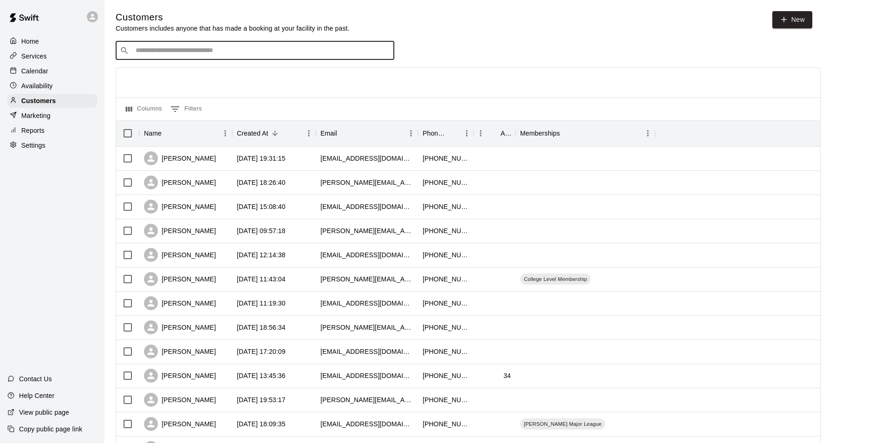
drag, startPoint x: 55, startPoint y: 67, endPoint x: 52, endPoint y: 52, distance: 15.0
click at [55, 67] on div "Calendar" at bounding box center [52, 71] width 90 height 14
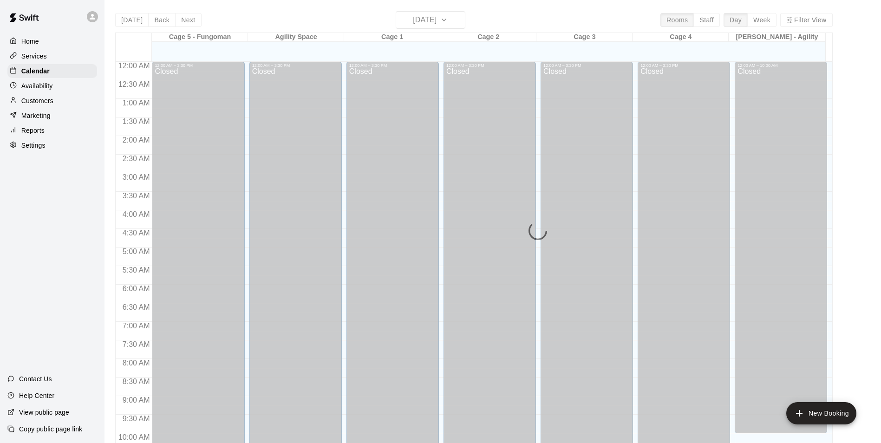
scroll to position [472, 0]
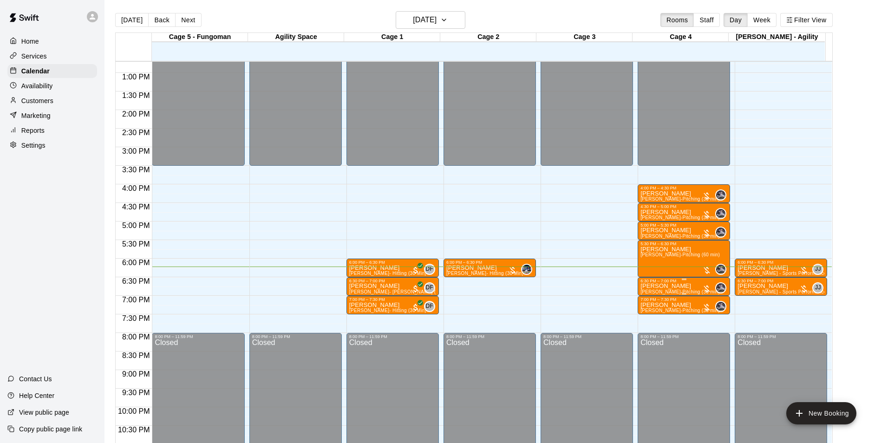
click at [653, 286] on p "[PERSON_NAME]" at bounding box center [679, 286] width 79 height 0
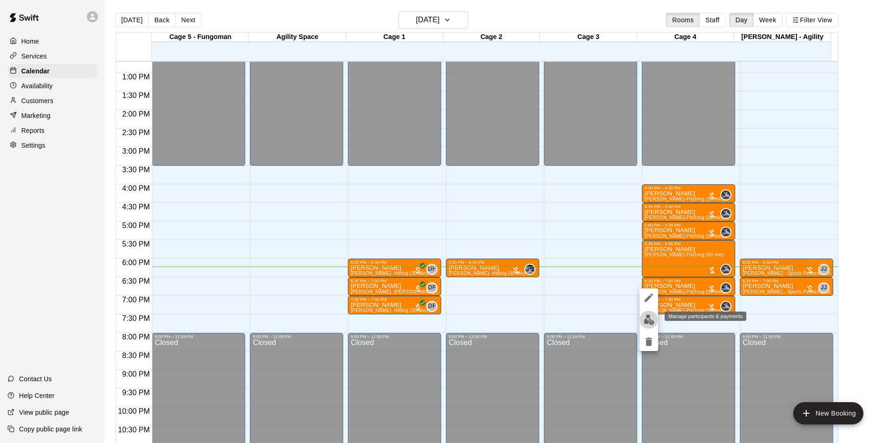
click at [654, 320] on img "edit" at bounding box center [649, 319] width 11 height 11
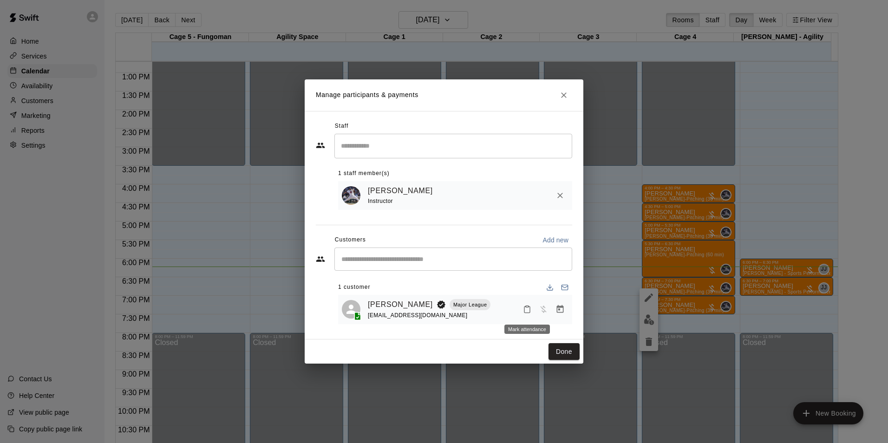
click at [528, 305] on button "Mark attendance" at bounding box center [527, 309] width 16 height 16
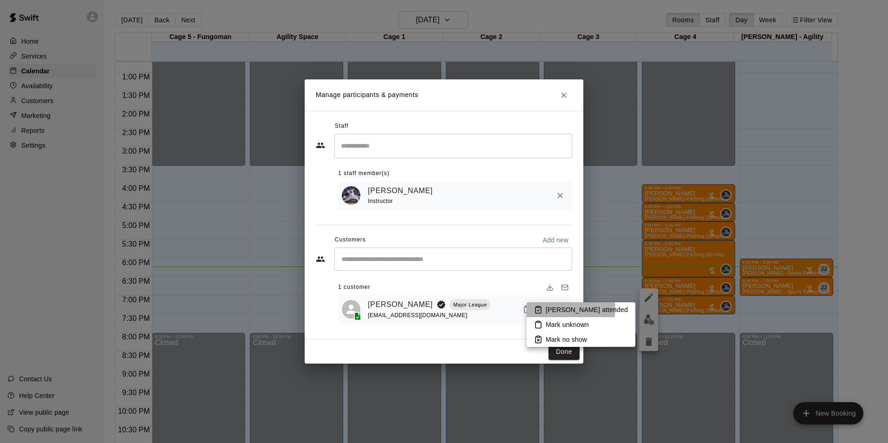
click at [570, 309] on p "[PERSON_NAME] attended" at bounding box center [587, 309] width 82 height 9
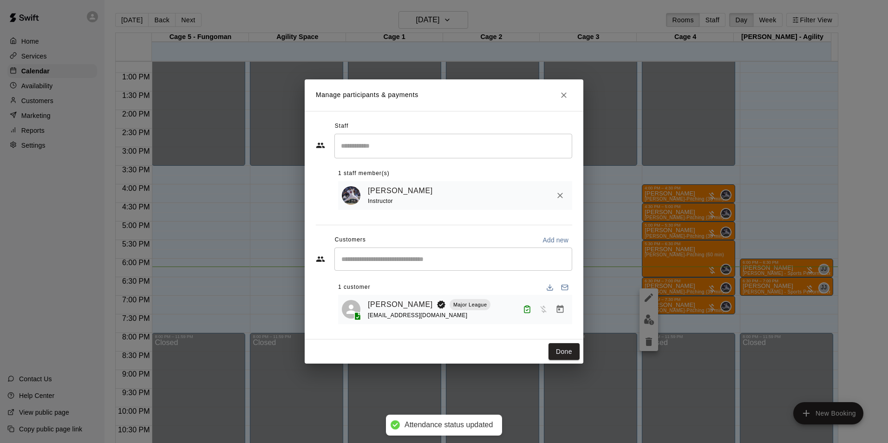
click at [561, 349] on button "Done" at bounding box center [564, 351] width 31 height 17
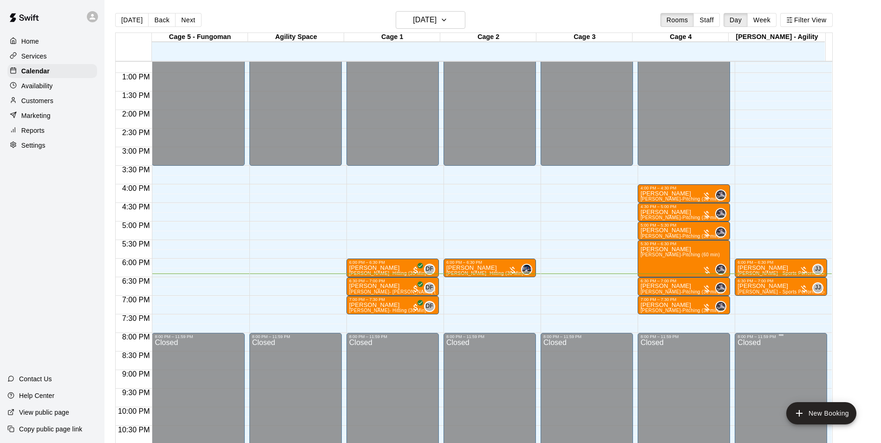
scroll to position [15, 0]
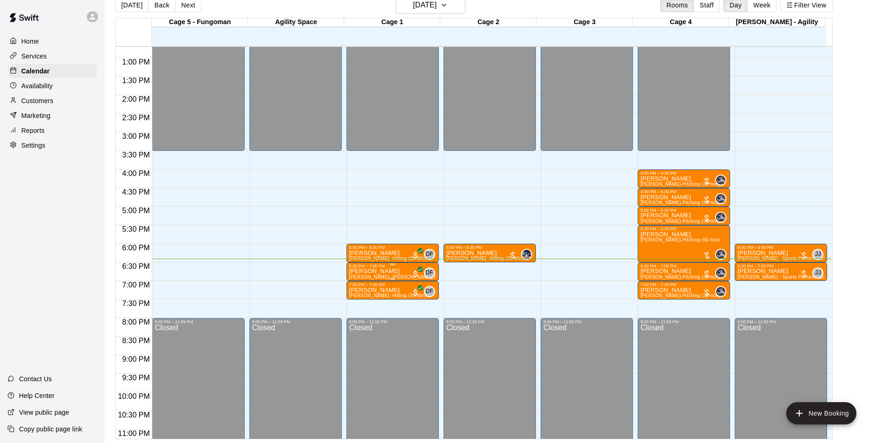
click at [375, 271] on p "[PERSON_NAME]" at bounding box center [392, 271] width 87 height 0
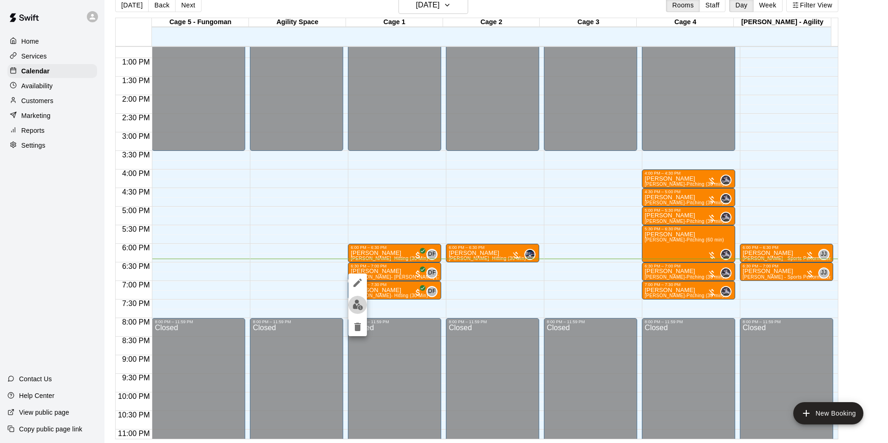
click at [357, 304] on img "edit" at bounding box center [358, 305] width 11 height 11
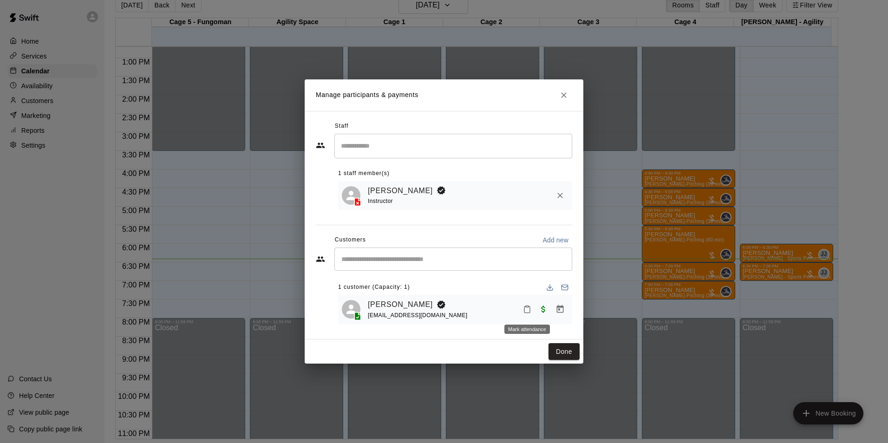
click at [527, 313] on icon "Mark attendance" at bounding box center [527, 309] width 8 height 8
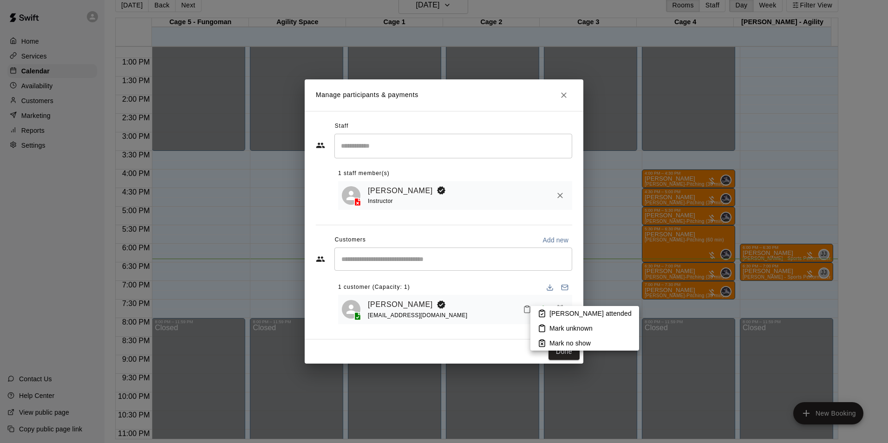
click at [555, 308] on li "[PERSON_NAME] attended" at bounding box center [584, 313] width 109 height 15
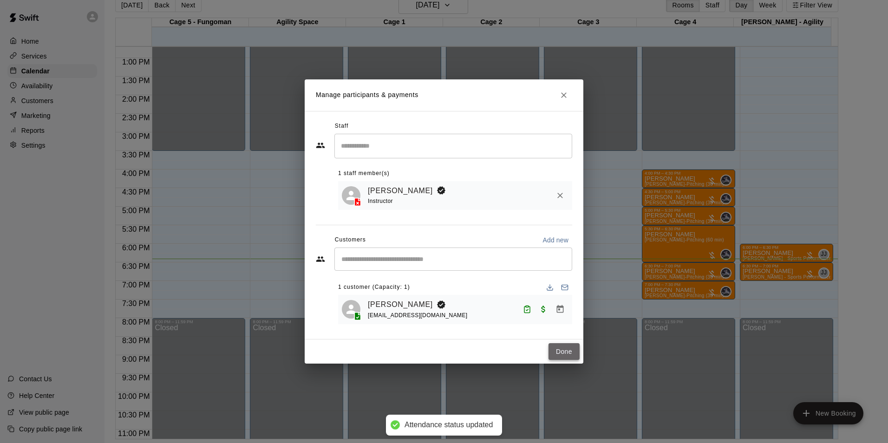
click at [566, 352] on button "Done" at bounding box center [564, 351] width 31 height 17
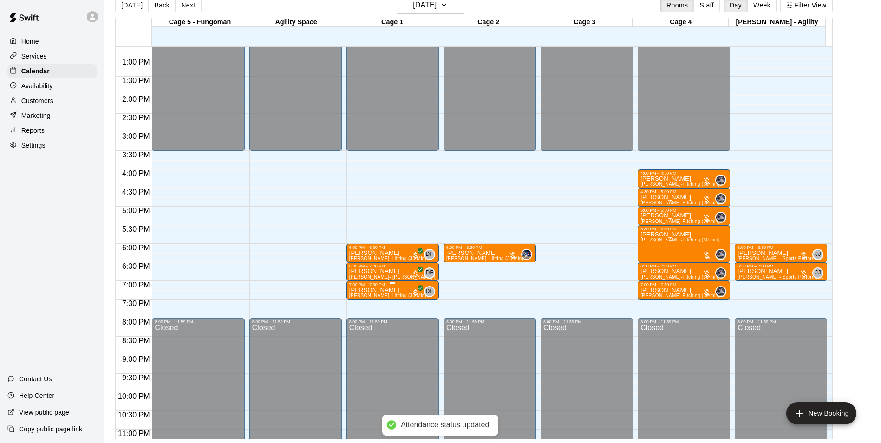
click at [383, 290] on p "[PERSON_NAME]" at bounding box center [387, 290] width 77 height 0
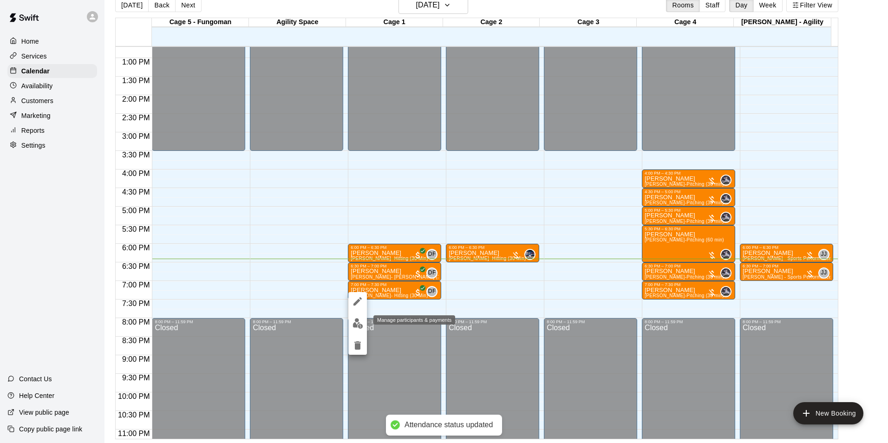
click at [362, 319] on img "edit" at bounding box center [358, 323] width 11 height 11
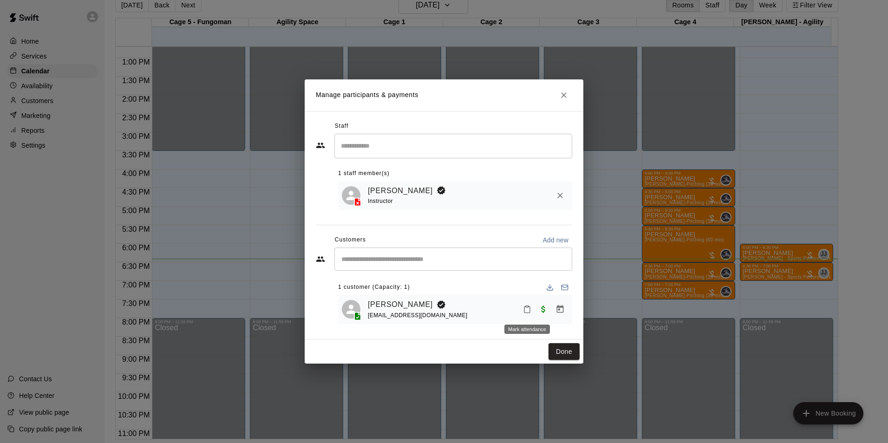
click at [533, 311] on button "Mark attendance" at bounding box center [527, 309] width 16 height 16
click at [550, 307] on p "[PERSON_NAME] attended" at bounding box center [587, 309] width 82 height 9
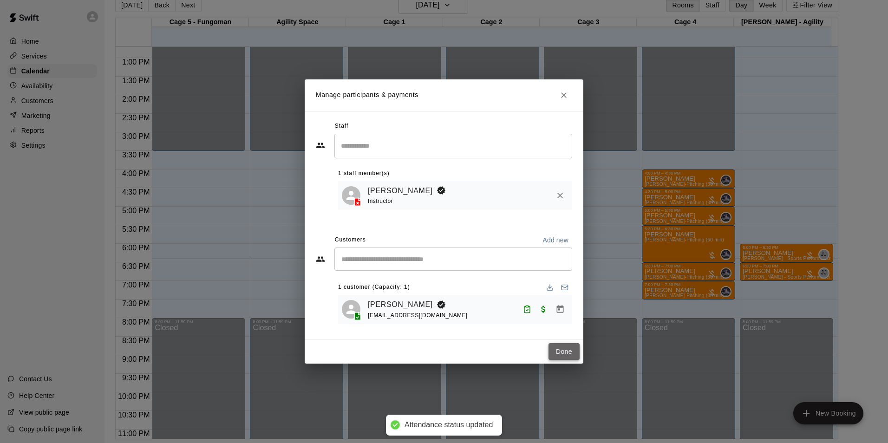
click at [562, 356] on button "Done" at bounding box center [564, 351] width 31 height 17
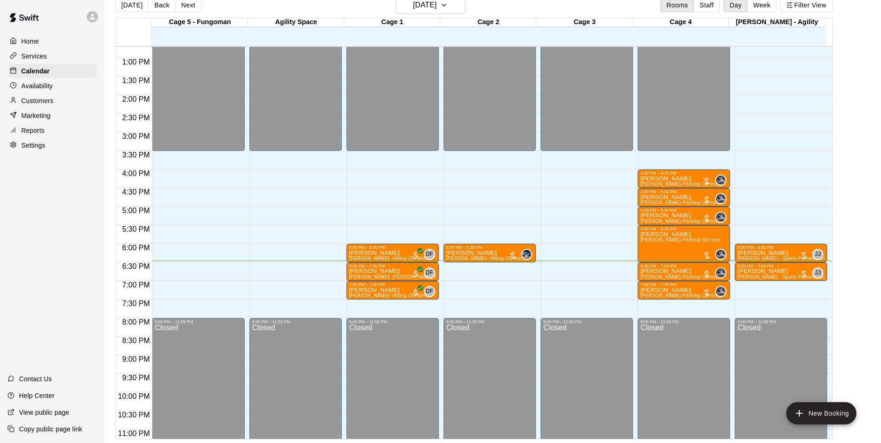
click at [36, 99] on p "Customers" at bounding box center [37, 100] width 32 height 9
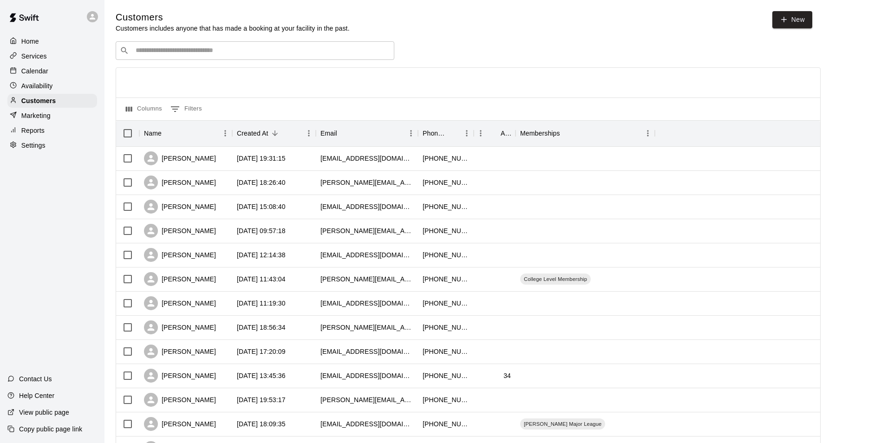
click at [189, 50] on input "Search customers by name or email" at bounding box center [261, 50] width 257 height 9
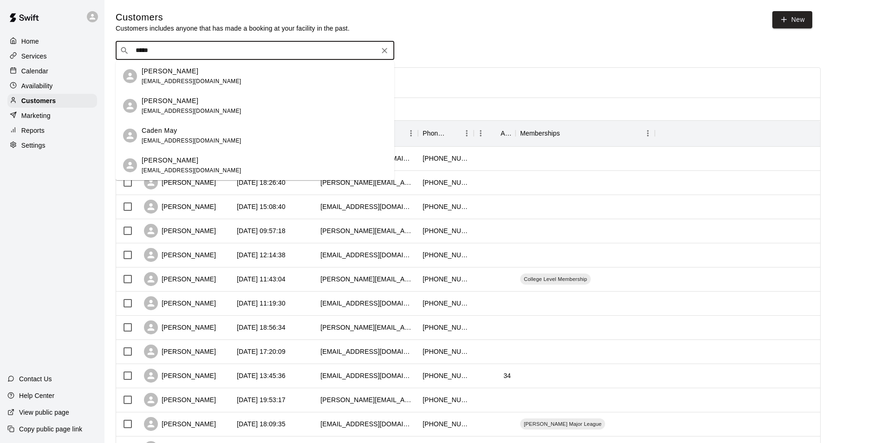
type input "*****"
click at [219, 104] on div "[PERSON_NAME]" at bounding box center [192, 101] width 100 height 10
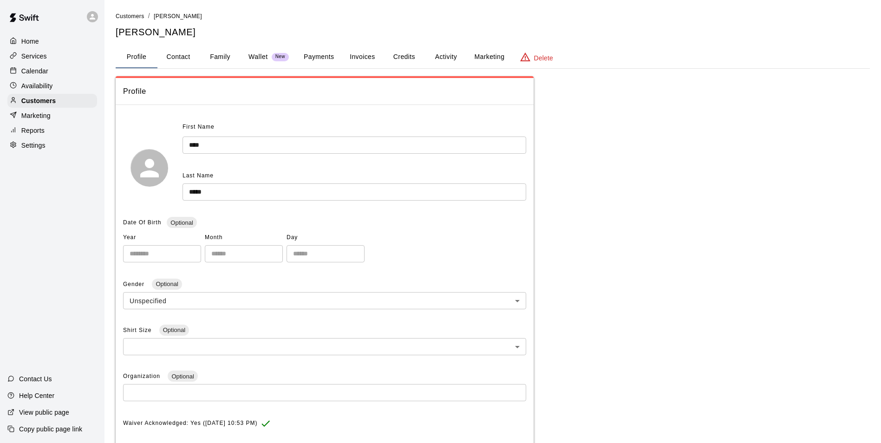
click at [189, 56] on button "Contact" at bounding box center [178, 57] width 42 height 22
select select "**"
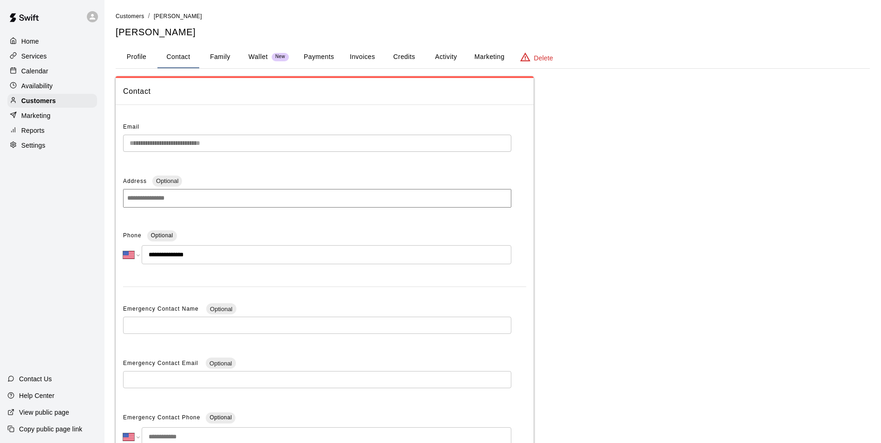
click at [114, 146] on div "**********" at bounding box center [492, 261] width 769 height 501
click at [38, 70] on p "Calendar" at bounding box center [34, 70] width 27 height 9
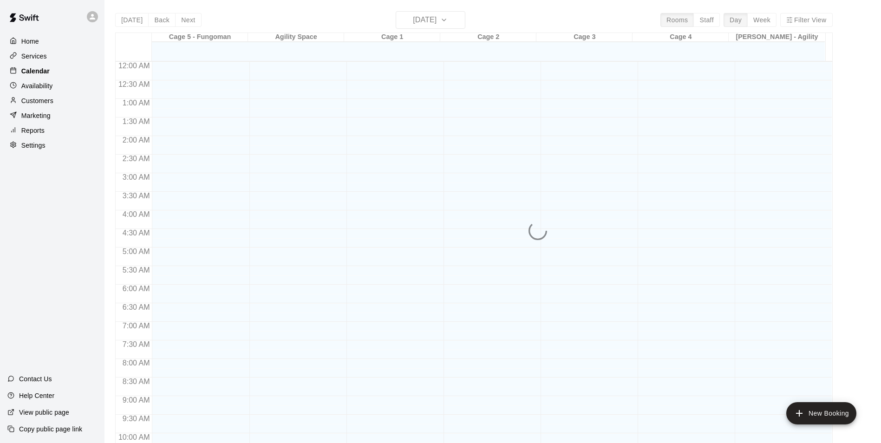
scroll to position [472, 0]
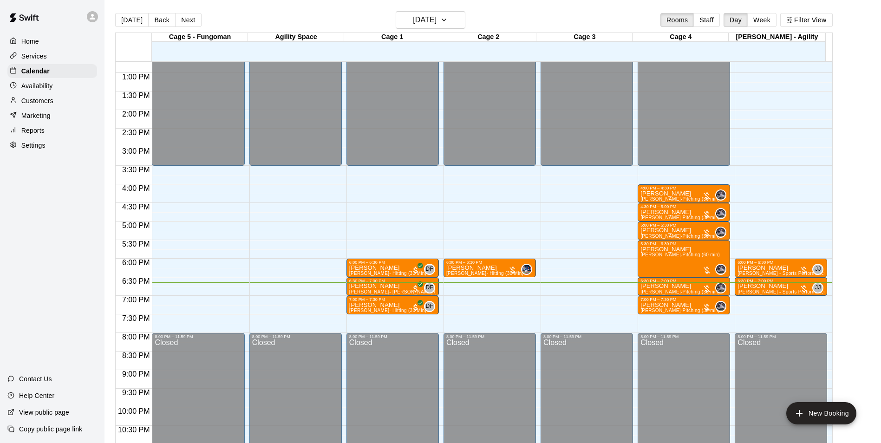
click at [51, 105] on p "Customers" at bounding box center [37, 100] width 32 height 9
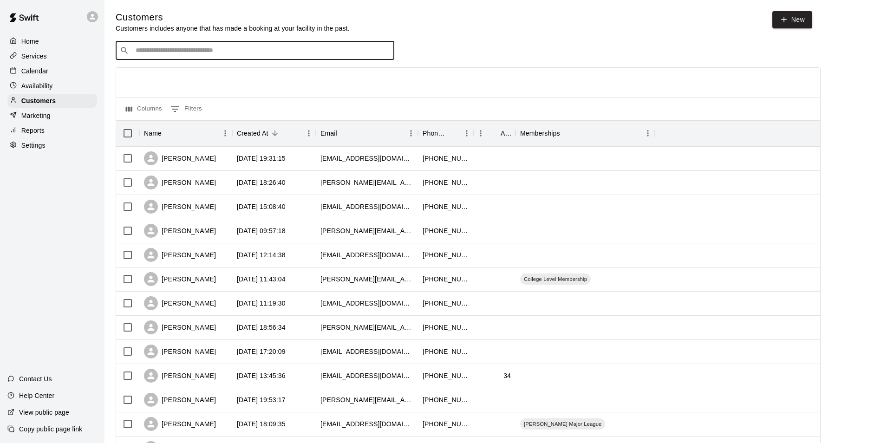
click at [175, 48] on input "Search customers by name or email" at bounding box center [261, 50] width 257 height 9
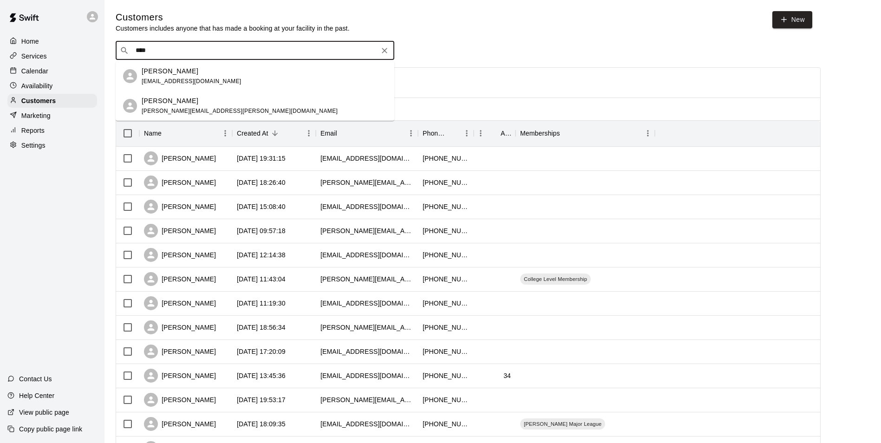
type input "****"
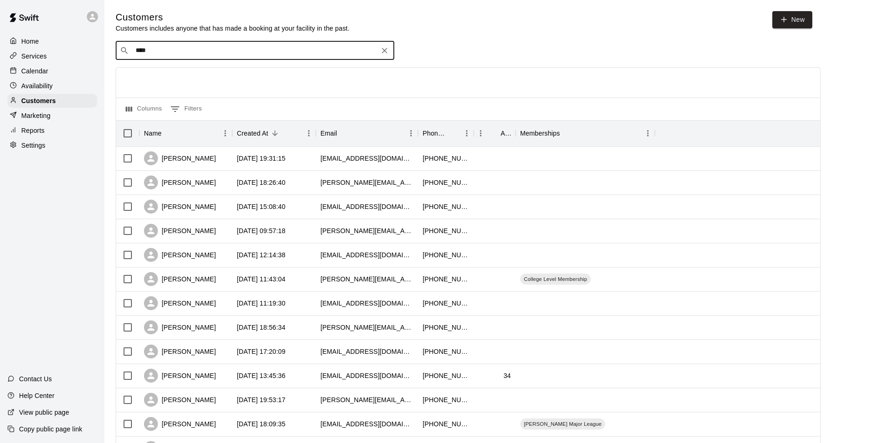
drag, startPoint x: 44, startPoint y: 73, endPoint x: 56, endPoint y: 87, distance: 18.1
click at [45, 73] on p "Calendar" at bounding box center [34, 70] width 27 height 9
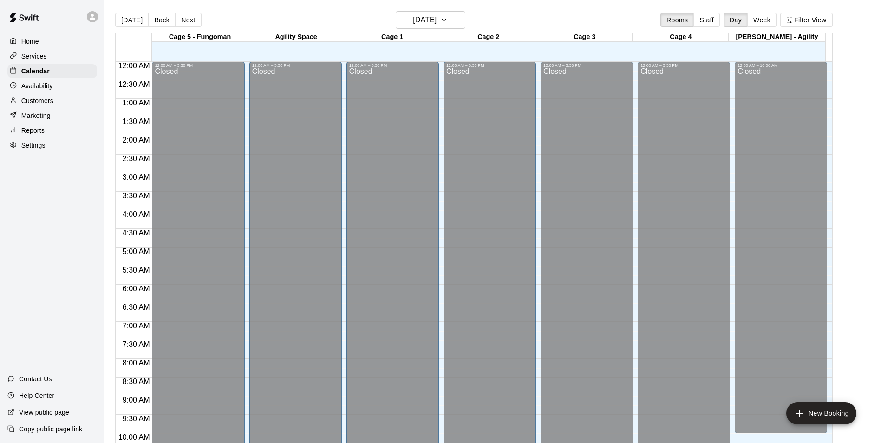
scroll to position [472, 0]
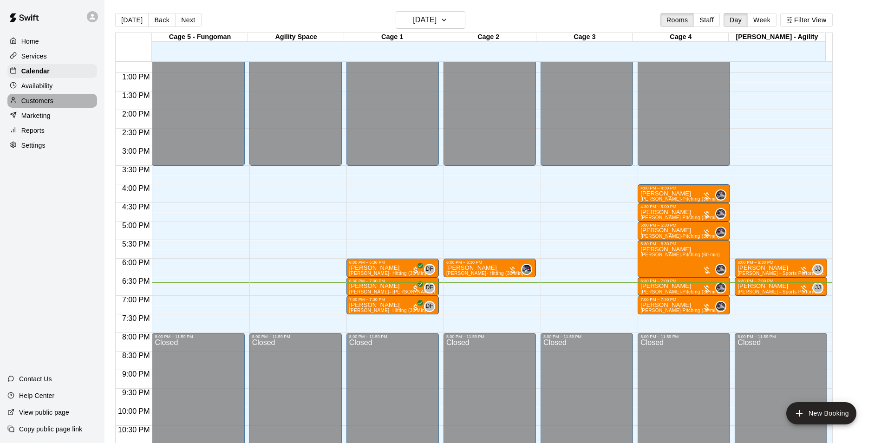
click at [60, 101] on div "Customers" at bounding box center [52, 101] width 90 height 14
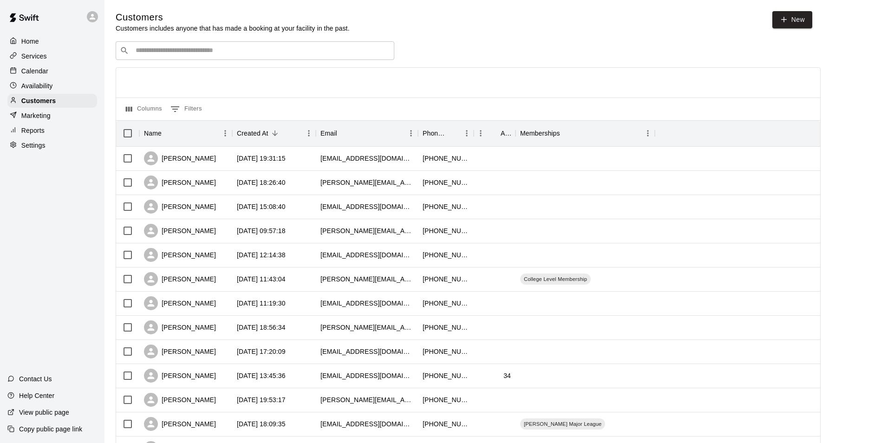
click at [195, 43] on div "Customers Customers includes anyone that has made a booking at your facility in…" at bounding box center [493, 393] width 754 height 764
drag, startPoint x: 195, startPoint y: 43, endPoint x: 197, endPoint y: 52, distance: 9.7
click at [195, 52] on input "Search customers by name or email" at bounding box center [261, 50] width 257 height 9
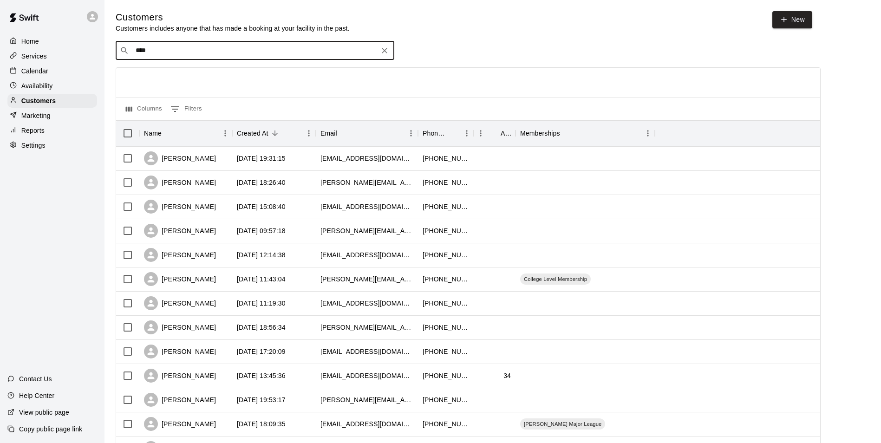
type input "*****"
click at [178, 78] on span "[EMAIL_ADDRESS][DOMAIN_NAME]" at bounding box center [192, 81] width 100 height 7
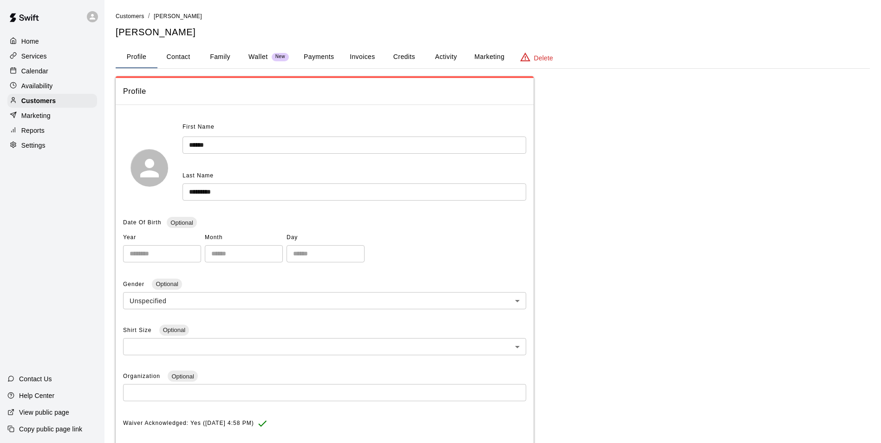
click at [176, 60] on button "Contact" at bounding box center [178, 57] width 42 height 22
select select "**"
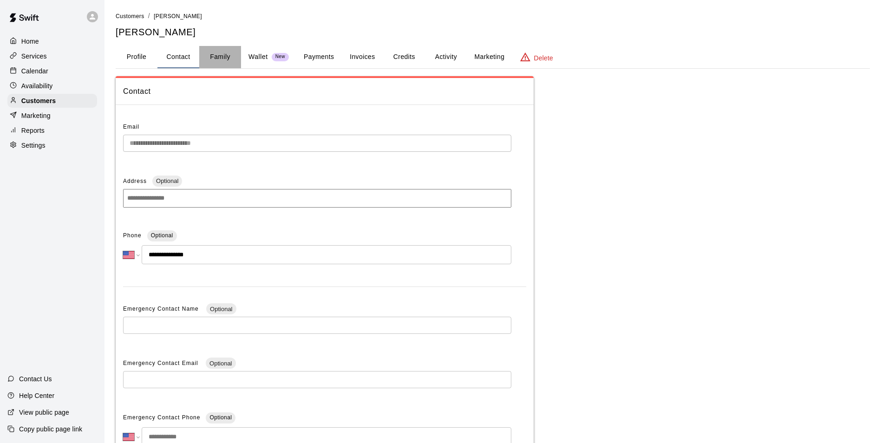
click at [225, 58] on button "Family" at bounding box center [220, 57] width 42 height 22
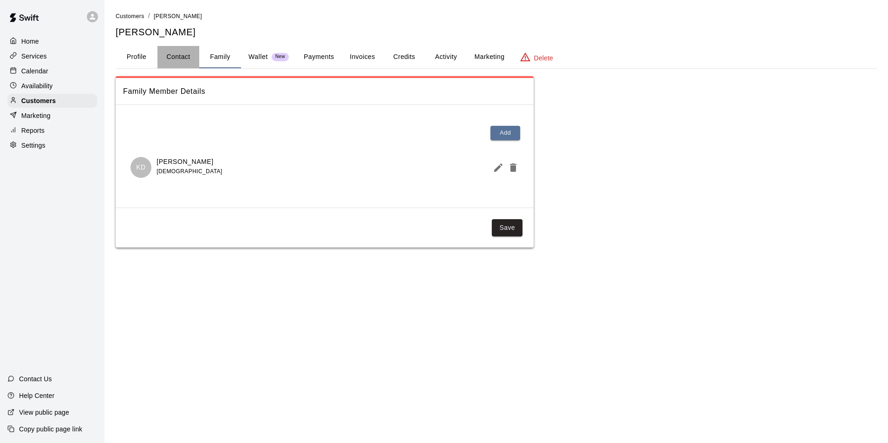
click at [164, 53] on button "Contact" at bounding box center [178, 57] width 42 height 22
select select "**"
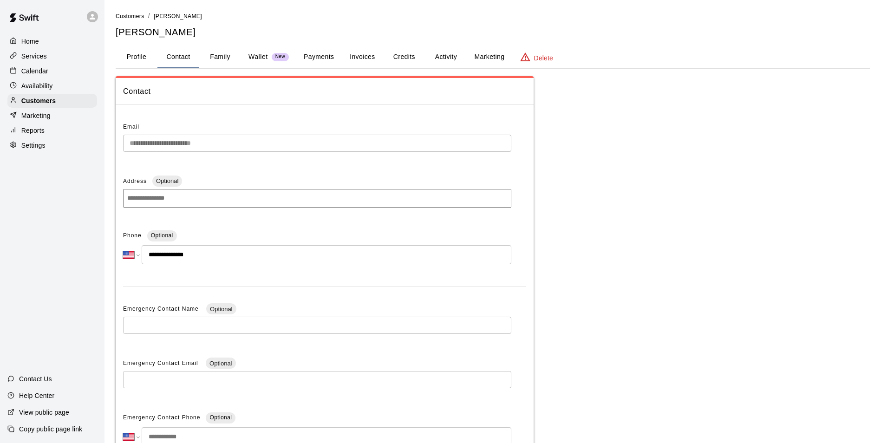
click at [146, 59] on button "Profile" at bounding box center [137, 57] width 42 height 22
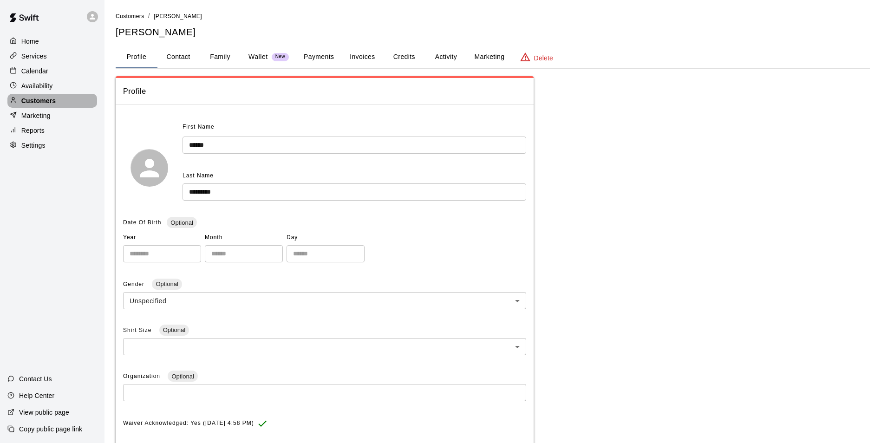
click at [51, 101] on p "Customers" at bounding box center [38, 100] width 34 height 9
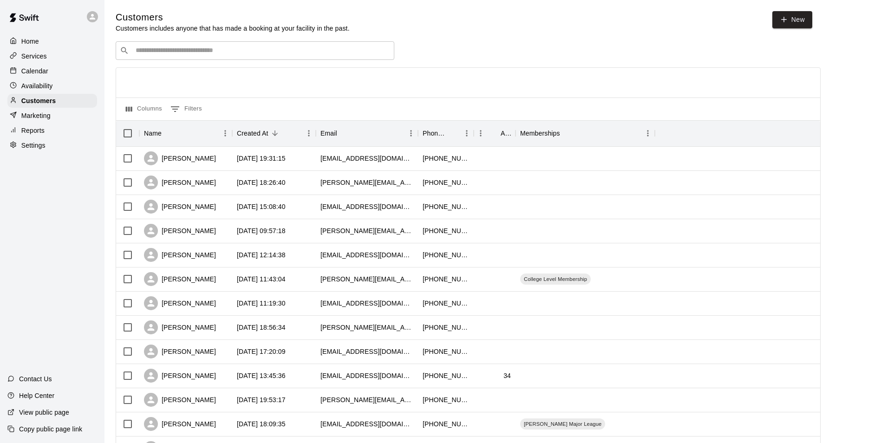
click at [163, 52] on input "Search customers by name or email" at bounding box center [261, 50] width 257 height 9
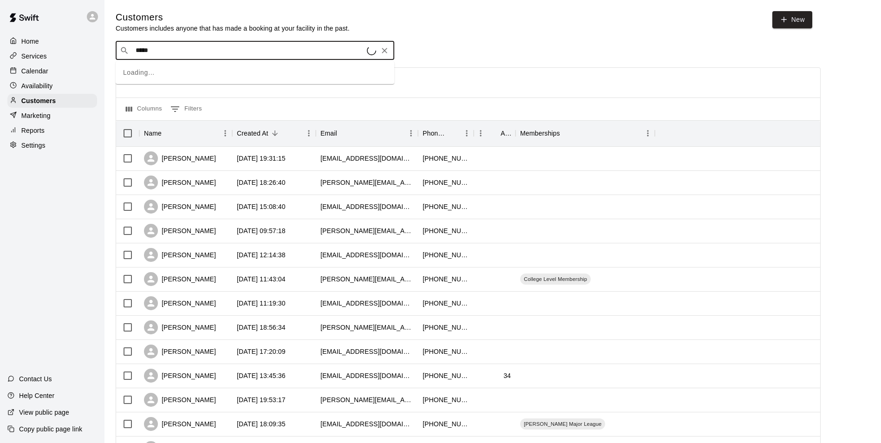
type input "******"
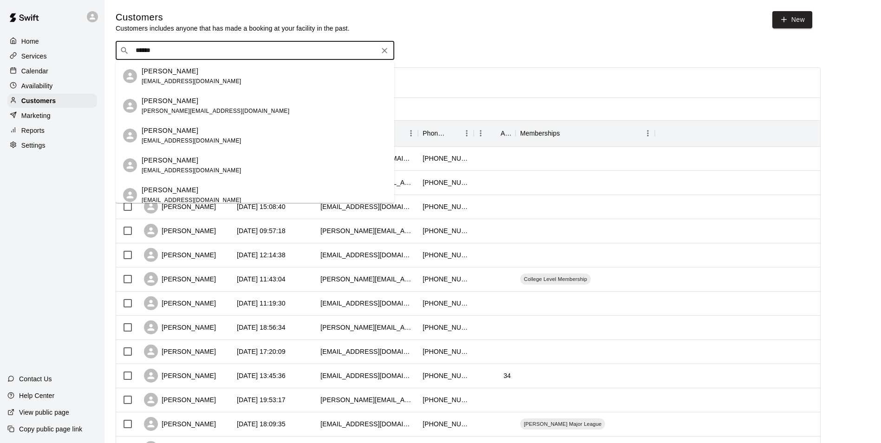
scroll to position [7, 0]
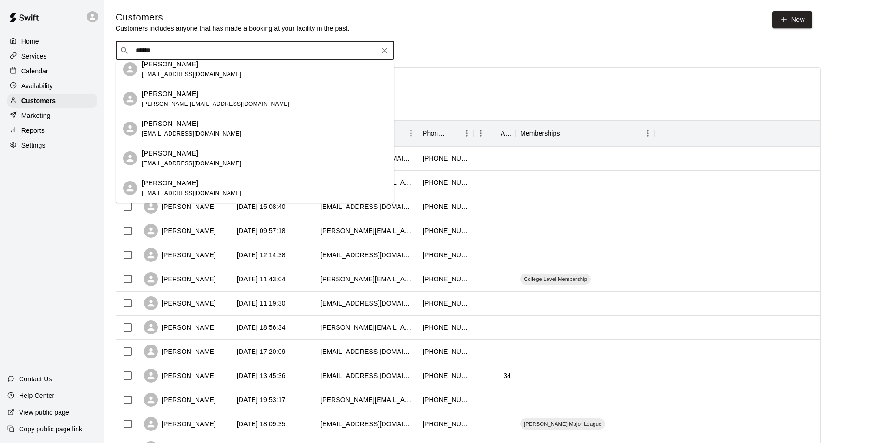
click at [207, 190] on span "whitneybrooks09@gmail.com" at bounding box center [192, 193] width 100 height 7
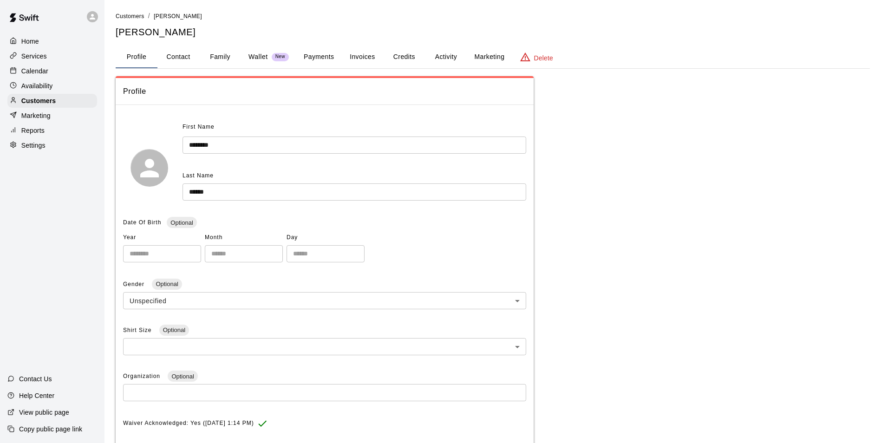
click at [171, 63] on button "Contact" at bounding box center [178, 57] width 42 height 22
select select "**"
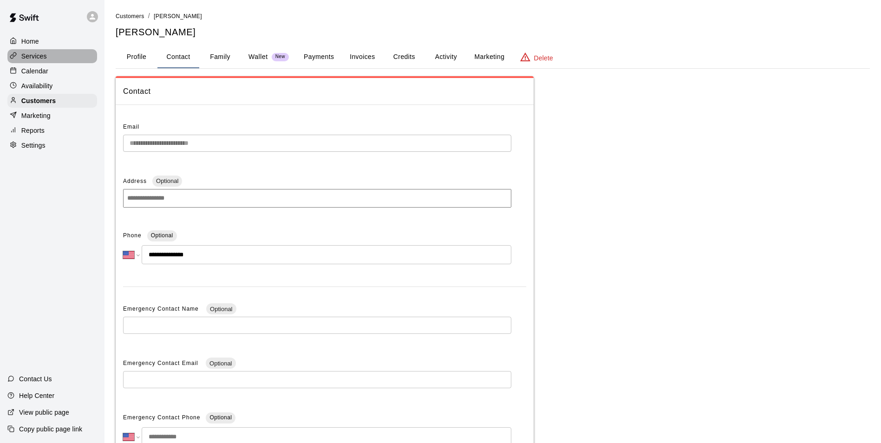
click at [45, 56] on p "Services" at bounding box center [34, 56] width 26 height 9
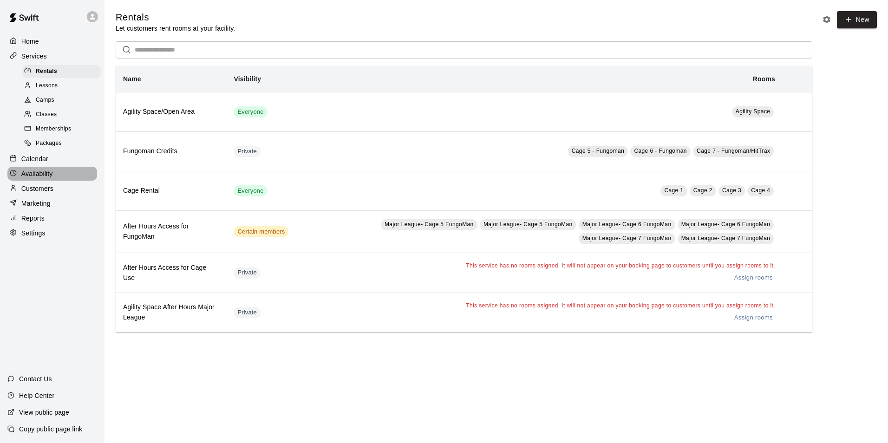
click at [51, 178] on p "Availability" at bounding box center [37, 173] width 32 height 9
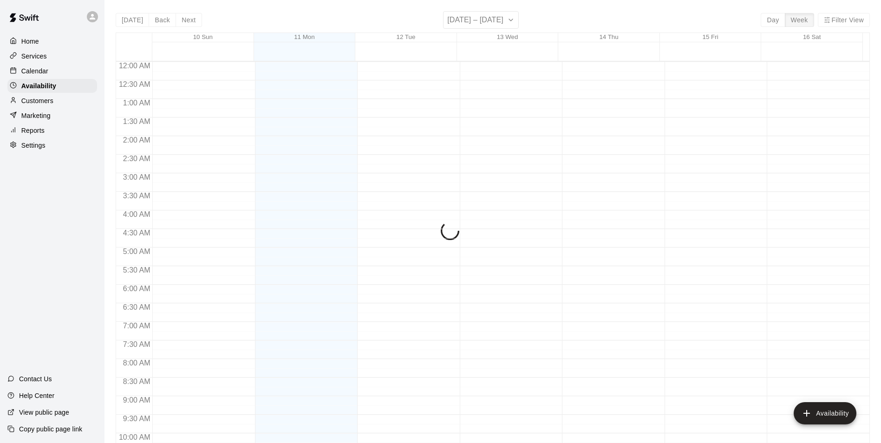
scroll to position [500, 0]
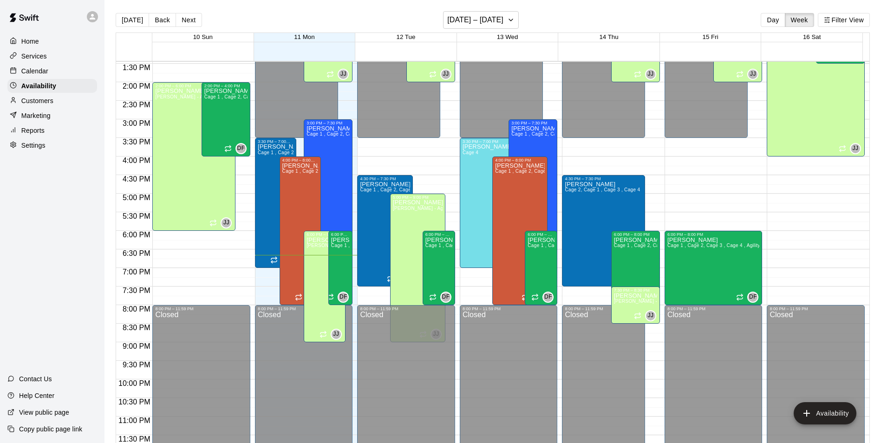
click at [52, 76] on div "Calendar" at bounding box center [52, 71] width 90 height 14
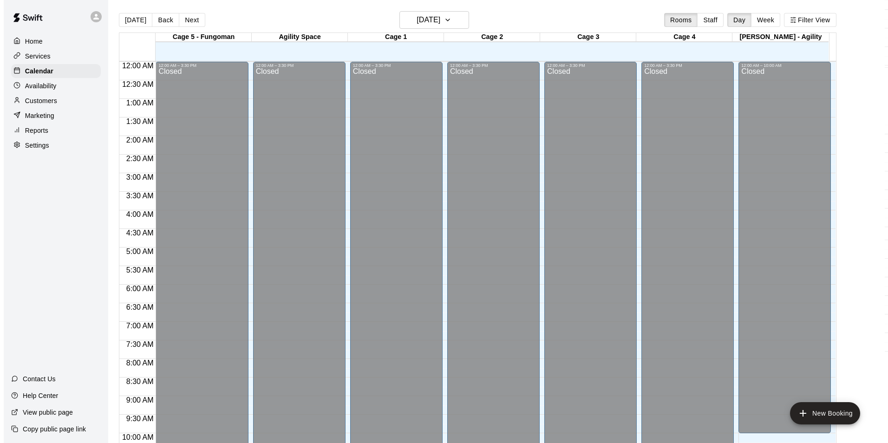
scroll to position [472, 0]
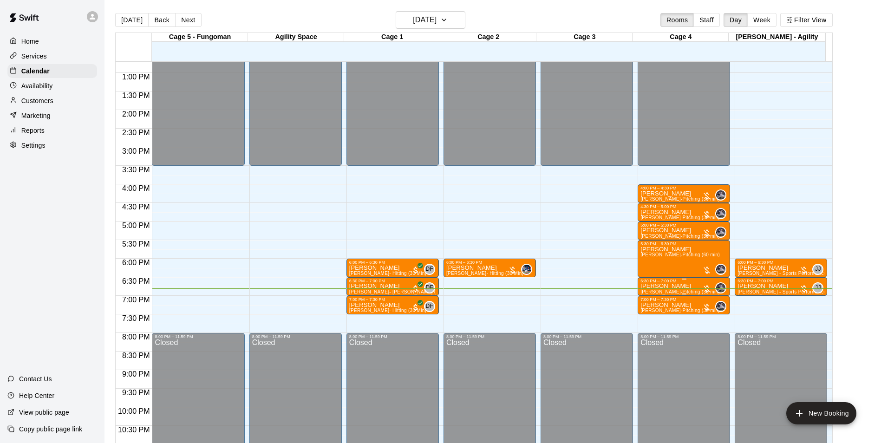
click at [680, 286] on p "[PERSON_NAME]" at bounding box center [679, 286] width 79 height 0
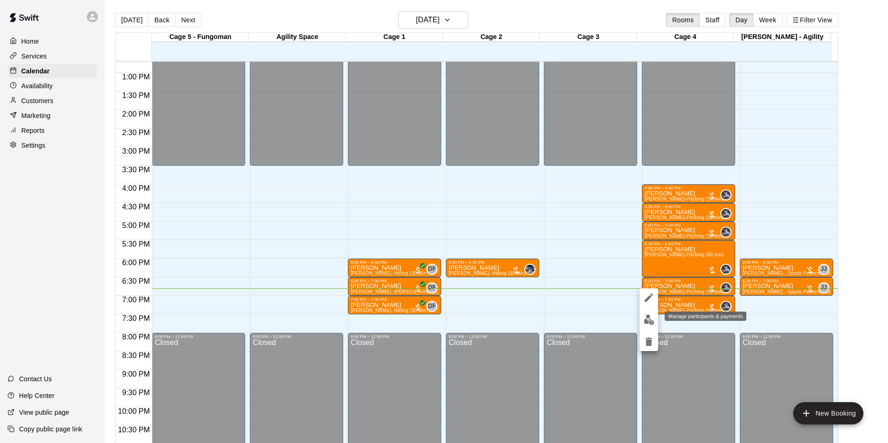
click at [646, 320] on img "edit" at bounding box center [649, 319] width 11 height 11
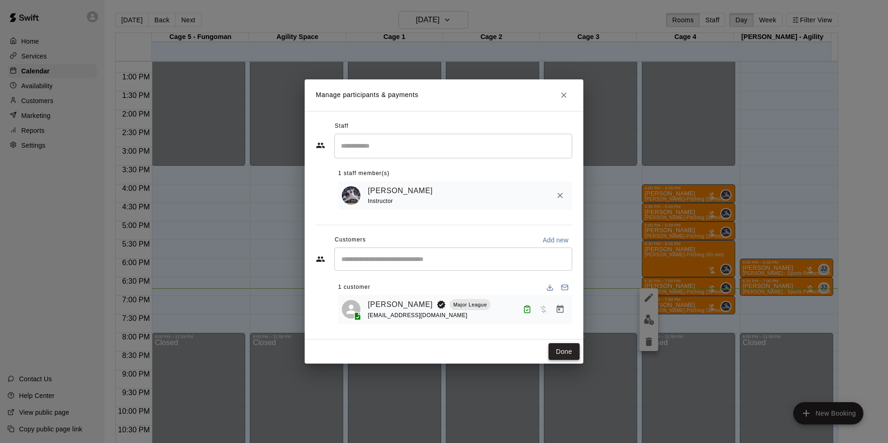
click at [566, 345] on button "Done" at bounding box center [564, 351] width 31 height 17
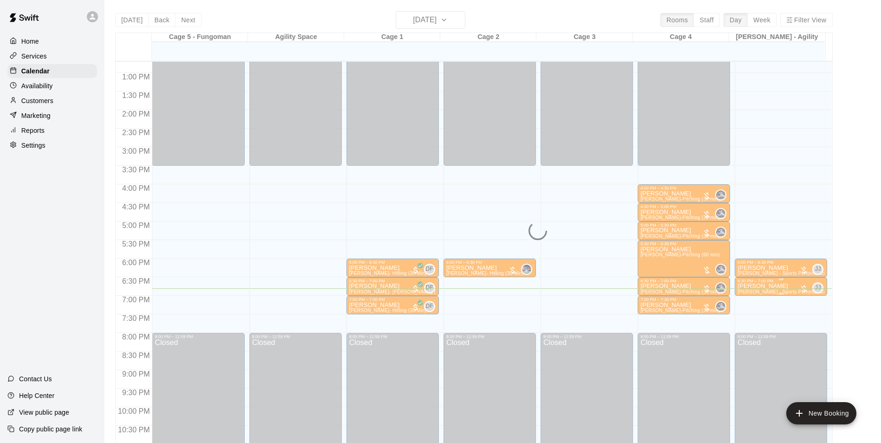
click at [764, 286] on p "[PERSON_NAME]" at bounding box center [781, 286] width 87 height 0
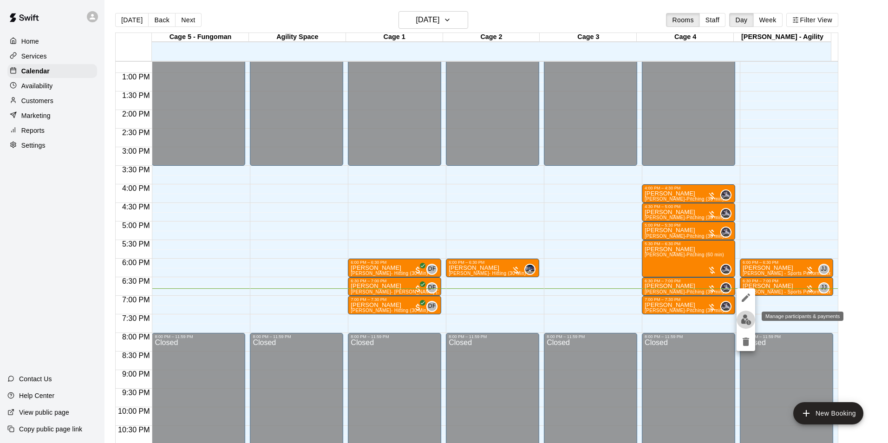
click at [746, 318] on img "edit" at bounding box center [746, 319] width 11 height 11
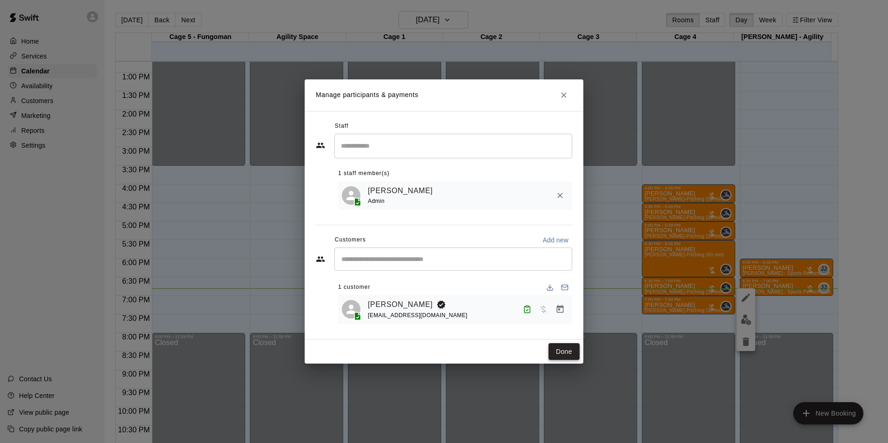
click at [560, 353] on button "Done" at bounding box center [564, 351] width 31 height 17
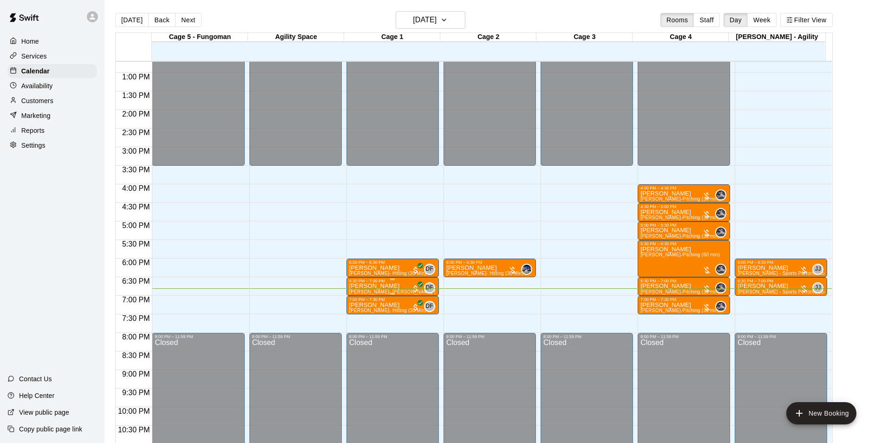
click at [372, 286] on p "[PERSON_NAME]" at bounding box center [392, 286] width 87 height 0
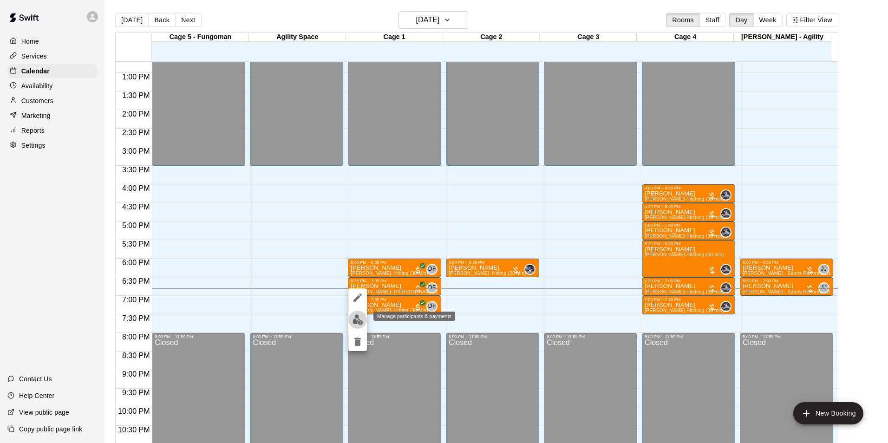
click at [361, 314] on img "edit" at bounding box center [358, 319] width 11 height 11
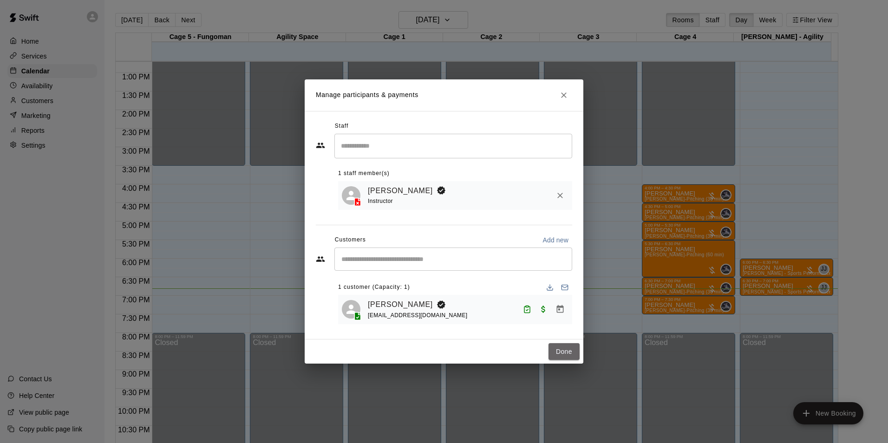
drag, startPoint x: 555, startPoint y: 349, endPoint x: 542, endPoint y: 346, distance: 13.4
click at [555, 349] on button "Done" at bounding box center [564, 351] width 31 height 17
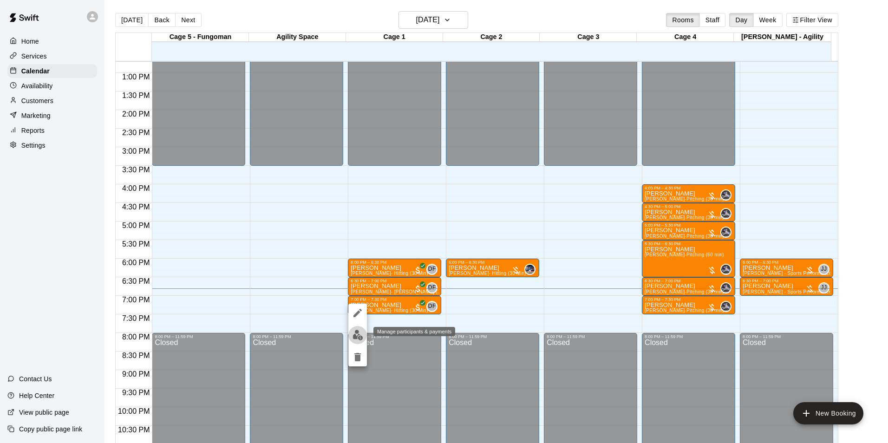
click at [356, 333] on img "edit" at bounding box center [358, 335] width 11 height 11
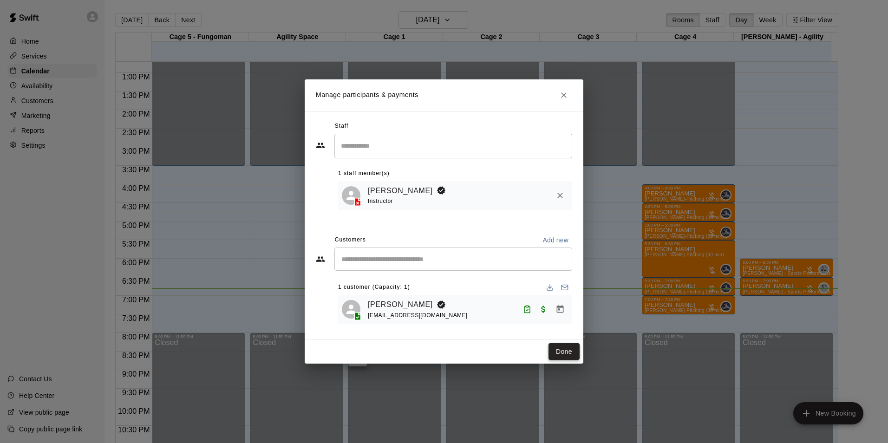
click at [557, 351] on button "Done" at bounding box center [564, 351] width 31 height 17
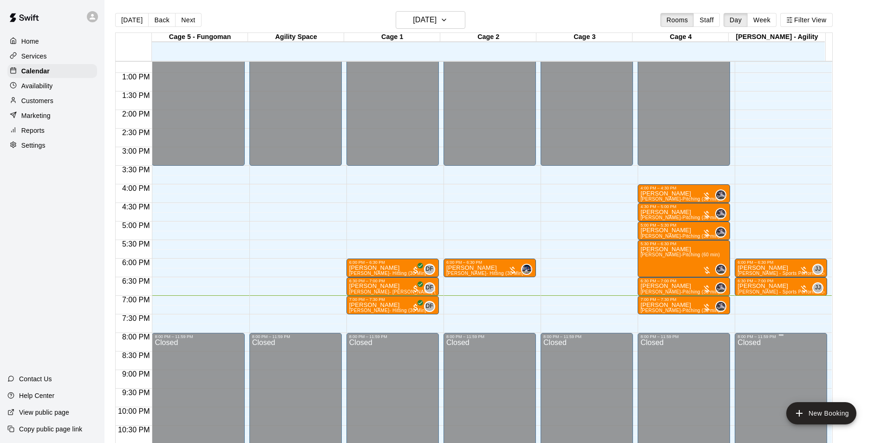
click at [747, 336] on div at bounding box center [781, 334] width 87 height 1
click at [659, 313] on span "[PERSON_NAME]-Pitching (30 min)" at bounding box center [679, 310] width 79 height 5
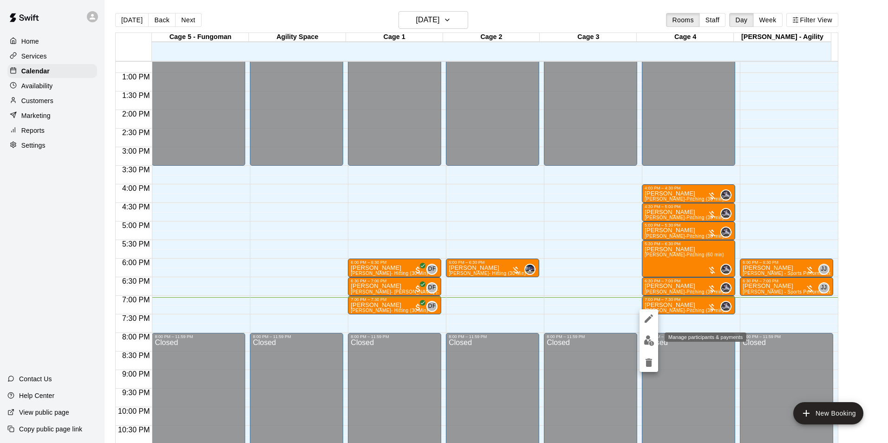
click at [652, 343] on img "edit" at bounding box center [649, 340] width 11 height 11
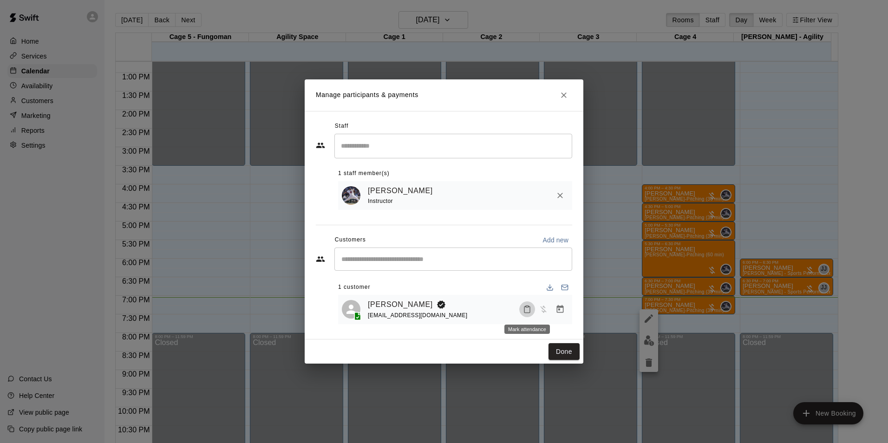
click at [526, 304] on button "Mark attendance" at bounding box center [527, 309] width 16 height 16
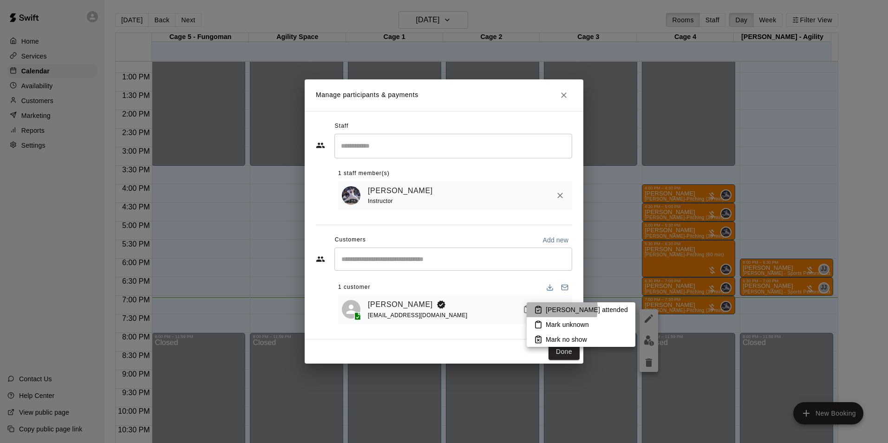
click at [560, 308] on p "[PERSON_NAME] attended" at bounding box center [587, 309] width 82 height 9
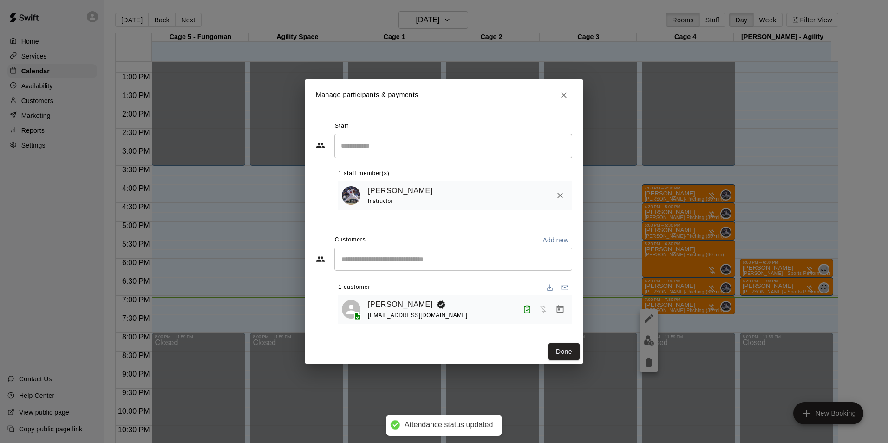
click at [568, 353] on button "Done" at bounding box center [564, 351] width 31 height 17
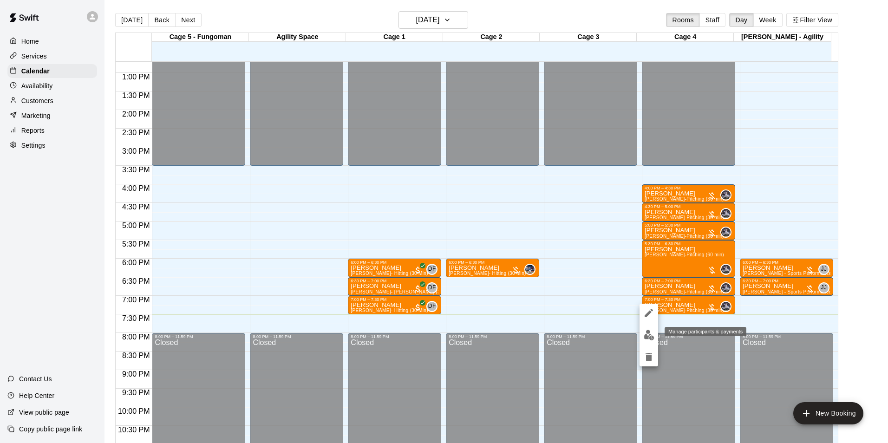
click at [645, 334] on img "edit" at bounding box center [649, 335] width 11 height 11
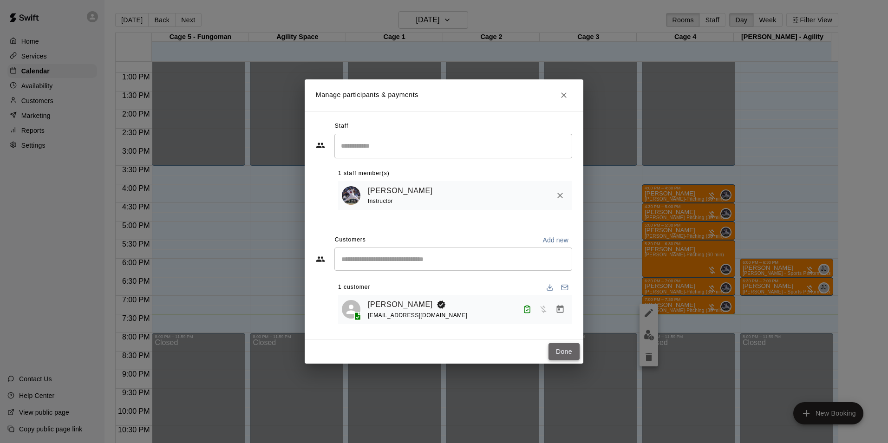
click at [555, 350] on button "Done" at bounding box center [564, 351] width 31 height 17
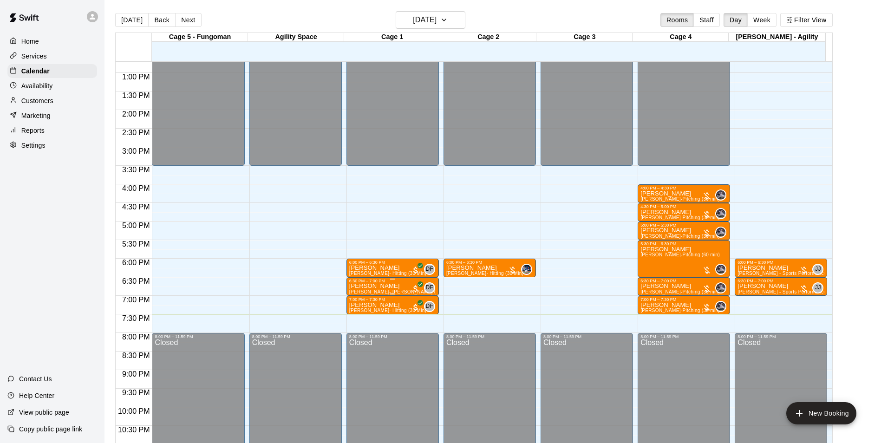
click at [366, 286] on p "[PERSON_NAME]" at bounding box center [392, 286] width 87 height 0
click at [363, 318] on button "edit" at bounding box center [357, 320] width 19 height 18
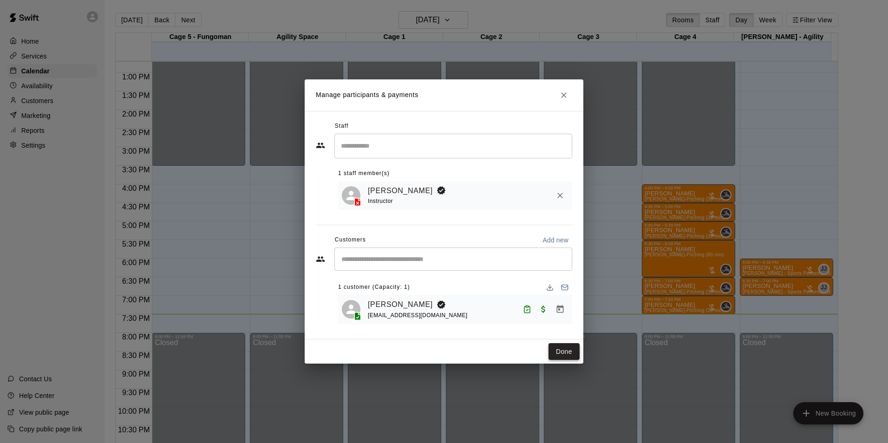
click at [562, 358] on button "Done" at bounding box center [564, 351] width 31 height 17
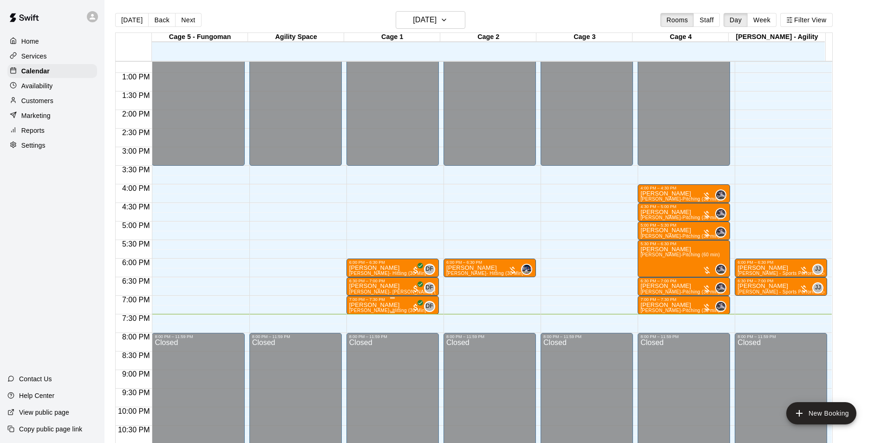
click at [387, 309] on span "[PERSON_NAME]- Hitting (30 Min)" at bounding box center [387, 310] width 77 height 5
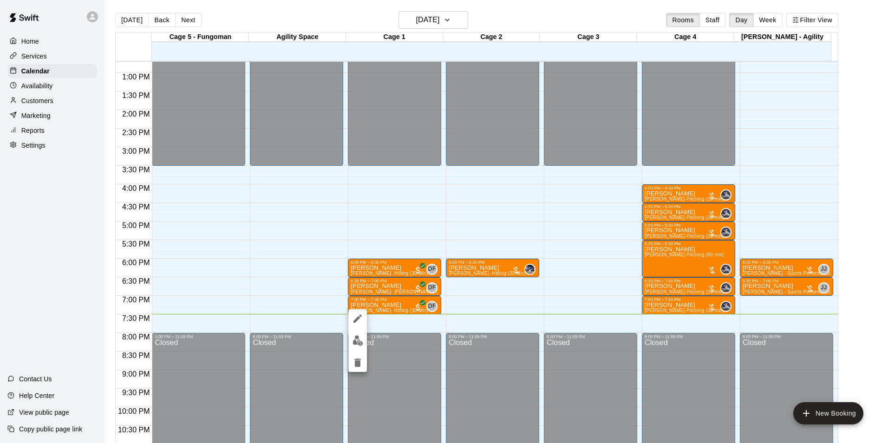
click at [357, 342] on img "edit" at bounding box center [358, 340] width 11 height 11
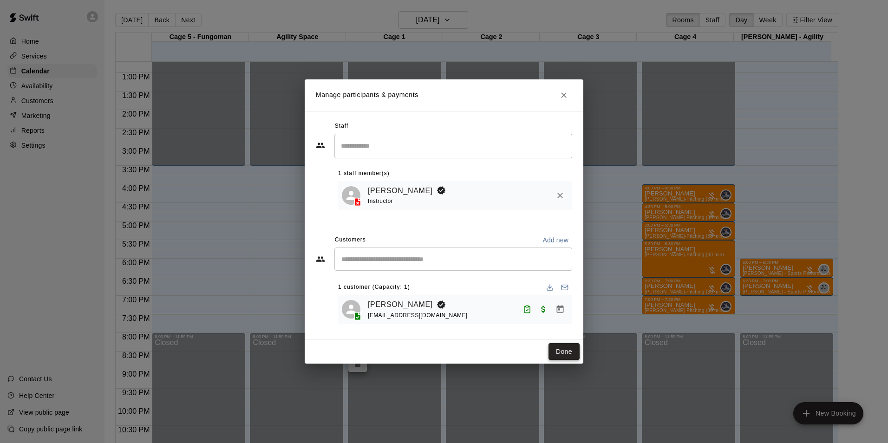
click at [572, 357] on button "Done" at bounding box center [564, 351] width 31 height 17
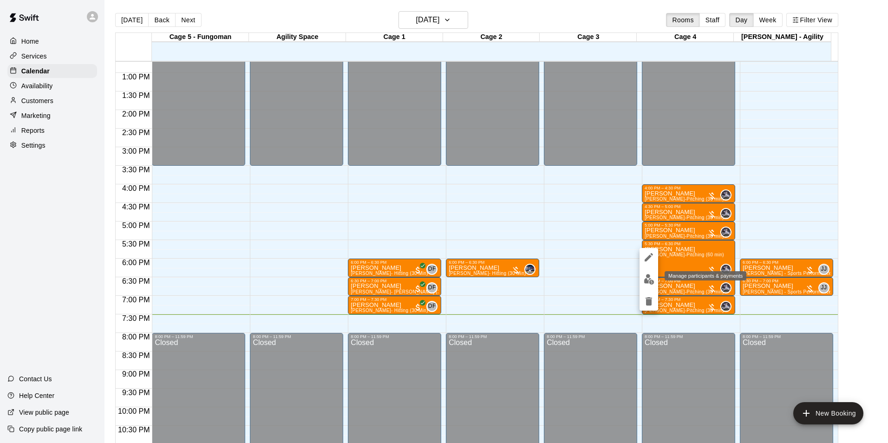
click at [651, 281] on img "edit" at bounding box center [649, 279] width 11 height 11
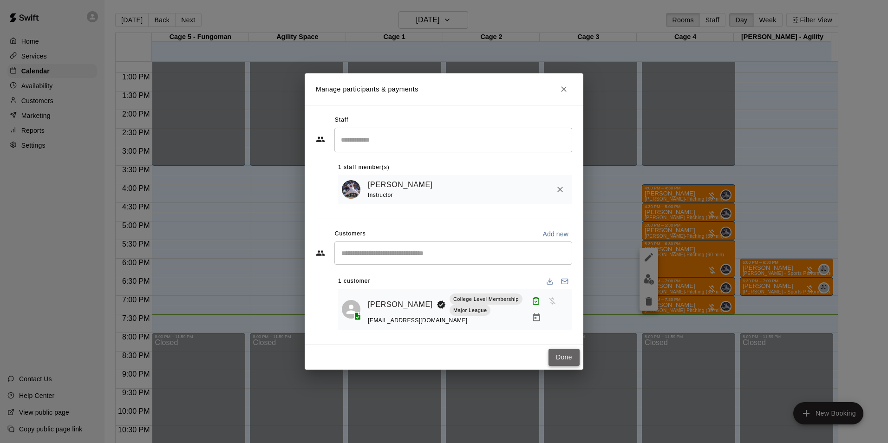
click at [573, 353] on button "Done" at bounding box center [564, 357] width 31 height 17
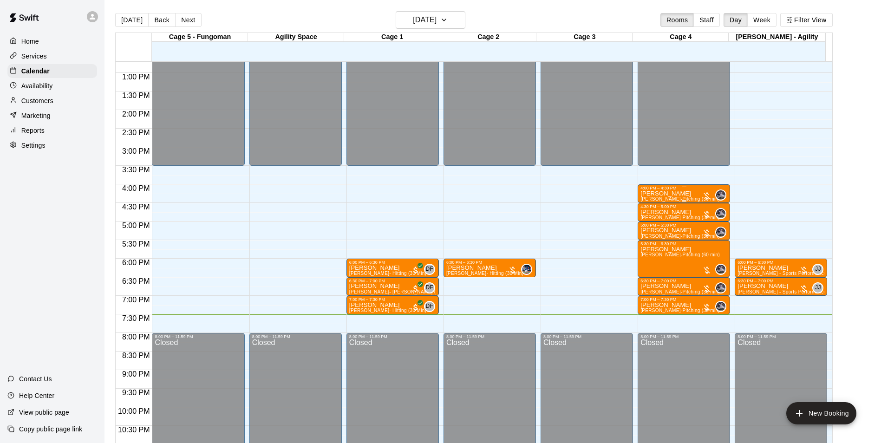
click at [660, 189] on div "4:00 PM – 4:30 PM" at bounding box center [683, 188] width 87 height 5
click at [644, 223] on img "edit" at bounding box center [649, 218] width 11 height 11
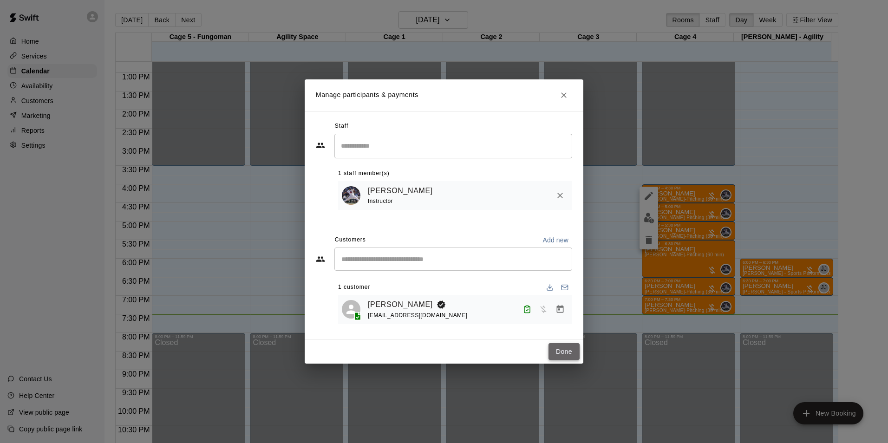
click at [562, 350] on button "Done" at bounding box center [564, 351] width 31 height 17
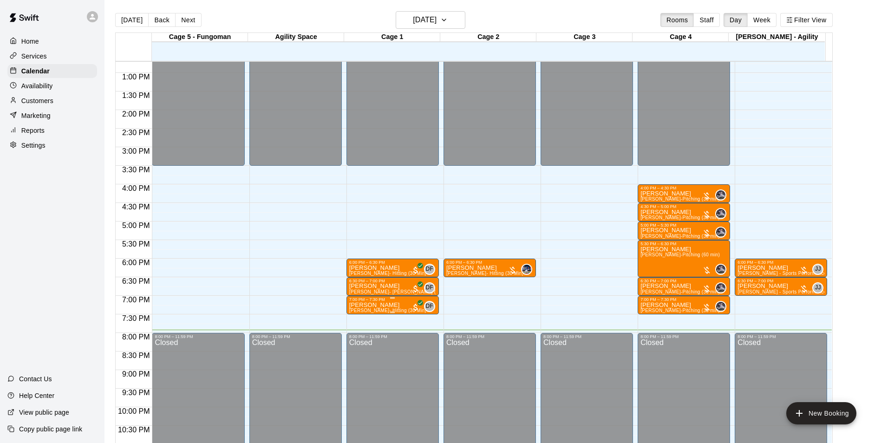
click at [373, 305] on p "[PERSON_NAME]" at bounding box center [387, 305] width 77 height 0
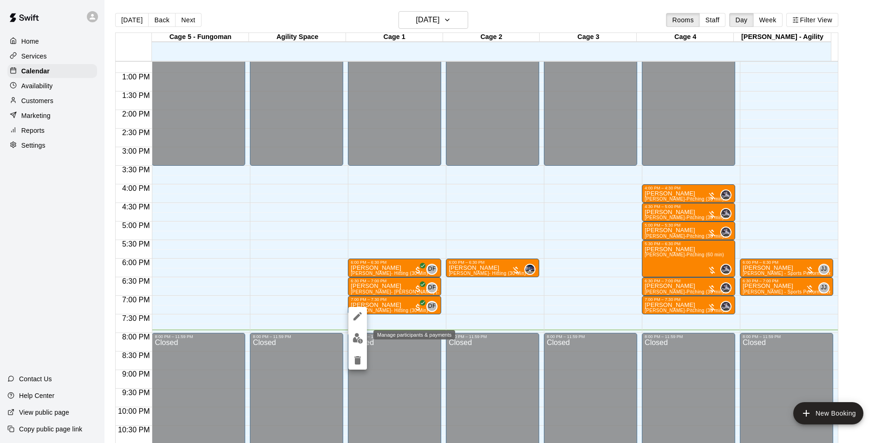
click at [363, 335] on img "edit" at bounding box center [358, 338] width 11 height 11
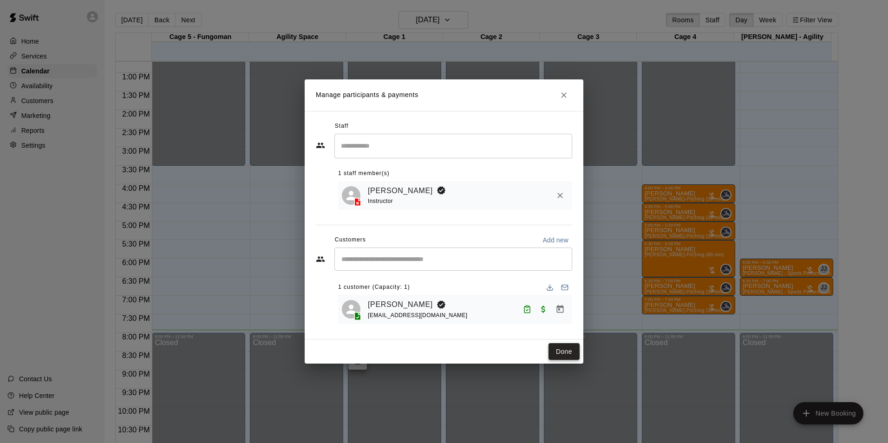
click at [562, 358] on button "Done" at bounding box center [564, 351] width 31 height 17
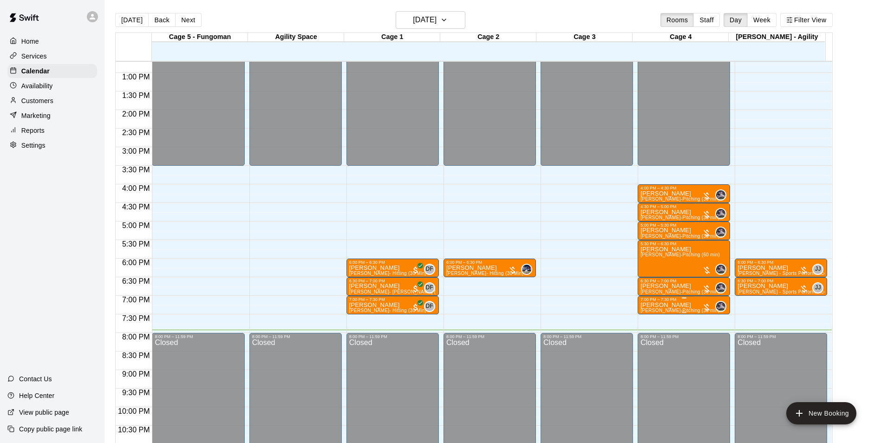
click at [661, 302] on div "7:00 PM – 7:30 PM" at bounding box center [683, 299] width 87 height 5
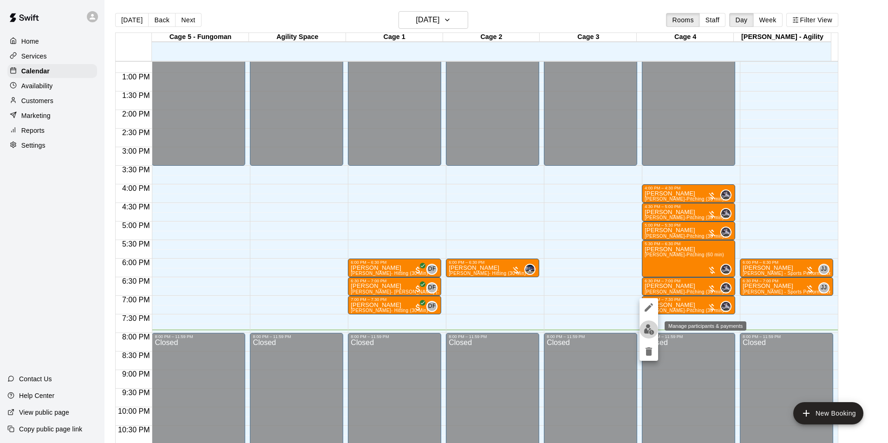
click at [649, 327] on img "edit" at bounding box center [649, 329] width 11 height 11
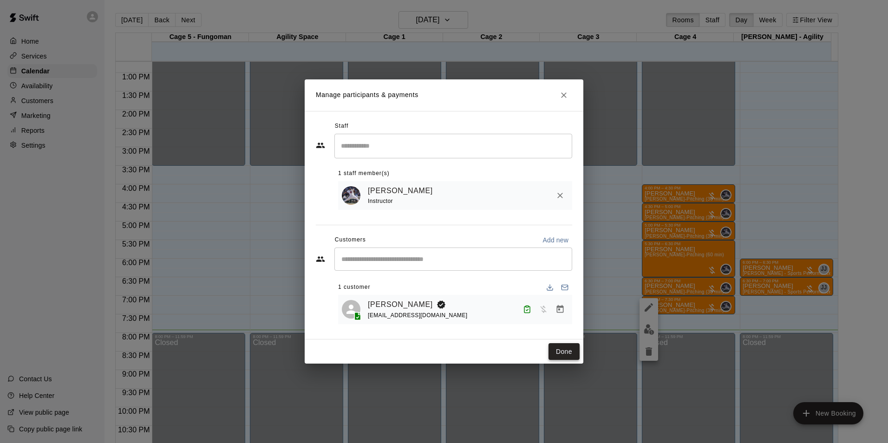
click at [566, 348] on button "Done" at bounding box center [564, 351] width 31 height 17
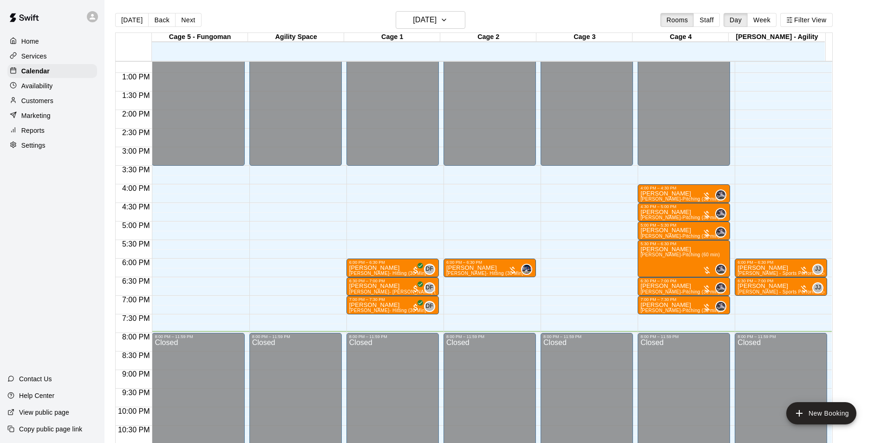
click at [89, 20] on icon at bounding box center [92, 17] width 8 height 8
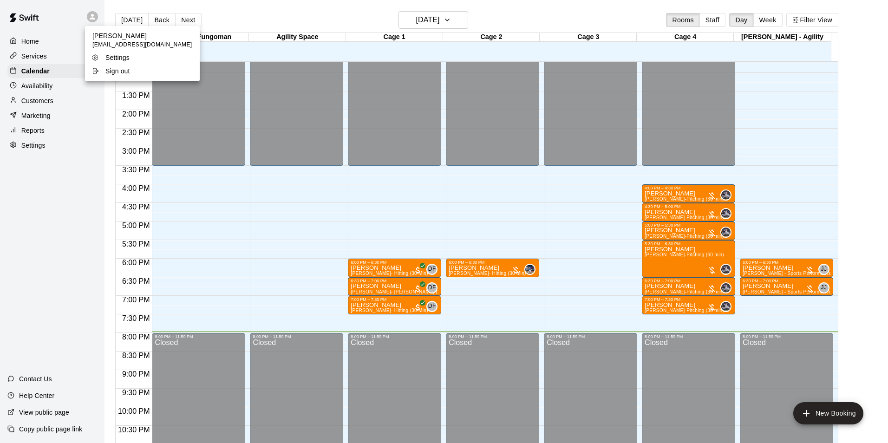
click at [116, 74] on p "Sign out" at bounding box center [117, 70] width 25 height 9
